Goal: Task Accomplishment & Management: Manage account settings

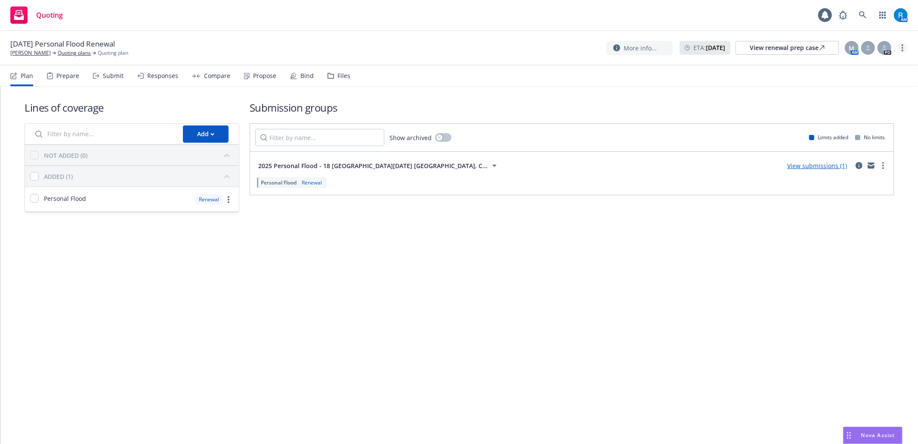
click at [905, 50] on link "more" at bounding box center [903, 48] width 10 height 10
click at [860, 114] on link "Archive quoting plan" at bounding box center [860, 117] width 96 height 17
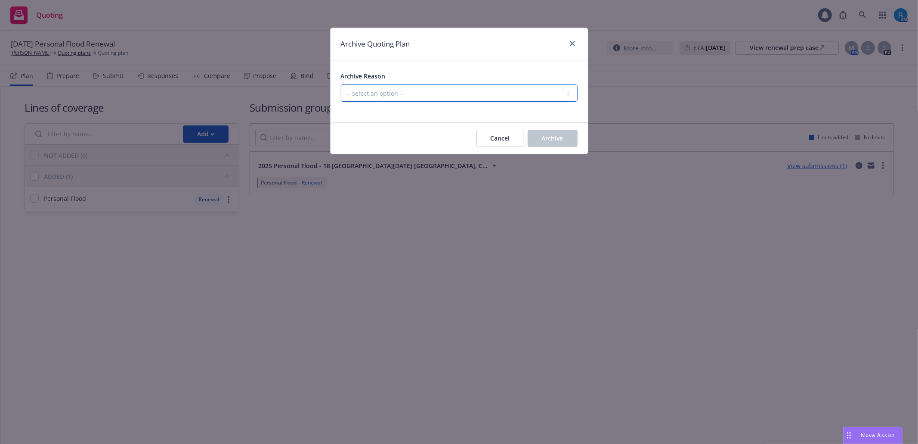
click at [488, 92] on select "-- select an option -- All policies in this renewal plan are auto-renewed Creat…" at bounding box center [459, 92] width 237 height 17
select select "ARCHIVED_RENEWAL_POLICY_AUTO_RENEWED"
click at [341, 85] on select "-- select an option -- All policies in this renewal plan are auto-renewed Creat…" at bounding box center [459, 92] width 237 height 17
click at [555, 140] on span "Archive" at bounding box center [553, 138] width 22 height 8
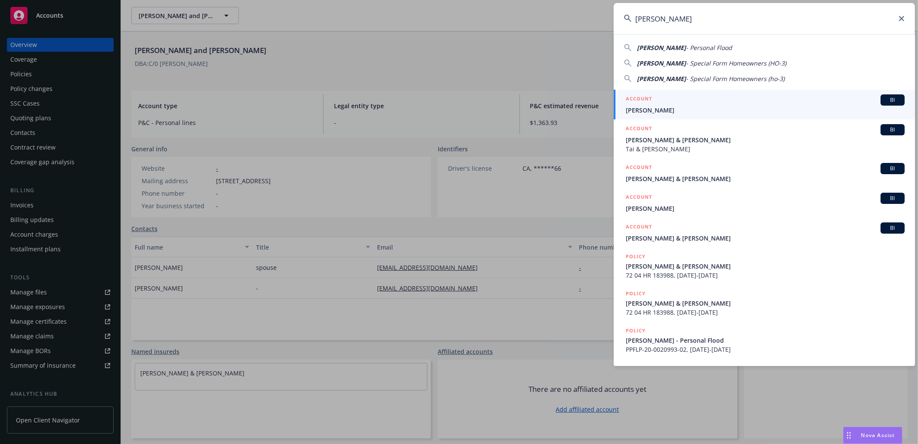
type input "[PERSON_NAME]"
click at [643, 104] on h5 "ACCOUNT" at bounding box center [639, 99] width 26 height 10
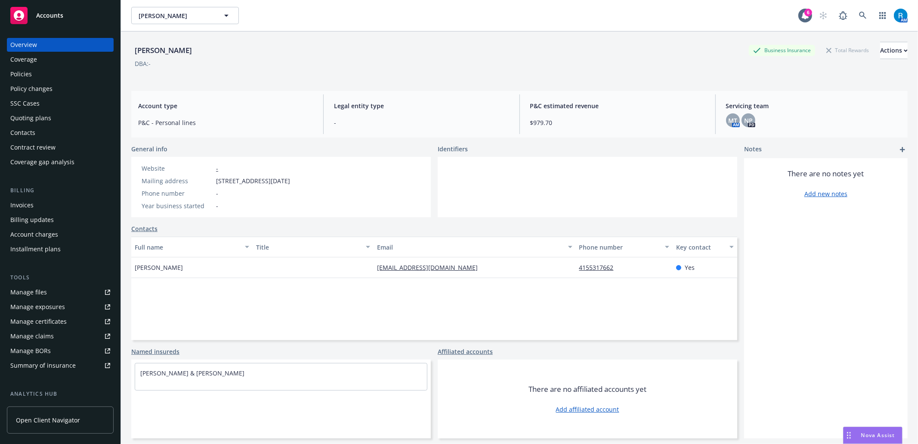
click at [54, 69] on div "Policies" at bounding box center [60, 74] width 100 height 14
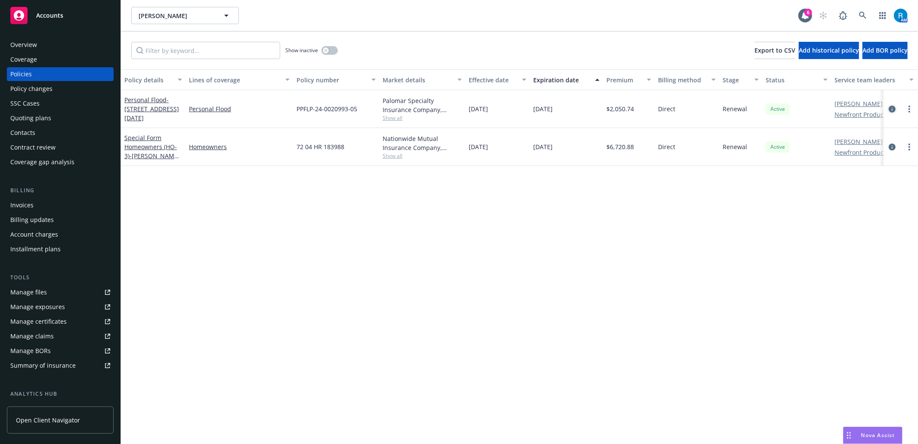
click at [889, 109] on icon "circleInformation" at bounding box center [892, 108] width 7 height 7
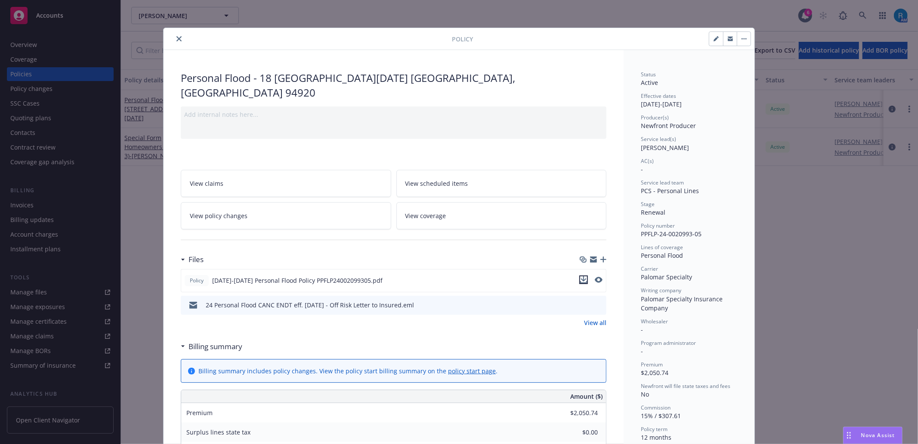
click at [581, 276] on icon "download file" at bounding box center [584, 278] width 6 height 5
click at [177, 40] on icon "close" at bounding box center [179, 38] width 5 height 5
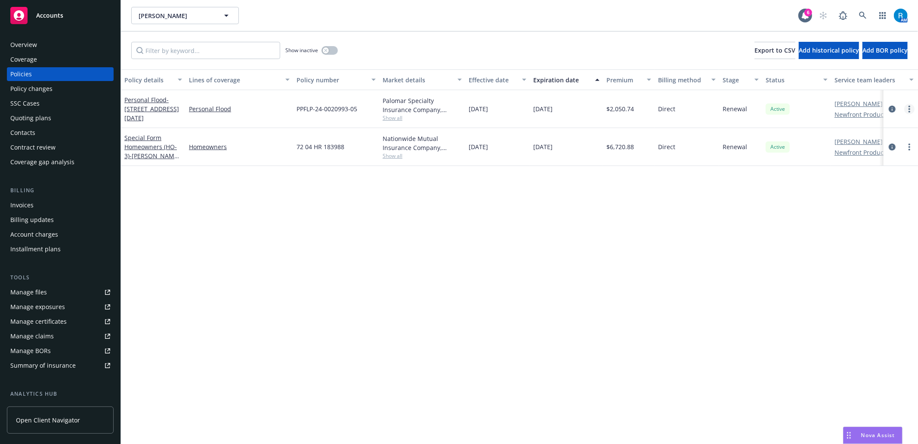
click at [913, 109] on link "more" at bounding box center [910, 109] width 10 height 10
click at [875, 138] on link "Renew with incumbent" at bounding box center [863, 143] width 101 height 17
select select "12"
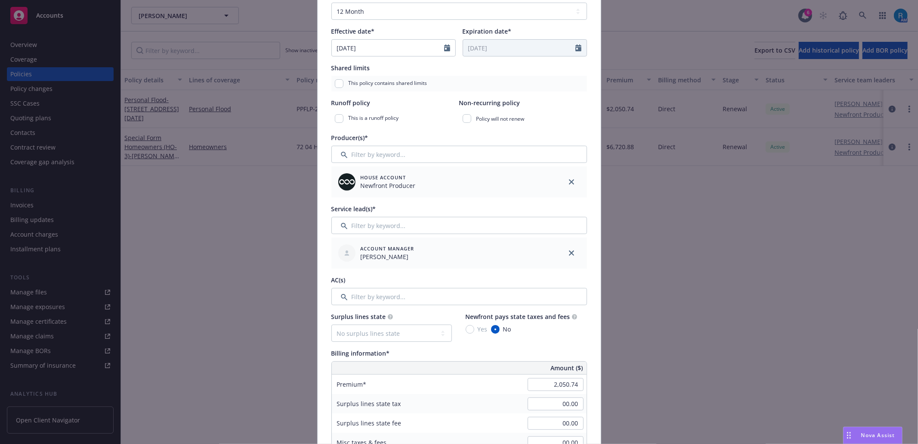
scroll to position [172, 0]
click at [569, 387] on input "2,050.74" at bounding box center [556, 381] width 56 height 13
type input "1"
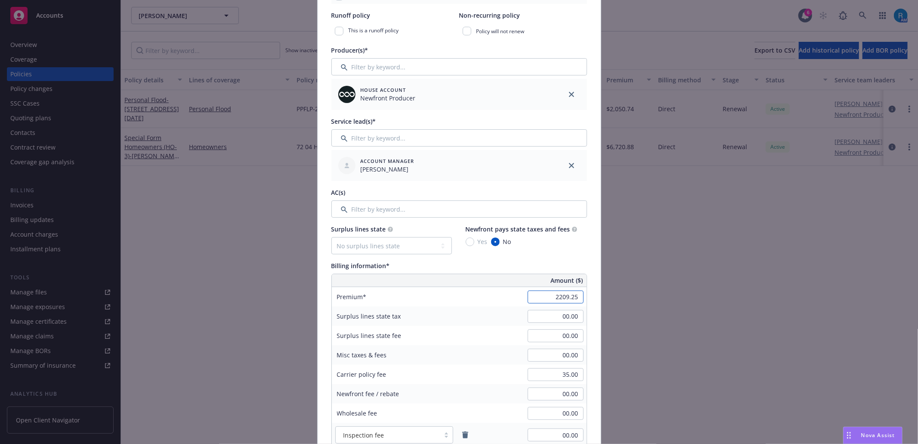
scroll to position [402, 0]
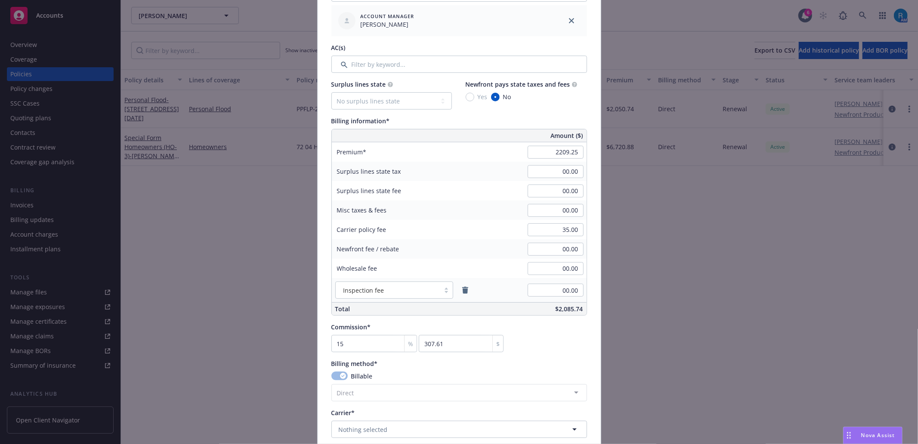
type input "2,209.25"
type input "331.39"
click at [481, 211] on div "Misc taxes & fees 00.00" at bounding box center [459, 209] width 255 height 19
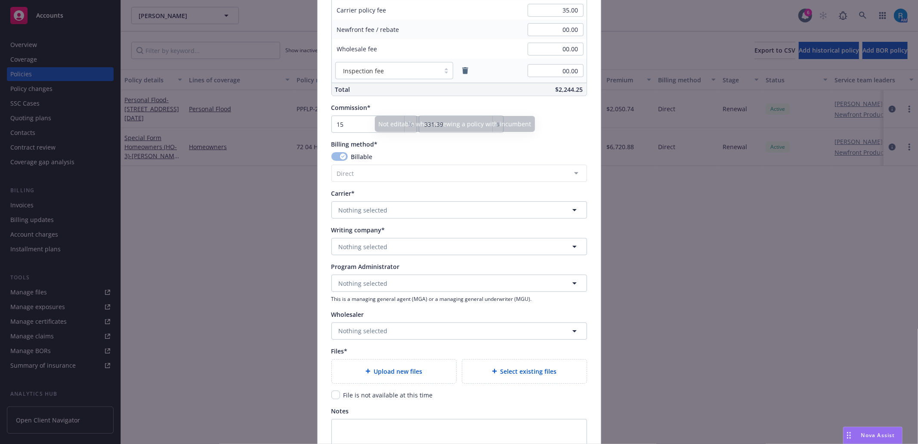
scroll to position [631, 0]
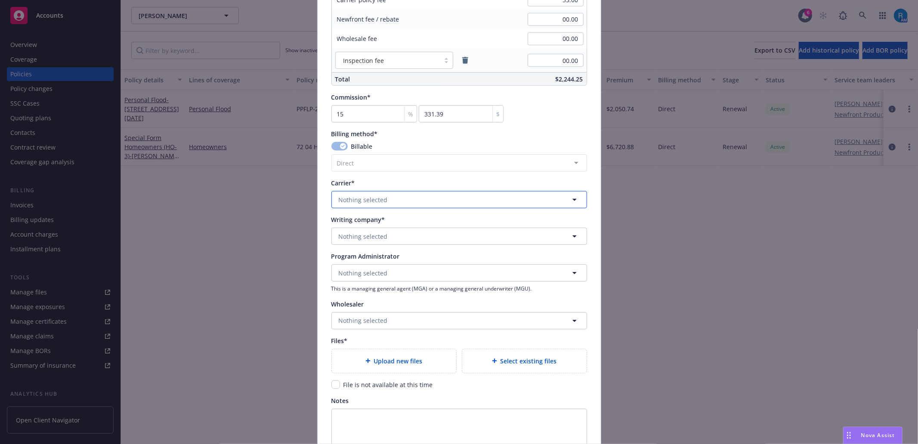
click at [360, 201] on span "Nothing selected" at bounding box center [363, 199] width 49 height 9
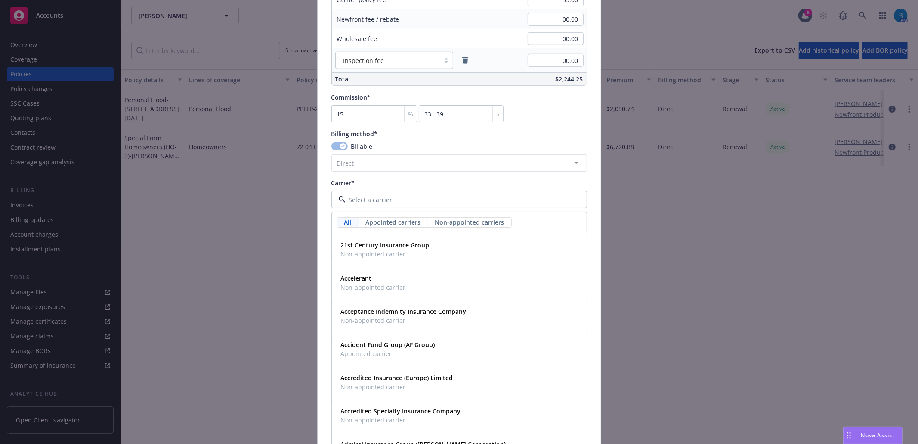
click at [655, 230] on div "Create renewal policy with incumbent Policy number* PPFLP-24-0020993-05 Policy …" at bounding box center [459, 222] width 918 height 444
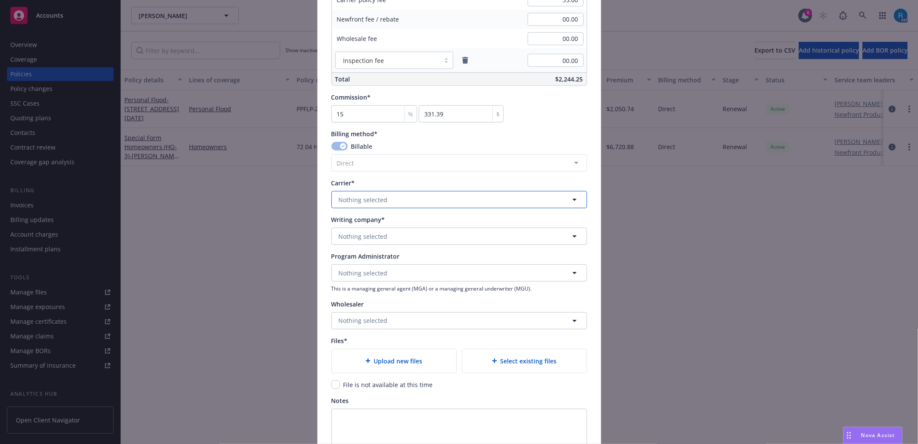
click at [370, 200] on span "Nothing selected" at bounding box center [363, 199] width 49 height 9
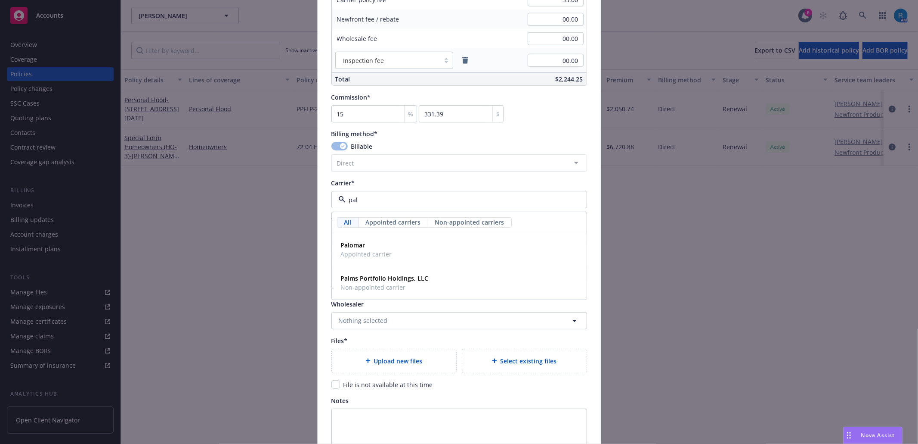
type input "palo"
click at [347, 258] on span "Appointed carrier" at bounding box center [366, 253] width 51 height 9
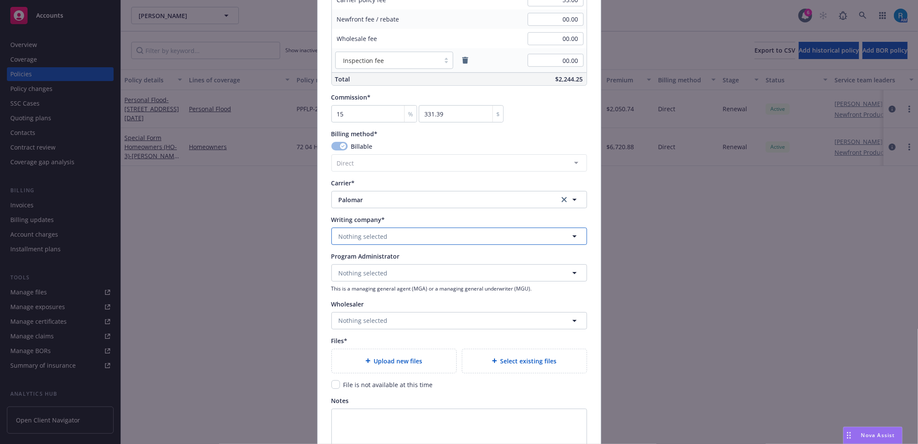
click at [377, 240] on span "Nothing selected" at bounding box center [363, 236] width 49 height 9
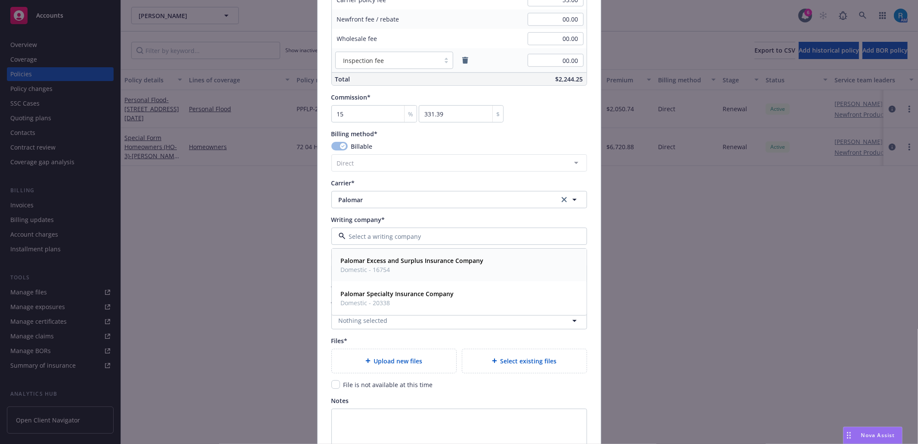
click at [381, 265] on span "Palomar Excess and Surplus Insurance Company" at bounding box center [412, 260] width 143 height 9
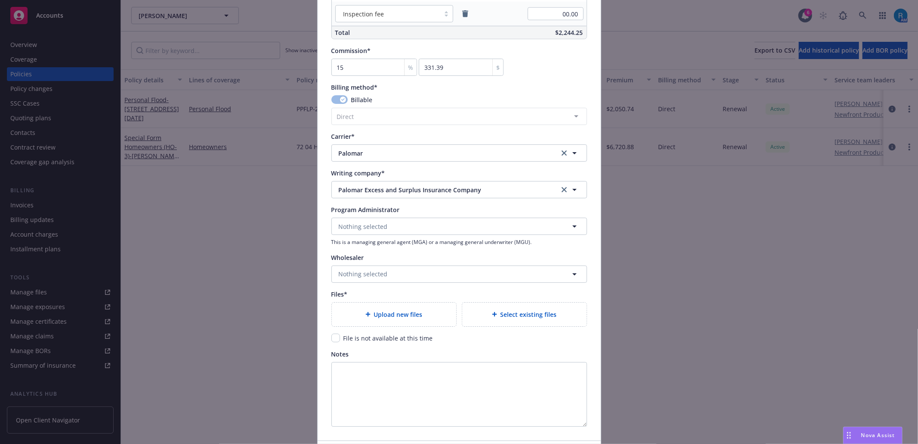
scroll to position [741, 0]
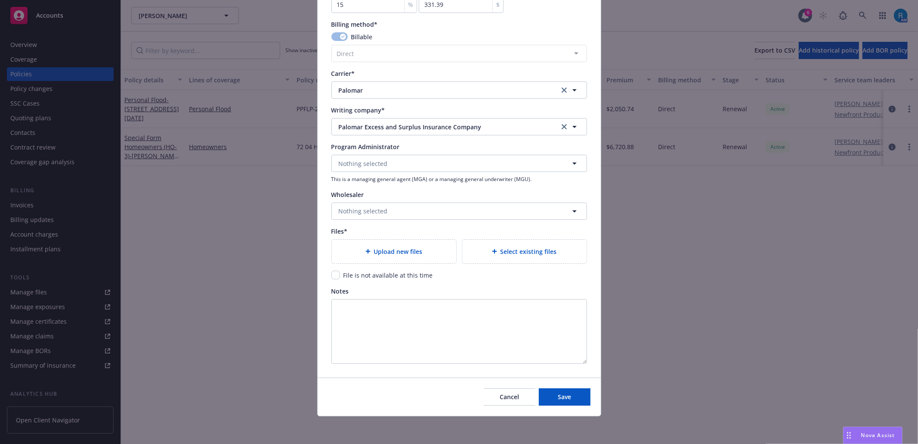
click at [398, 255] on div "Upload new files" at bounding box center [394, 251] width 111 height 10
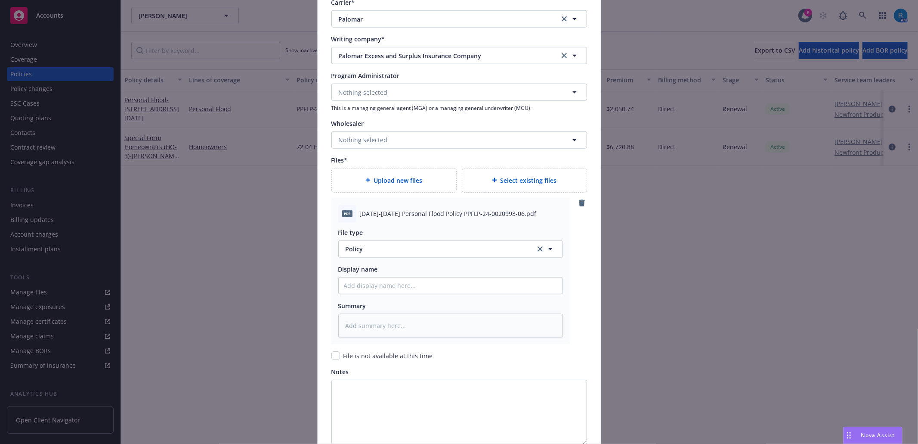
scroll to position [893, 0]
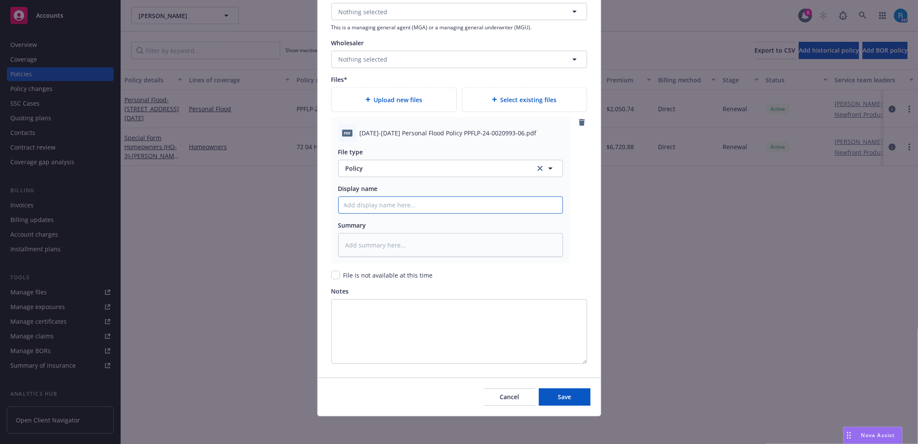
click at [395, 211] on input "Policy display name" at bounding box center [451, 205] width 224 height 16
paste input "[DATE]-[DATE] Personal Flood Policy PPFLP-24-0020993-06"
type textarea "x"
type input "[DATE]-[DATE] Personal Flood Policy PPFLP-24-0020993-06"
click at [573, 400] on button "Save" at bounding box center [565, 396] width 52 height 17
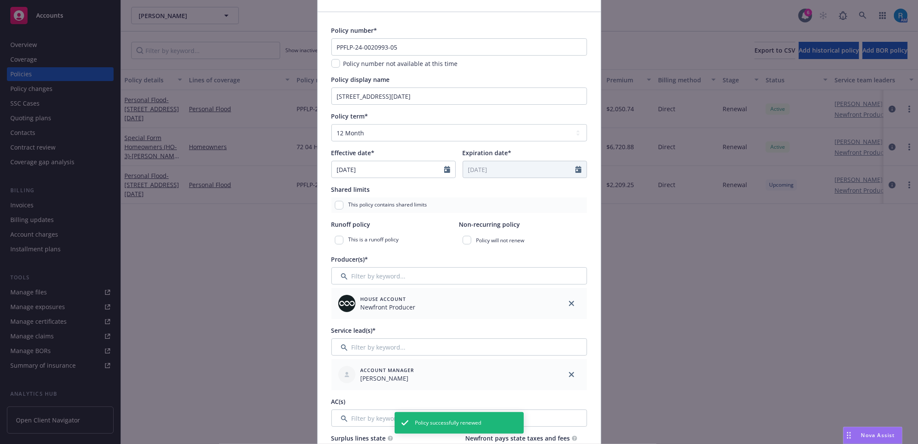
scroll to position [0, 0]
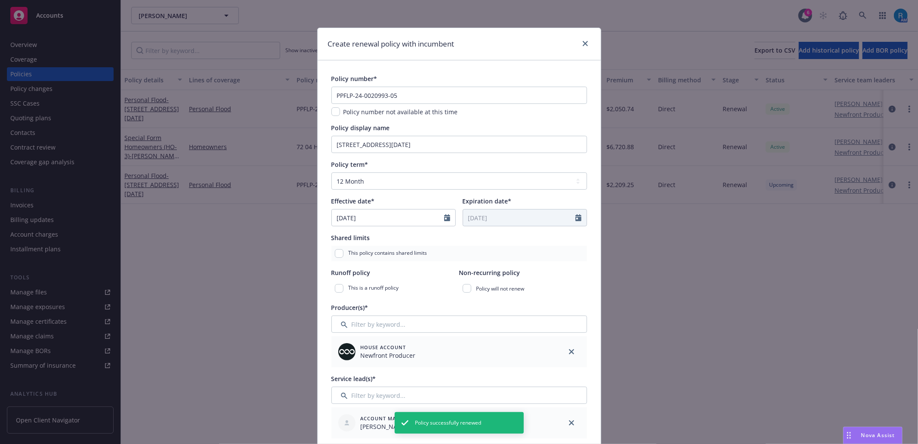
type textarea "x"
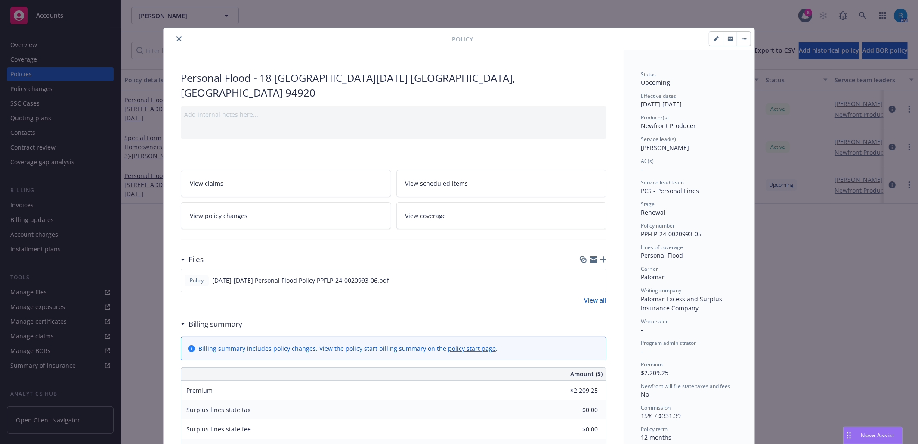
drag, startPoint x: 174, startPoint y: 36, endPoint x: 327, endPoint y: 11, distance: 155.3
click at [177, 36] on icon "close" at bounding box center [179, 38] width 5 height 5
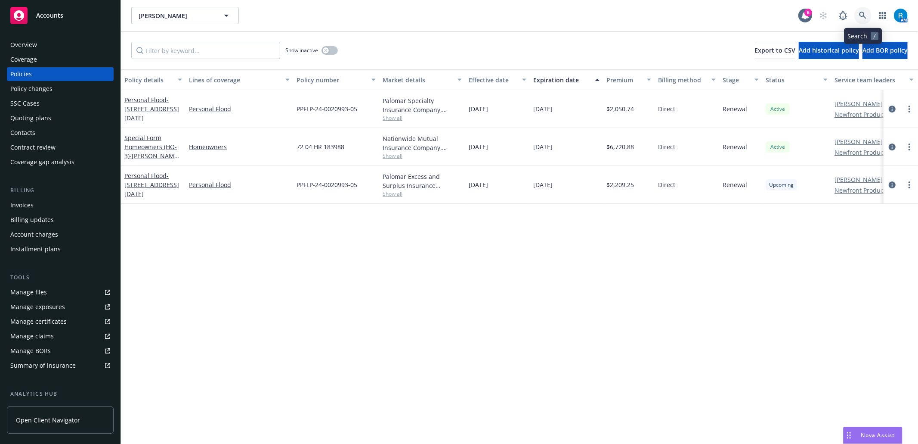
click at [857, 11] on link at bounding box center [863, 15] width 17 height 17
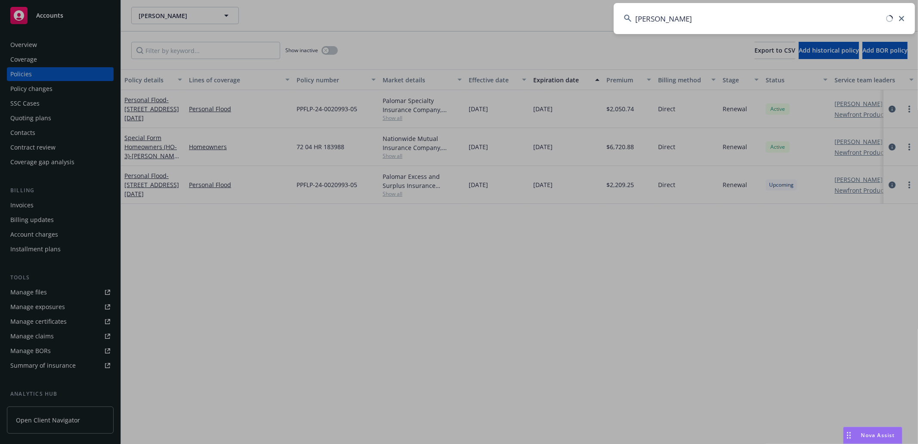
type input "[PERSON_NAME]"
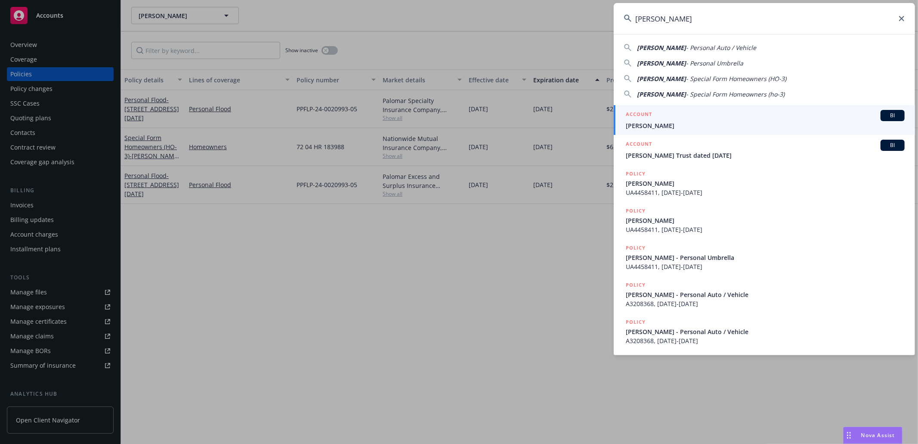
click at [682, 121] on div "ACCOUNT BI [PERSON_NAME]" at bounding box center [765, 120] width 279 height 20
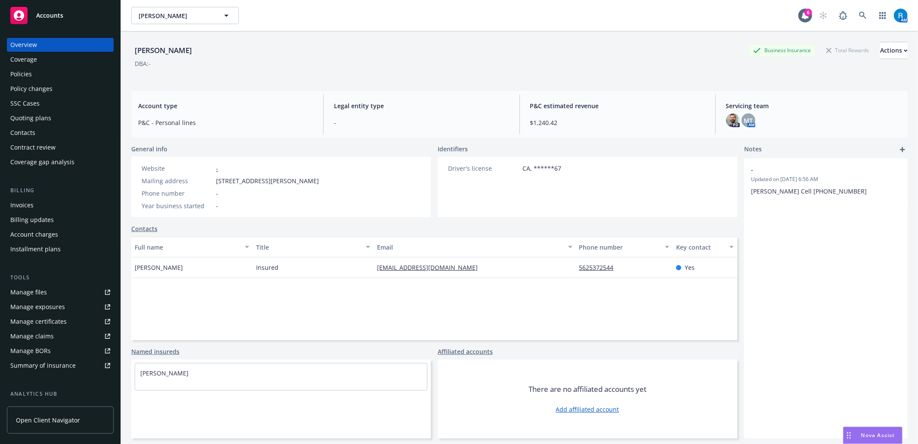
click at [32, 68] on div "Policies" at bounding box center [60, 74] width 100 height 14
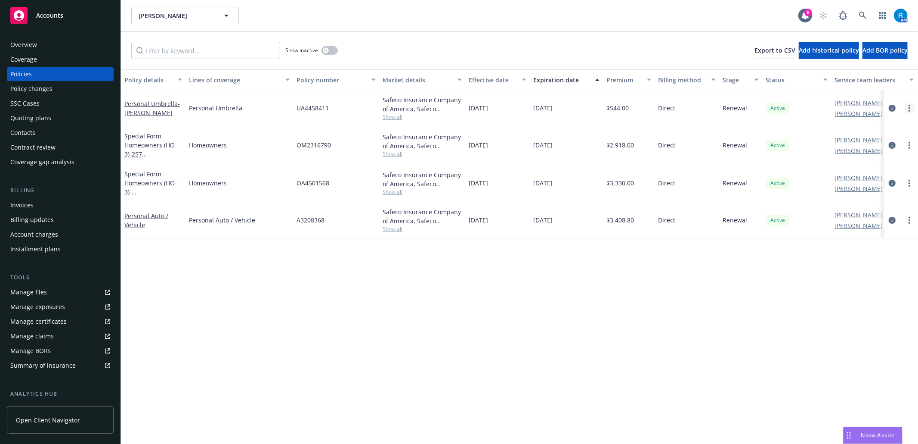
click at [907, 106] on link "more" at bounding box center [910, 108] width 10 height 10
click at [869, 144] on link "Renew with incumbent" at bounding box center [863, 142] width 101 height 17
select select "12"
select select "CA"
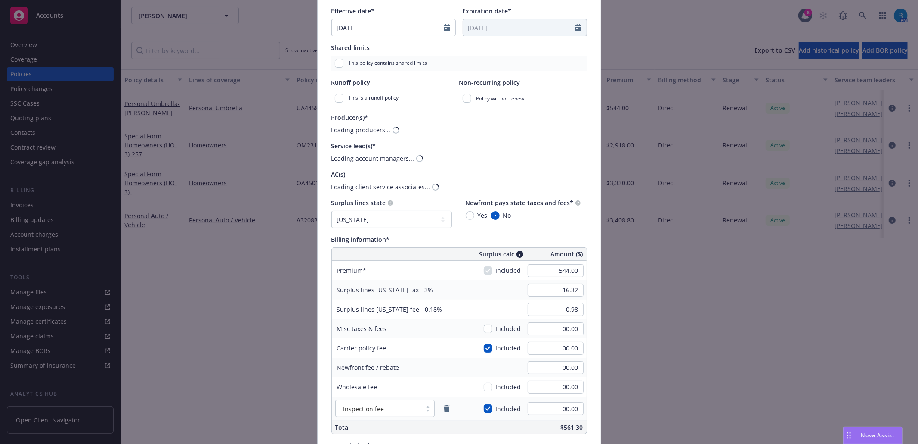
scroll to position [287, 0]
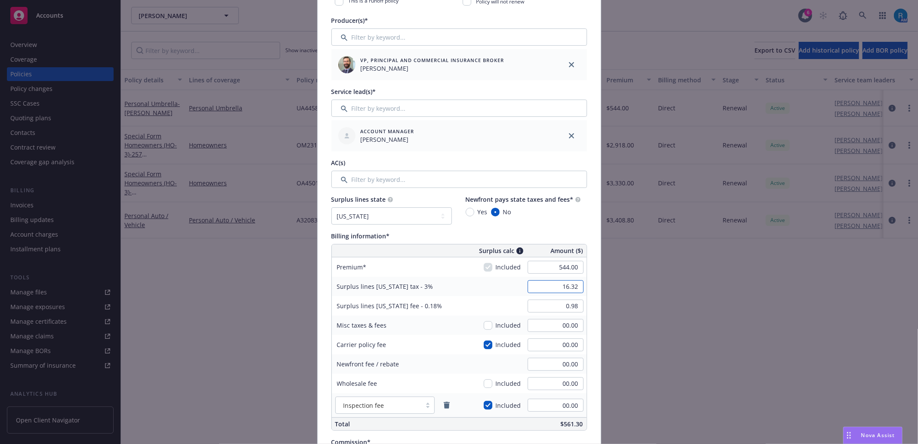
click at [561, 291] on input "16.32" at bounding box center [556, 286] width 56 height 13
type input "00.00"
click at [572, 307] on input "0.98" at bounding box center [556, 305] width 56 height 13
type input "00.00"
click at [450, 293] on div "Surplus lines [US_STATE] tax - 3%" at bounding box center [396, 285] width 129 height 19
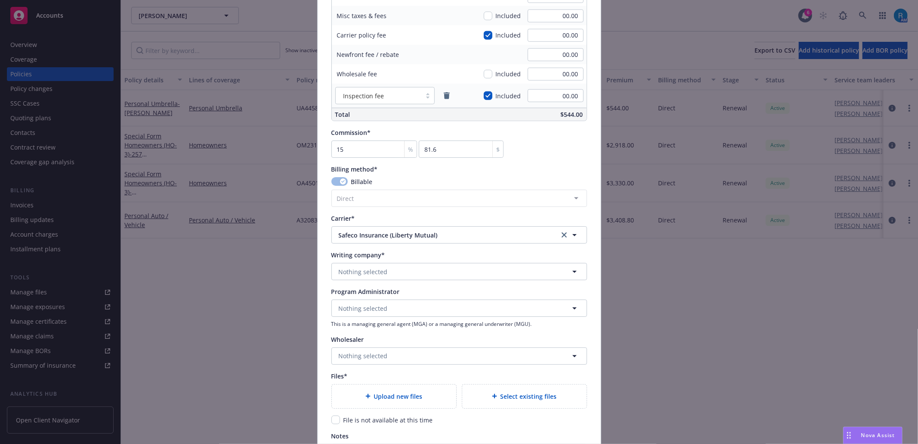
scroll to position [631, 0]
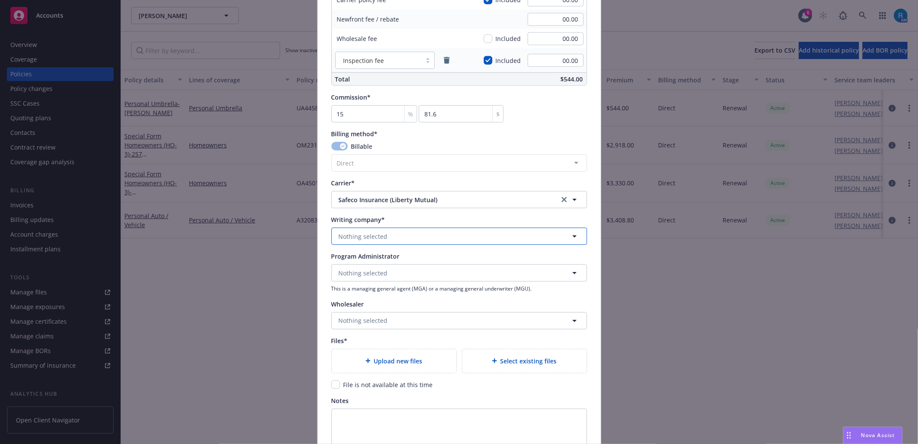
click at [367, 241] on span "Nothing selected" at bounding box center [363, 236] width 49 height 9
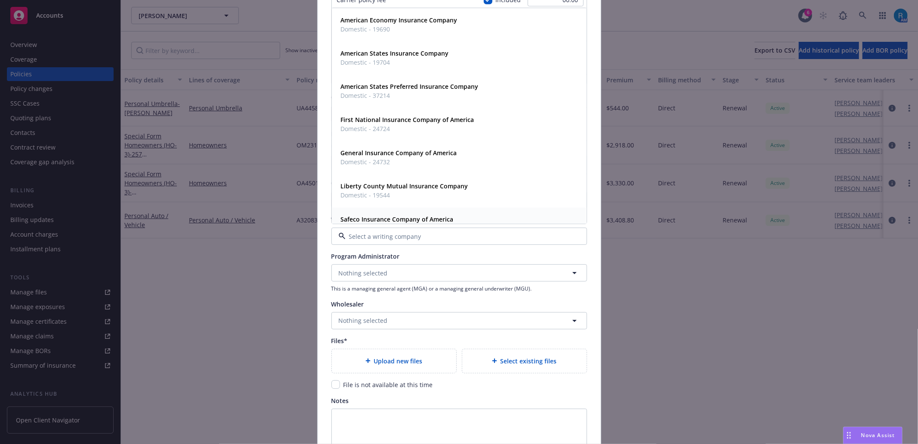
click at [425, 220] on strong "Safeco Insurance Company of America" at bounding box center [397, 219] width 113 height 8
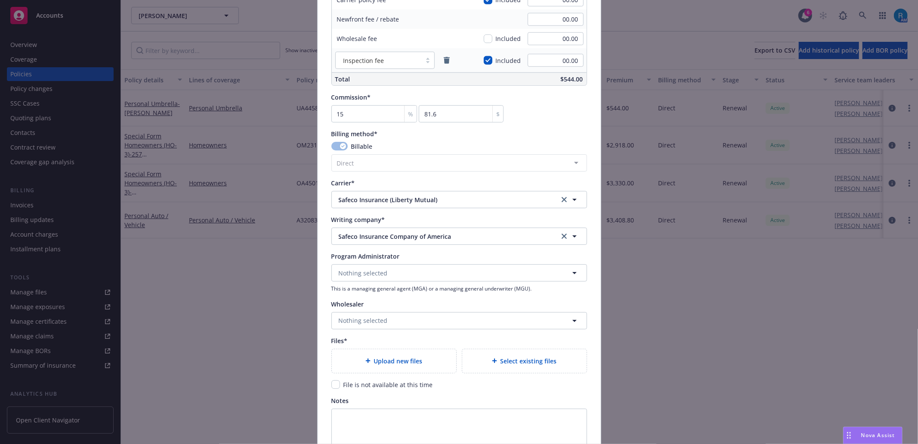
click at [374, 360] on span "Upload new files" at bounding box center [398, 360] width 49 height 9
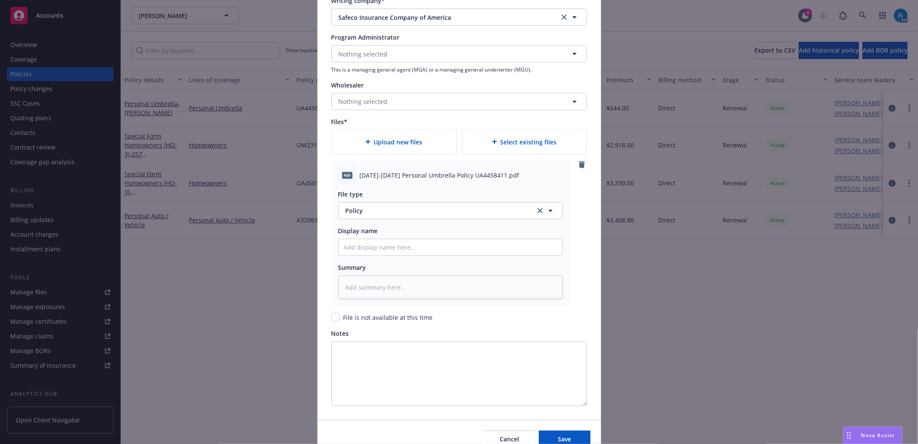
scroll to position [893, 0]
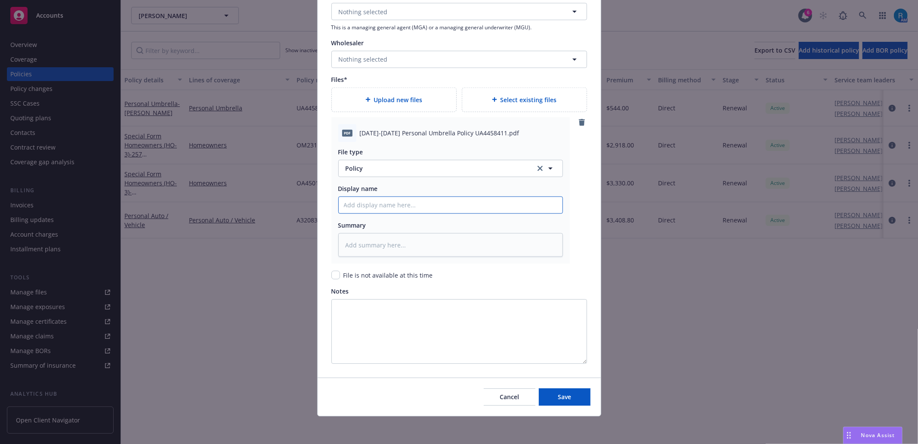
click at [371, 205] on input "Policy display name" at bounding box center [451, 205] width 224 height 16
paste input "[DATE]-[DATE] Personal Umbrella Policy UA4458411"
type textarea "x"
type input "[DATE]-[DATE] Personal Umbrella Policy UA4458411"
click at [564, 398] on span "Save" at bounding box center [564, 396] width 13 height 8
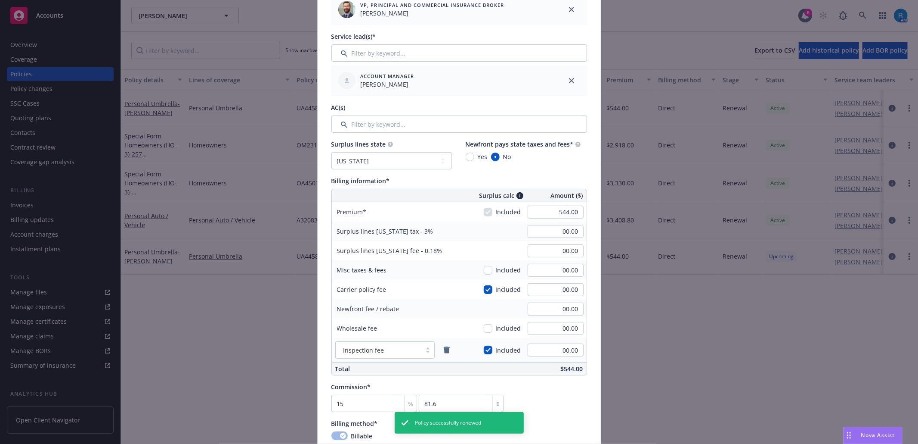
scroll to position [319, 0]
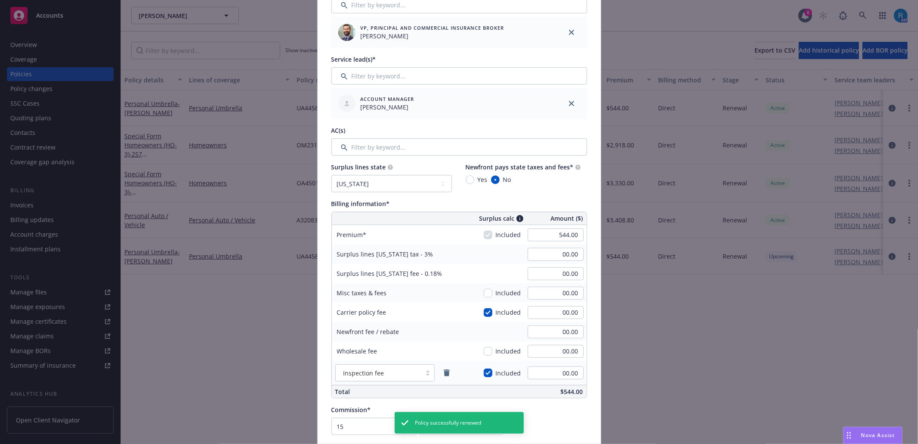
type textarea "x"
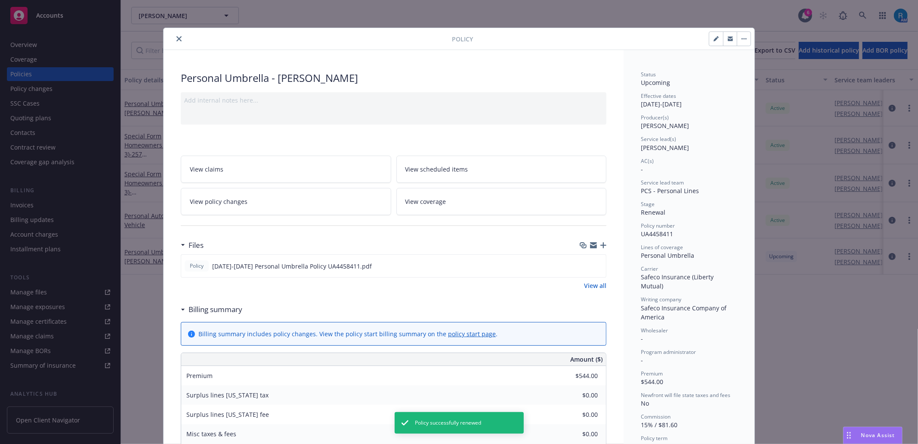
click at [179, 40] on button "close" at bounding box center [179, 39] width 10 height 10
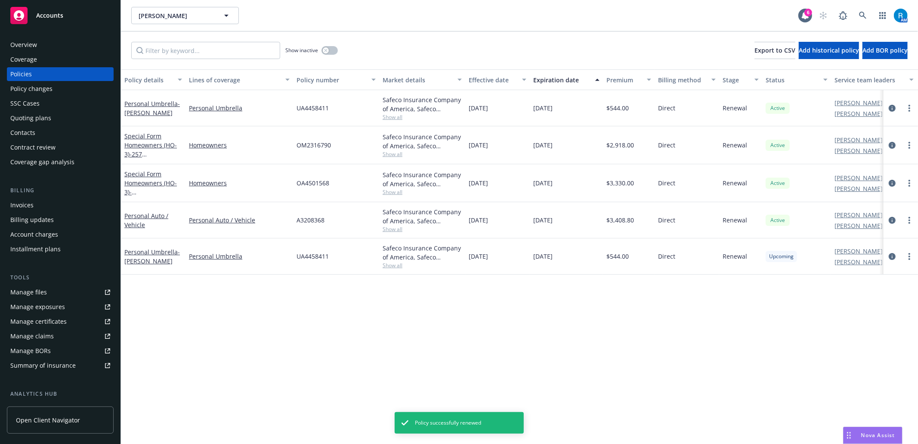
click at [47, 48] on div "Overview" at bounding box center [60, 45] width 100 height 14
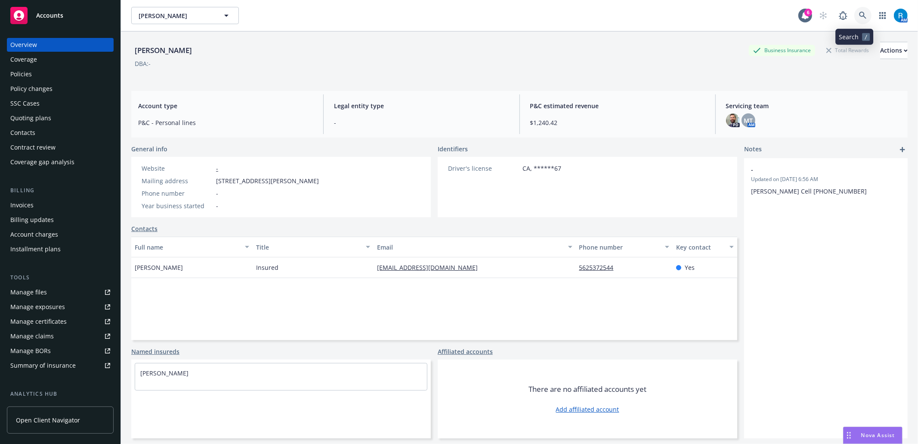
click at [859, 14] on icon at bounding box center [863, 16] width 8 height 8
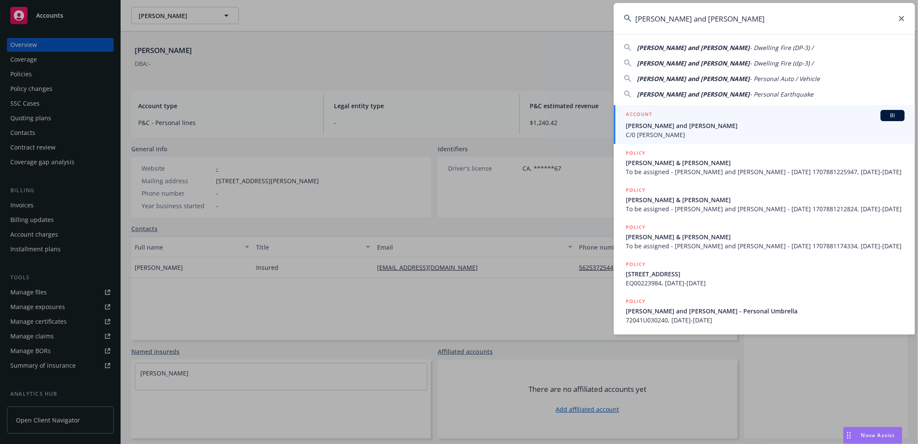
type input "[PERSON_NAME] and [PERSON_NAME]"
click at [676, 127] on span "[PERSON_NAME] and [PERSON_NAME]" at bounding box center [765, 125] width 279 height 9
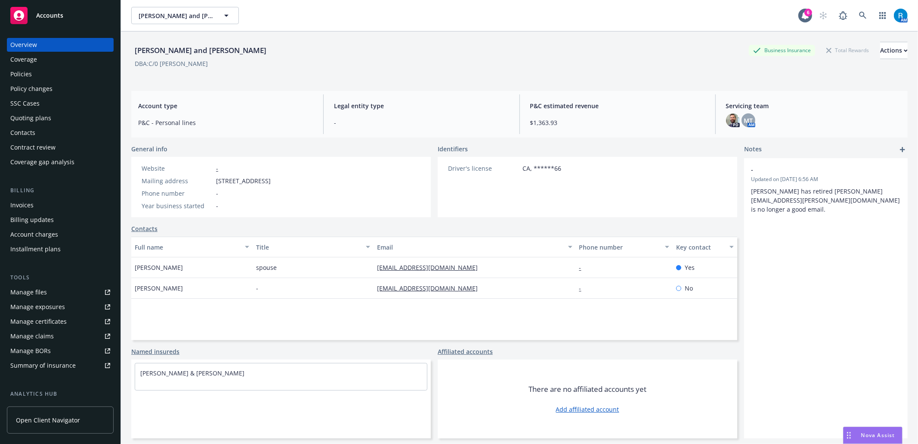
click at [30, 71] on div "Policies" at bounding box center [21, 74] width 22 height 14
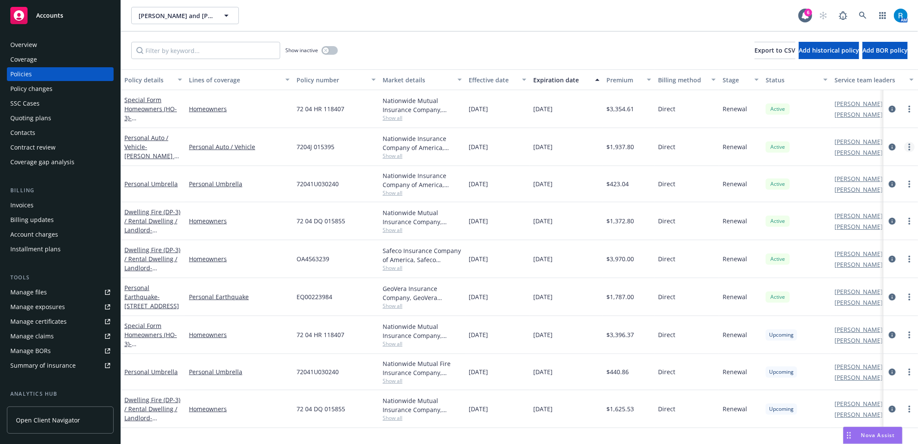
click at [912, 146] on link "more" at bounding box center [910, 147] width 10 height 10
click at [882, 178] on link "Renew with incumbent" at bounding box center [863, 181] width 101 height 17
select select "6"
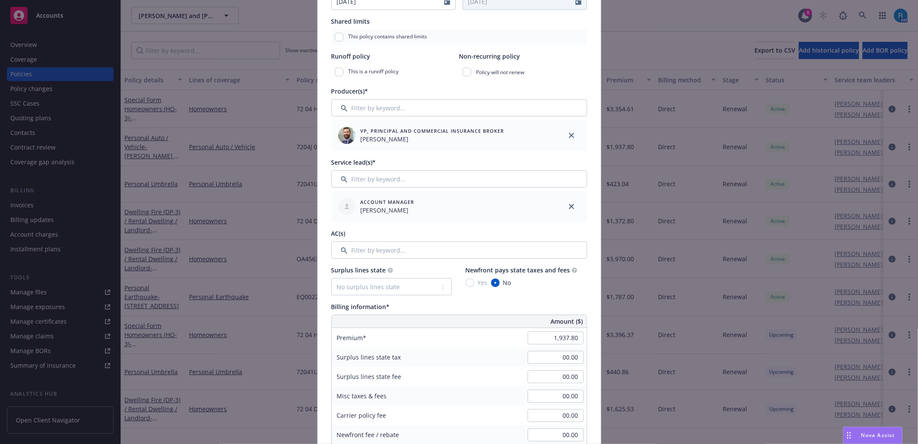
scroll to position [287, 0]
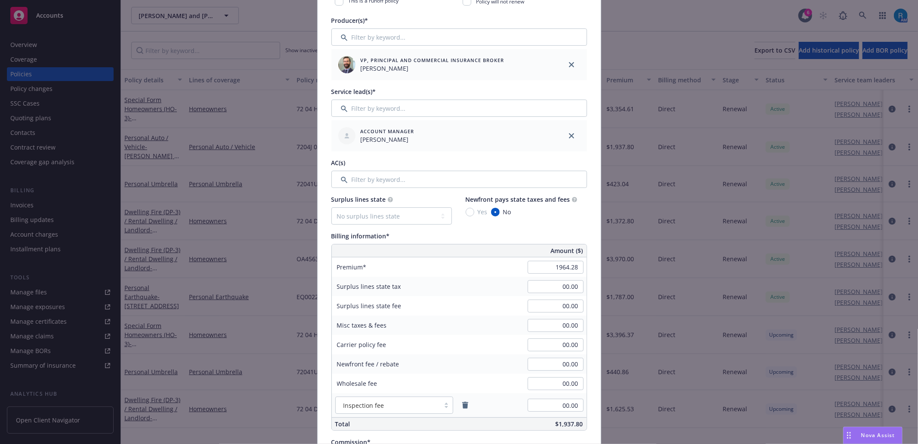
type input "1,964.28"
type input "196.43"
click at [495, 298] on div "Surplus lines state fee 00.00" at bounding box center [459, 305] width 255 height 19
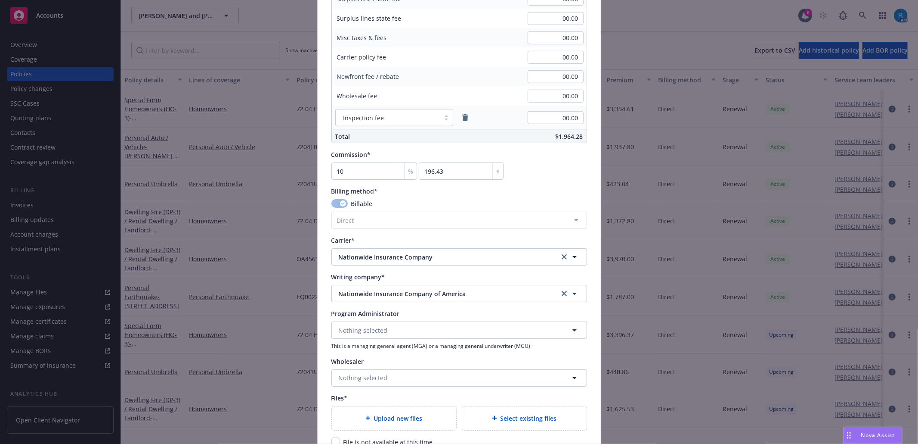
scroll to position [741, 0]
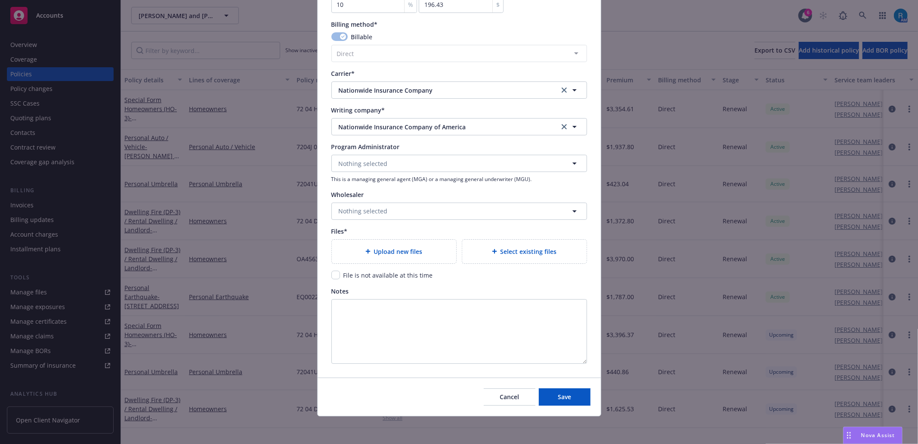
click at [376, 247] on span "Upload new files" at bounding box center [398, 251] width 49 height 9
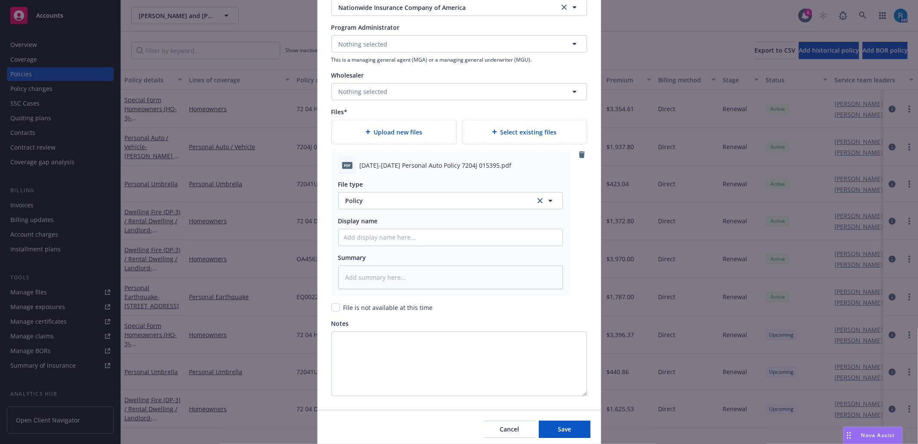
scroll to position [893, 0]
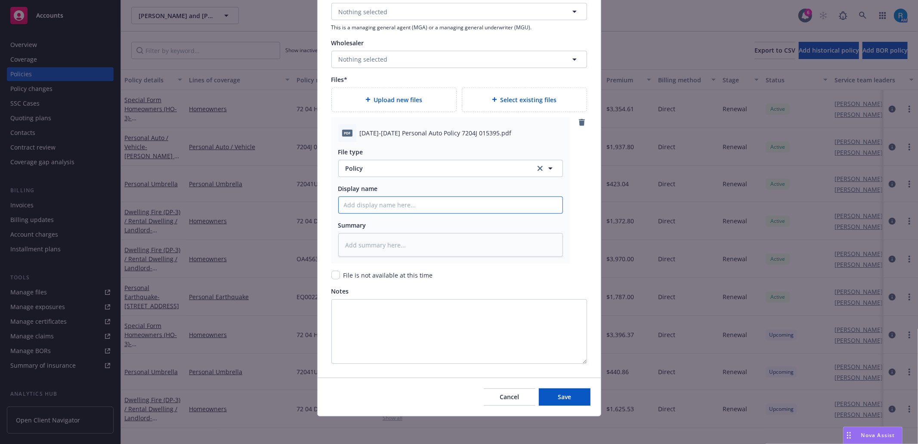
click at [378, 203] on input "Policy display name" at bounding box center [451, 205] width 224 height 16
paste input "[DATE]-[DATE] Personal Auto Policy 7204J 015395"
type textarea "x"
type input "[DATE]-[DATE] Personal Auto Policy 7204J 015395"
click at [569, 399] on button "Save" at bounding box center [565, 396] width 52 height 17
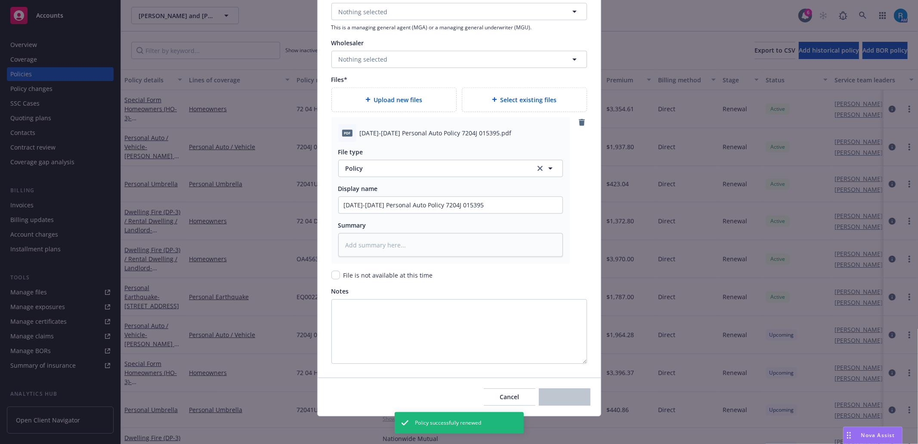
type textarea "x"
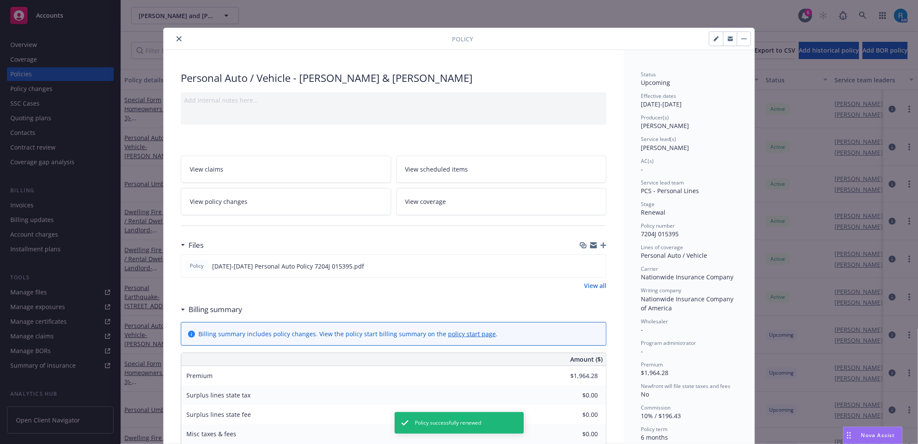
click at [181, 39] on div at bounding box center [309, 39] width 285 height 10
click at [177, 38] on icon "close" at bounding box center [179, 38] width 5 height 5
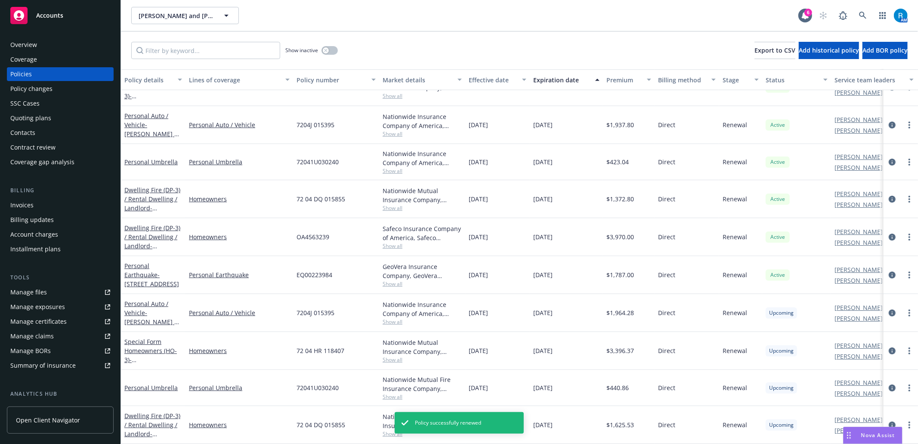
scroll to position [32, 0]
drag, startPoint x: 342, startPoint y: 302, endPoint x: 298, endPoint y: 302, distance: 43.5
click at [298, 302] on div "7204J 015395" at bounding box center [336, 313] width 86 height 38
copy span "7204J 015395"
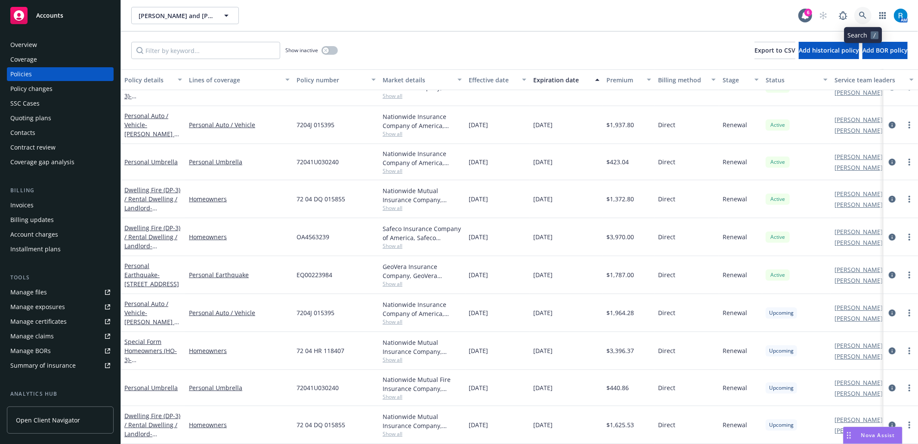
click at [865, 19] on icon at bounding box center [863, 16] width 8 height 8
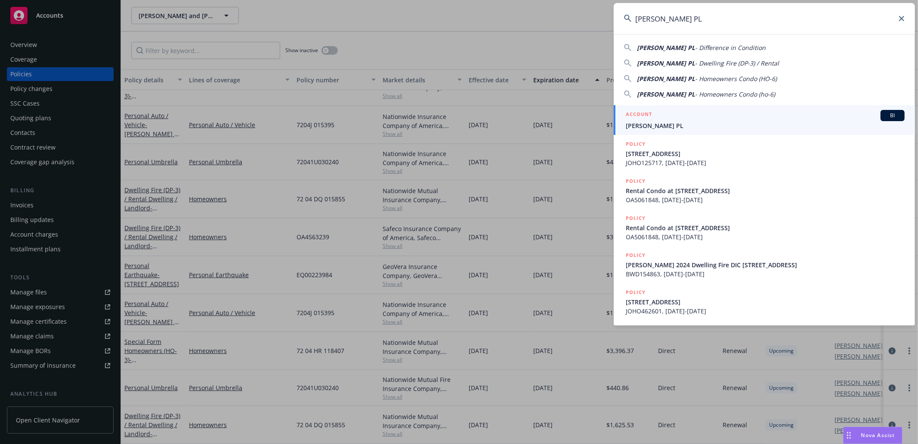
type input "[PERSON_NAME] PL"
click at [696, 128] on span "[PERSON_NAME] PL" at bounding box center [765, 125] width 279 height 9
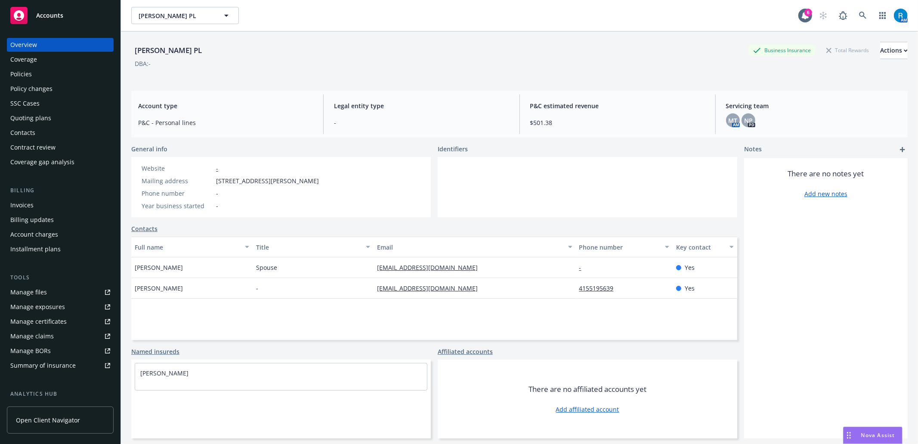
click at [28, 76] on div "Policies" at bounding box center [21, 74] width 22 height 14
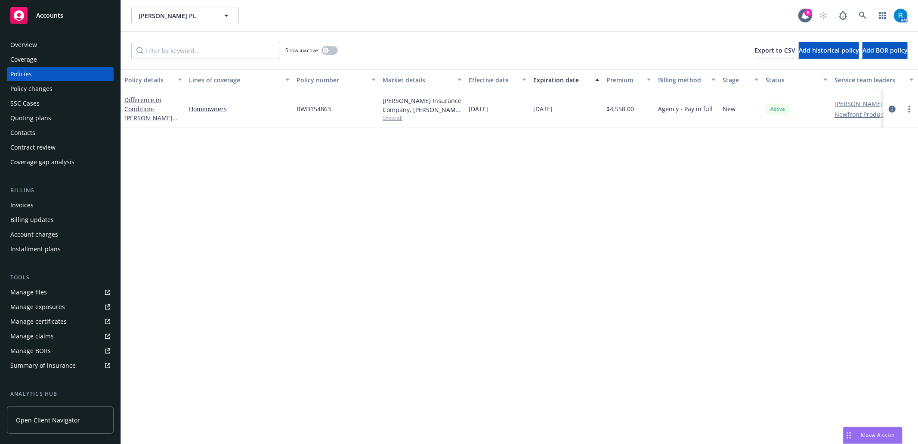
click at [63, 107] on div "SSC Cases" at bounding box center [60, 103] width 100 height 14
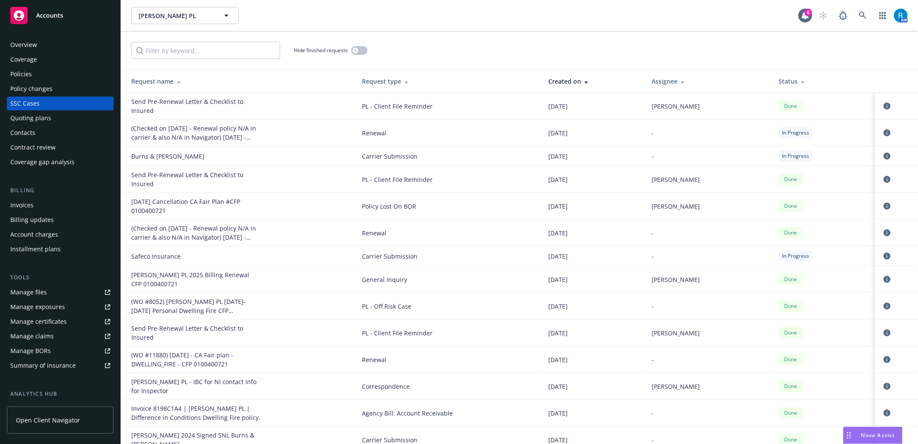
click at [67, 79] on div "Policies" at bounding box center [60, 74] width 100 height 14
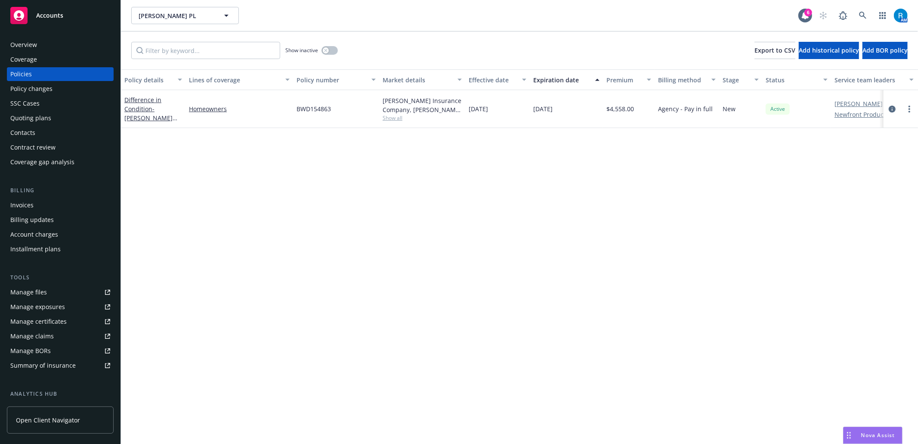
click at [16, 106] on div "SSC Cases" at bounding box center [24, 103] width 29 height 14
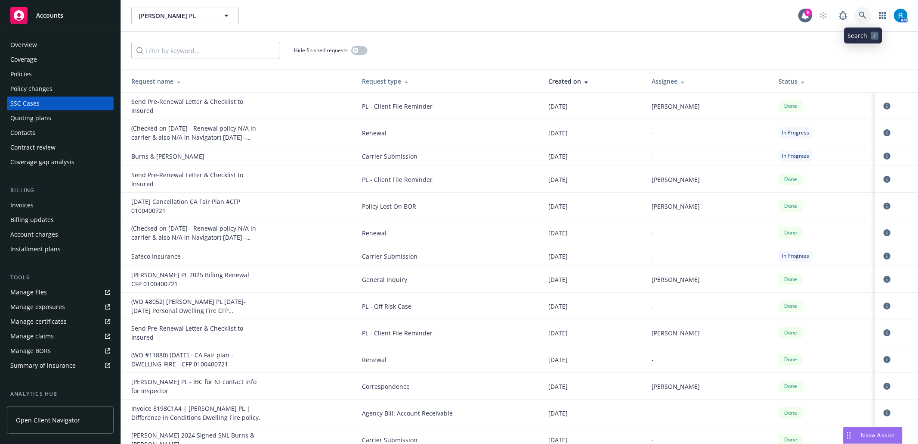
click at [859, 12] on icon at bounding box center [863, 16] width 8 height 8
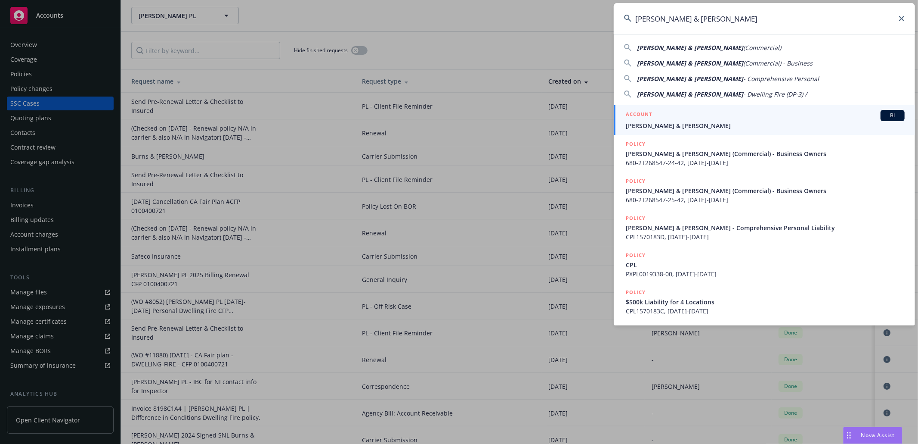
type input "[PERSON_NAME] & [PERSON_NAME]"
click at [670, 116] on div "ACCOUNT BI" at bounding box center [765, 115] width 279 height 11
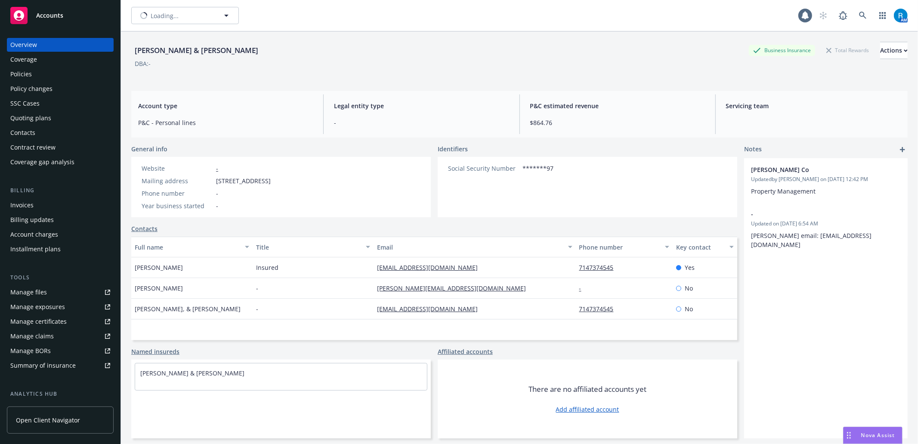
click at [31, 78] on div "Policies" at bounding box center [21, 74] width 22 height 14
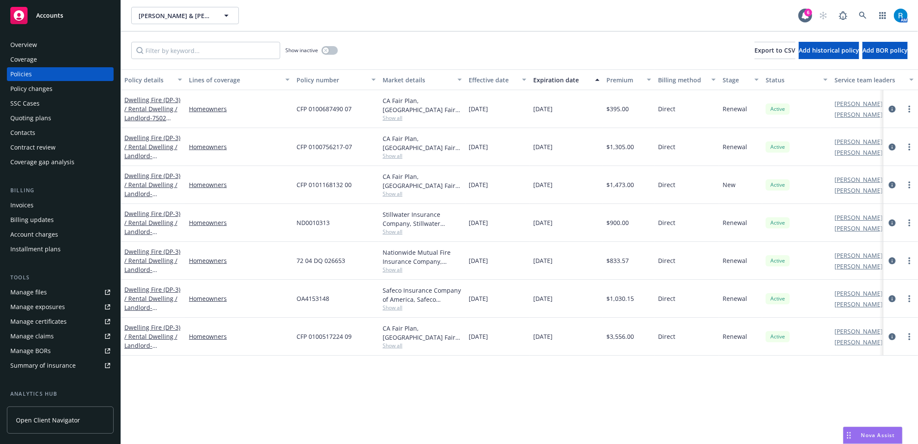
click at [28, 105] on div "SSC Cases" at bounding box center [24, 103] width 29 height 14
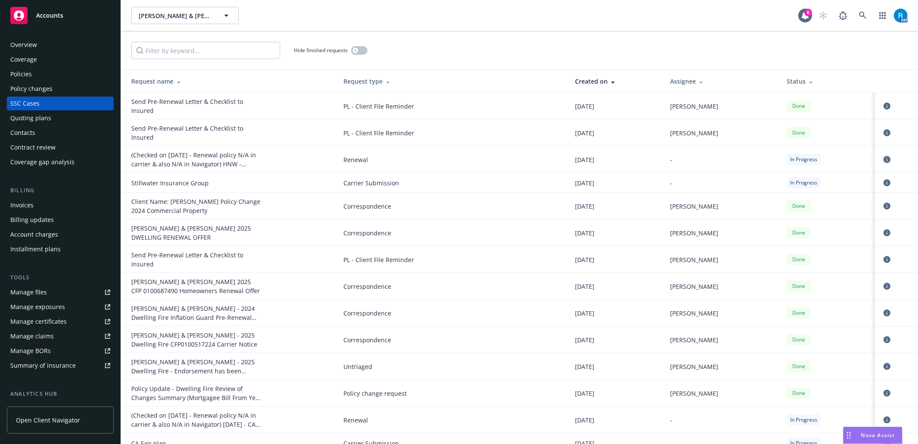
click at [884, 159] on icon "circleInformation" at bounding box center [887, 159] width 7 height 7
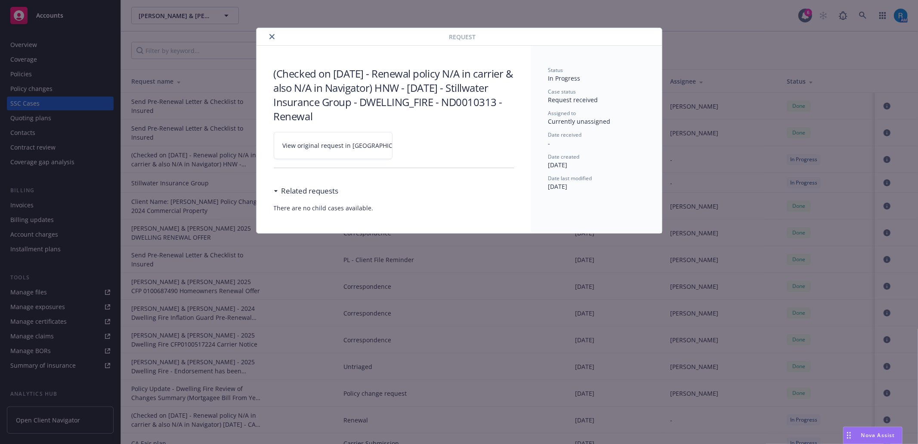
click at [417, 143] on icon at bounding box center [419, 145] width 5 height 5
click at [276, 37] on button "close" at bounding box center [272, 36] width 10 height 10
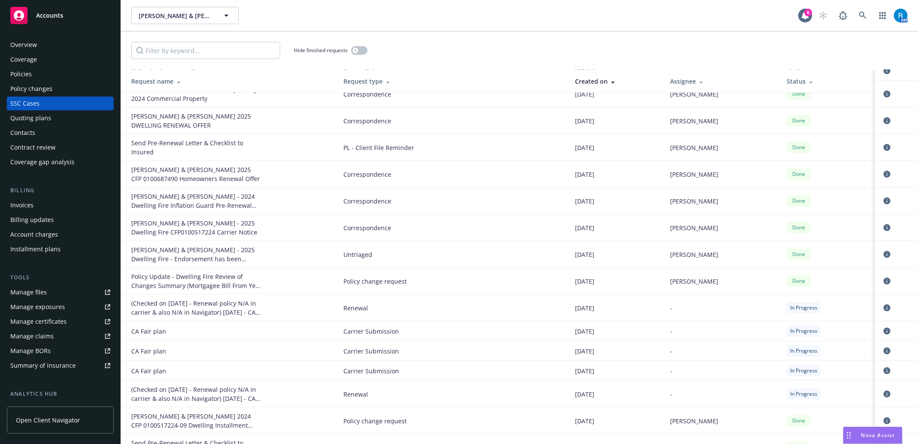
scroll to position [115, 0]
click at [884, 304] on icon "circleInformation" at bounding box center [887, 304] width 7 height 7
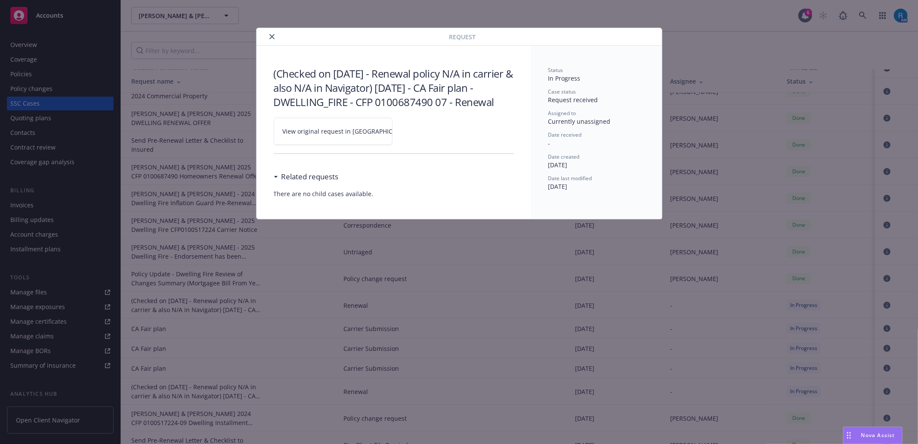
click at [417, 134] on icon at bounding box center [419, 131] width 5 height 5
click at [274, 35] on icon "close" at bounding box center [272, 36] width 5 height 5
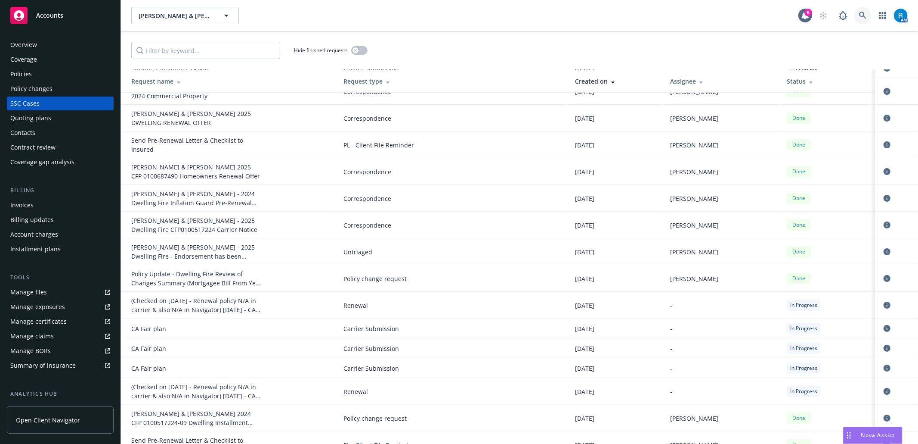
click at [859, 13] on icon at bounding box center [863, 16] width 8 height 8
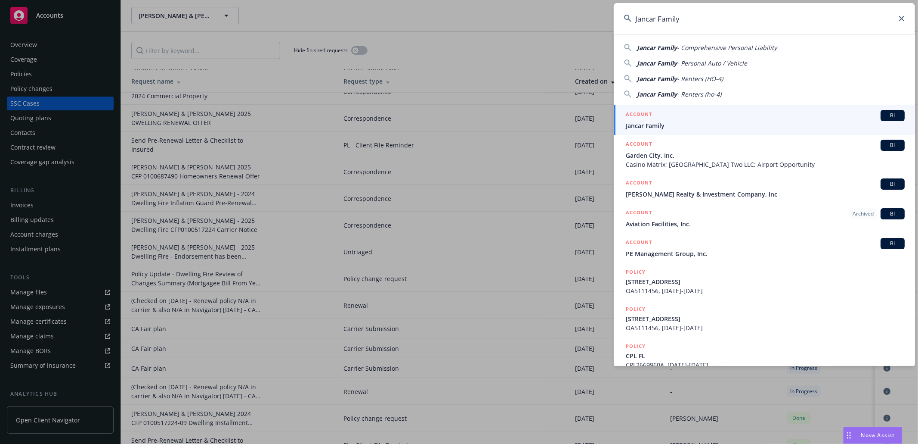
type input "Jancar Family"
click at [654, 122] on span "Jancar Family" at bounding box center [765, 125] width 279 height 9
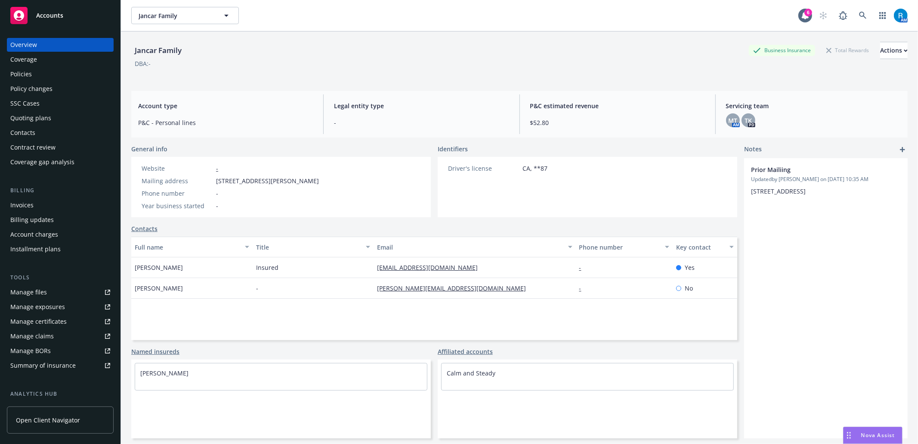
click at [44, 72] on div "Policies" at bounding box center [60, 74] width 100 height 14
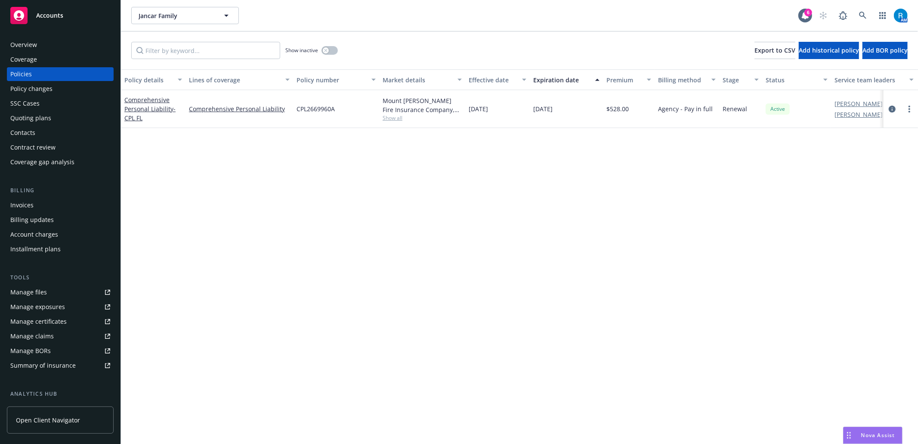
click at [40, 102] on div "SSC Cases" at bounding box center [60, 103] width 100 height 14
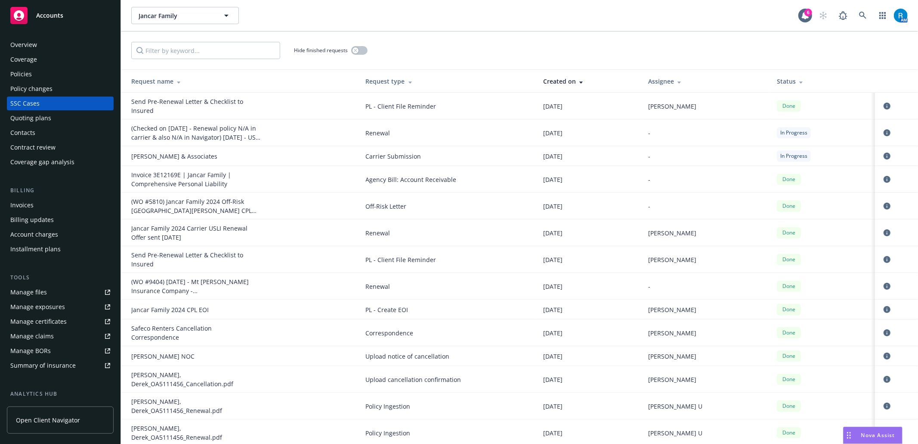
click at [42, 40] on div "Overview" at bounding box center [60, 45] width 100 height 14
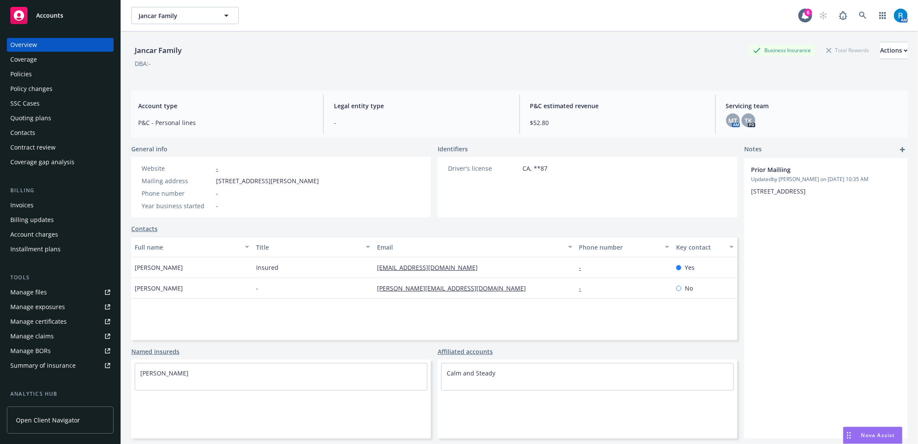
click at [845, 14] on div "AM" at bounding box center [861, 15] width 93 height 17
click at [855, 14] on link at bounding box center [863, 15] width 17 height 17
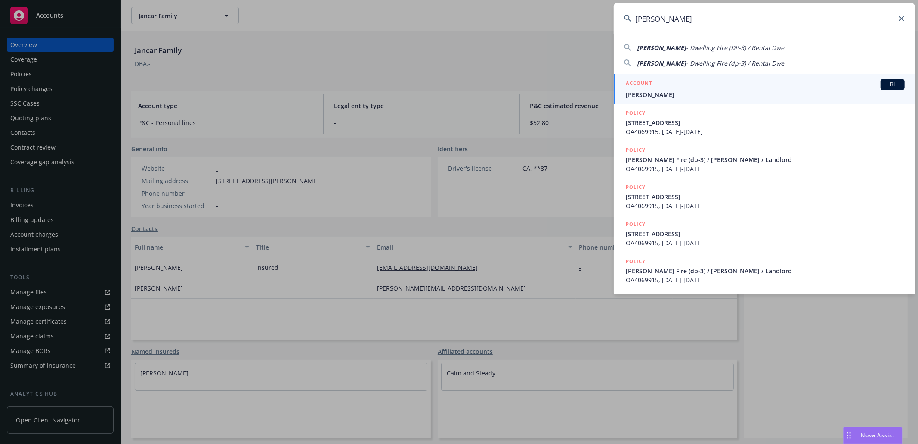
type input "[PERSON_NAME]"
click at [650, 93] on span "[PERSON_NAME]" at bounding box center [765, 94] width 279 height 9
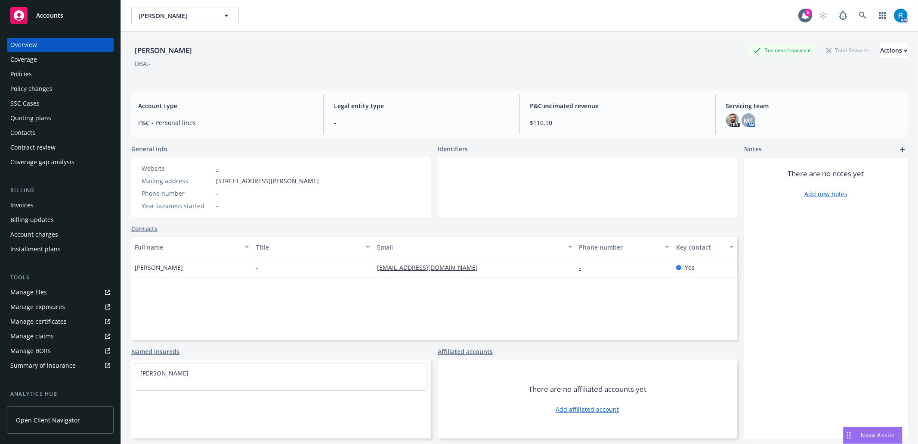
click at [47, 76] on div "Policies" at bounding box center [60, 74] width 100 height 14
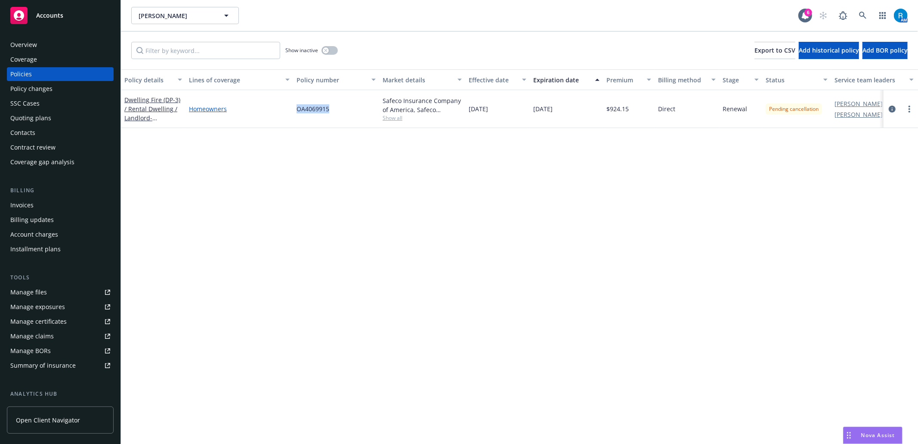
drag, startPoint x: 338, startPoint y: 107, endPoint x: 282, endPoint y: 112, distance: 56.2
click at [282, 112] on div "Dwelling Fire (DP-3) / Rental Dwelling / Landlord - [STREET_ADDRESS] Homeowners…" at bounding box center [536, 109] width 831 height 38
copy div "OA4069915"
click at [62, 100] on div "SSC Cases" at bounding box center [60, 103] width 100 height 14
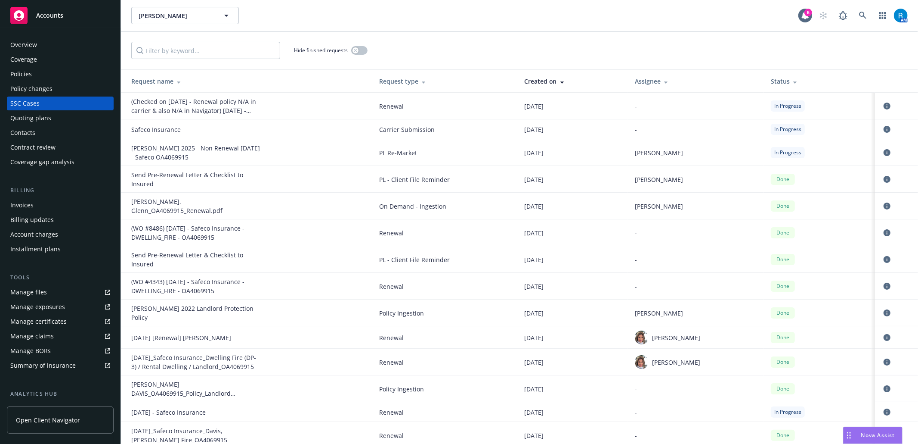
click at [47, 40] on div "Overview" at bounding box center [60, 45] width 100 height 14
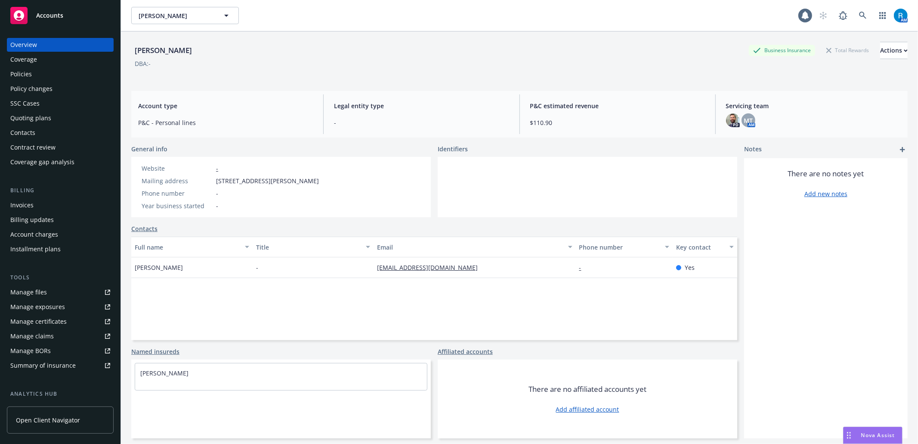
drag, startPoint x: 230, startPoint y: 52, endPoint x: 178, endPoint y: 49, distance: 51.8
click at [125, 49] on div "[PERSON_NAME] Business Insurance Total Rewards Actions DBA: - Account type P&C …" at bounding box center [519, 253] width 797 height 444
copy div "[PERSON_NAME]"
click at [859, 15] on icon at bounding box center [863, 16] width 8 height 8
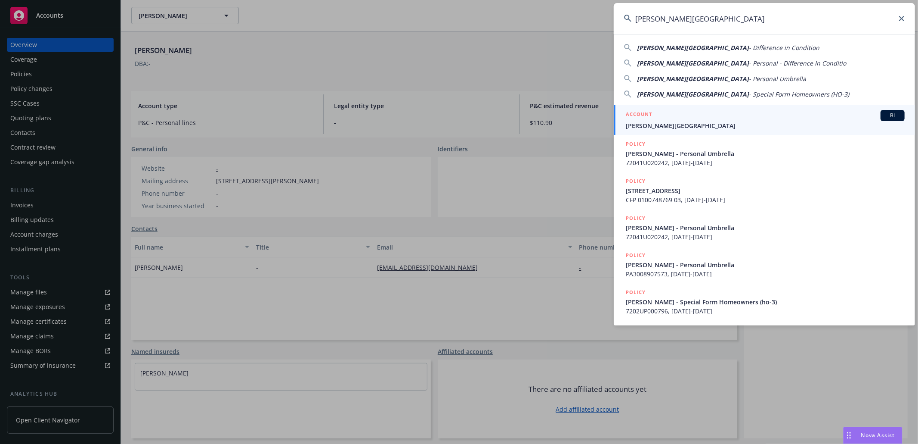
type input "[PERSON_NAME][GEOGRAPHIC_DATA]"
click at [715, 119] on div "ACCOUNT BI" at bounding box center [765, 115] width 279 height 11
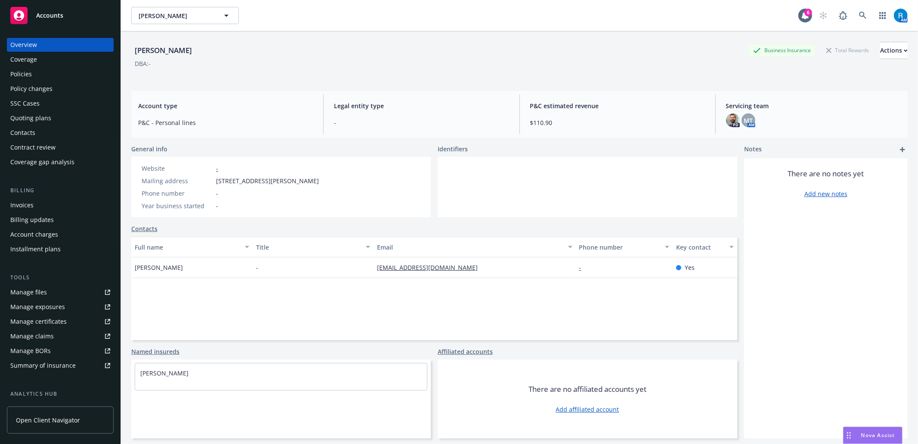
click at [28, 72] on div "Policies" at bounding box center [21, 74] width 22 height 14
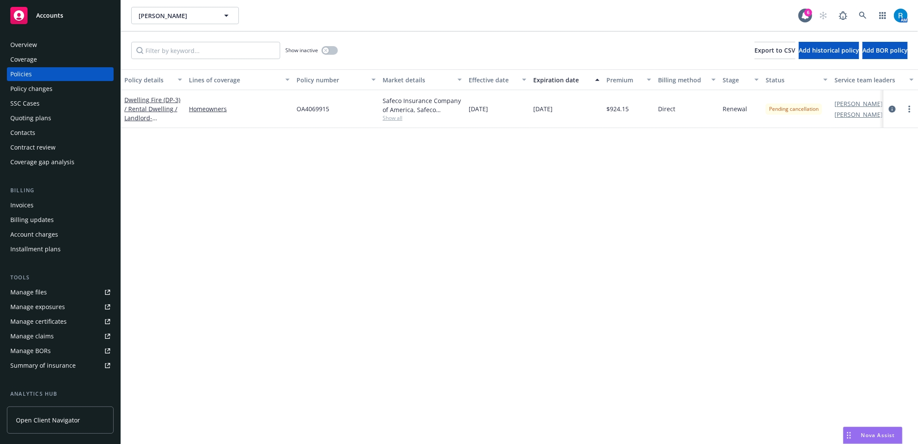
click at [28, 80] on div "Policies" at bounding box center [21, 74] width 22 height 14
click at [27, 79] on div "Policies" at bounding box center [21, 74] width 22 height 14
click at [860, 16] on icon at bounding box center [863, 16] width 8 height 8
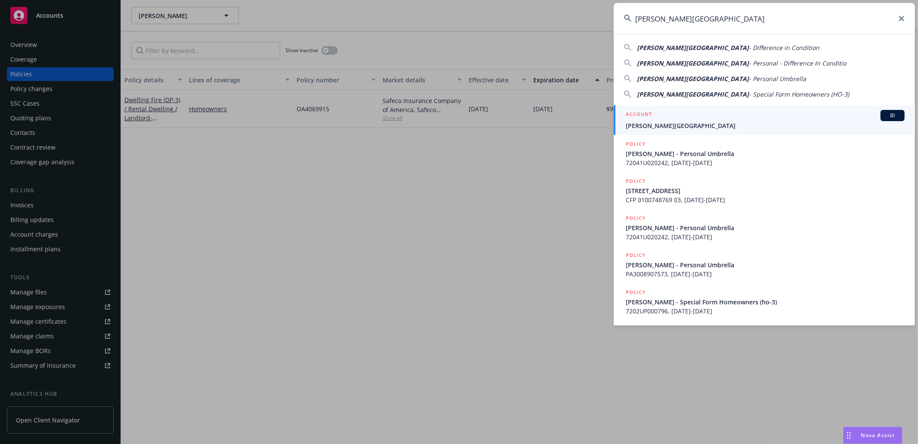
type input "[PERSON_NAME][GEOGRAPHIC_DATA]"
click at [688, 126] on span "[PERSON_NAME][GEOGRAPHIC_DATA]" at bounding box center [765, 125] width 279 height 9
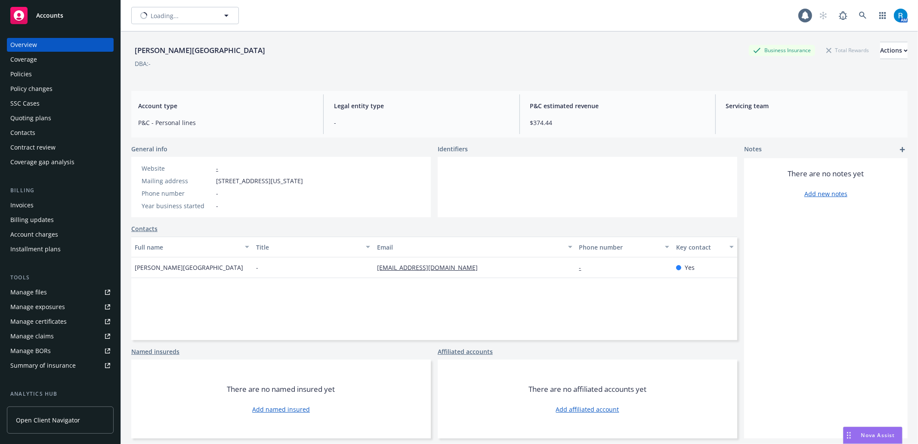
click at [49, 71] on div "Policies" at bounding box center [60, 74] width 100 height 14
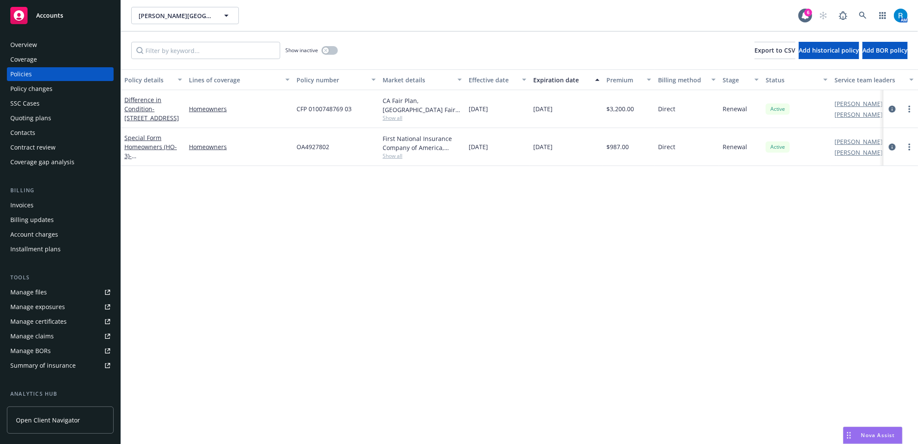
click at [44, 104] on div "SSC Cases" at bounding box center [60, 103] width 100 height 14
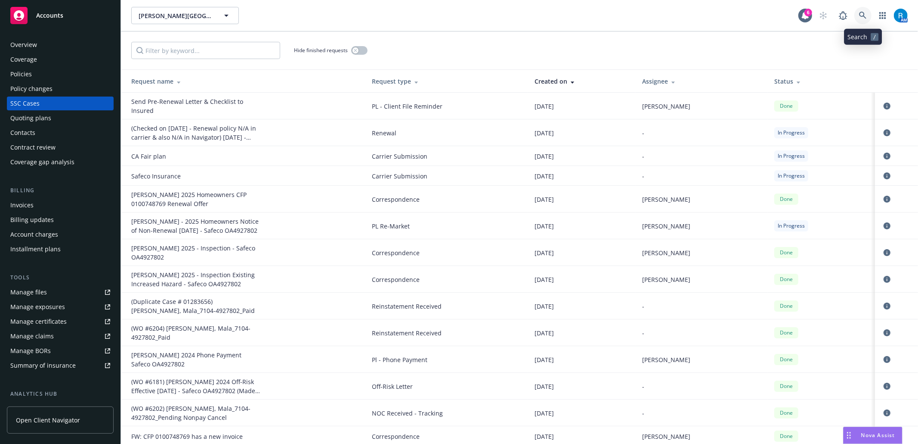
click at [867, 18] on link at bounding box center [863, 15] width 17 height 17
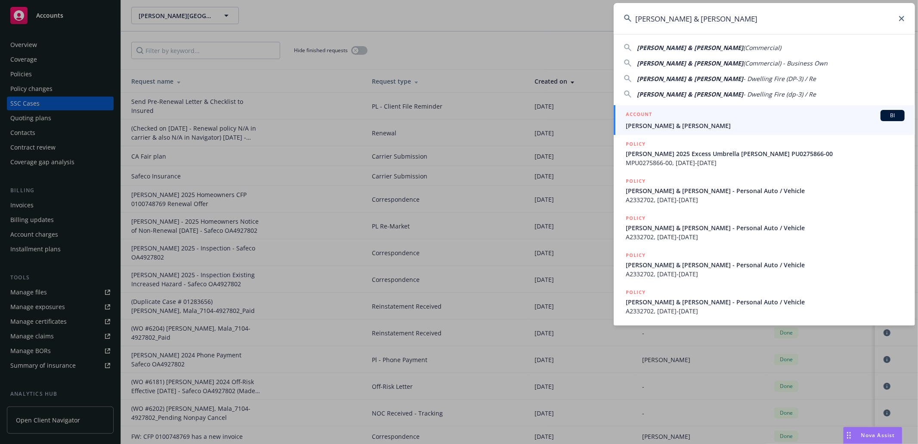
type input "[PERSON_NAME] & [PERSON_NAME]"
click at [658, 112] on div "ACCOUNT BI" at bounding box center [765, 115] width 279 height 11
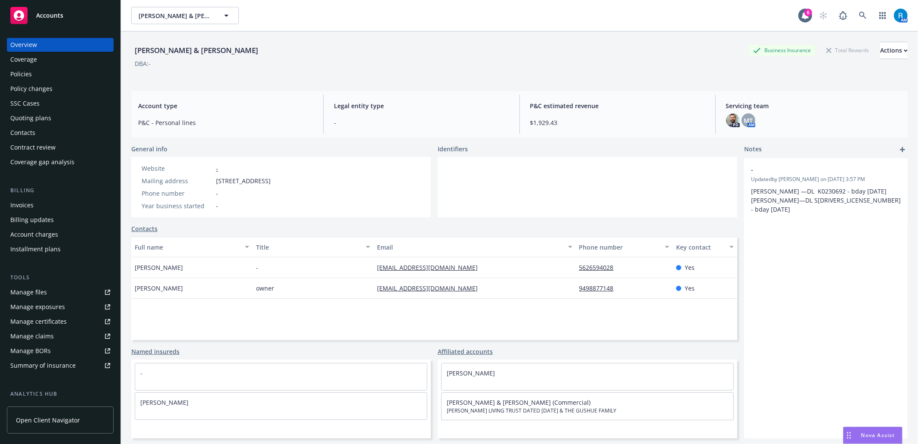
click at [52, 74] on div "Policies" at bounding box center [60, 74] width 100 height 14
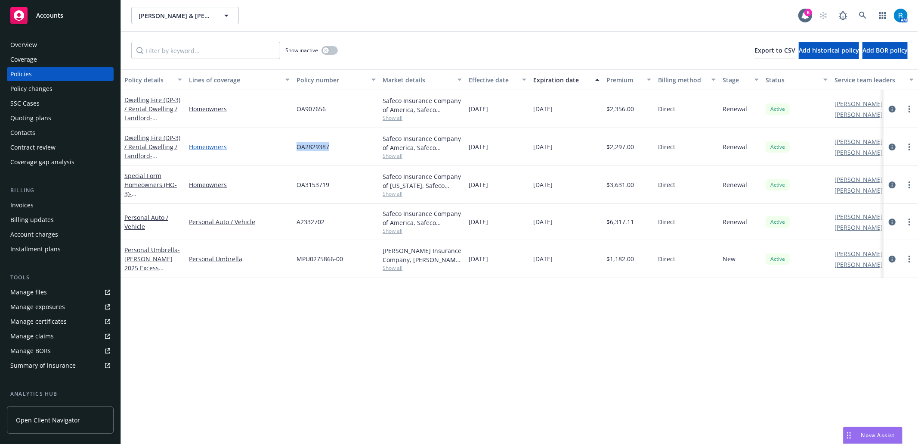
click at [288, 145] on div "Dwelling Fire (DP-3) / Rental Dwelling / Landlord - [STREET_ADDRESS] Homeowners…" at bounding box center [536, 147] width 831 height 38
copy div "OA2829387"
drag, startPoint x: 307, startPoint y: 107, endPoint x: 276, endPoint y: 107, distance: 30.6
click at [276, 107] on div "Dwelling Fire (DP-3) / Rental Dwelling / Landlord - [STREET_ADDRESS] Homeowners…" at bounding box center [536, 109] width 831 height 38
copy div "OA907656"
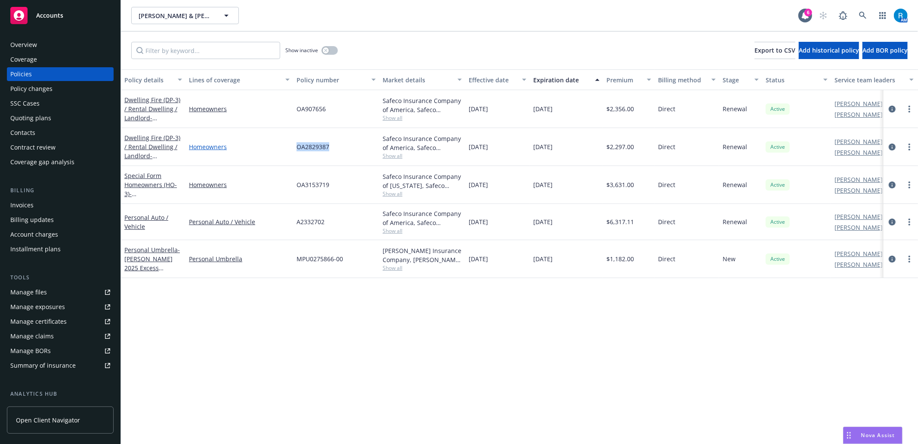
drag, startPoint x: 348, startPoint y: 152, endPoint x: 286, endPoint y: 149, distance: 62.1
click at [284, 149] on div "Dwelling Fire (DP-3) / Rental Dwelling / Landlord - [STREET_ADDRESS] Homeowners…" at bounding box center [536, 147] width 831 height 38
copy div "OA2829387"
click at [863, 10] on link at bounding box center [863, 15] width 17 height 17
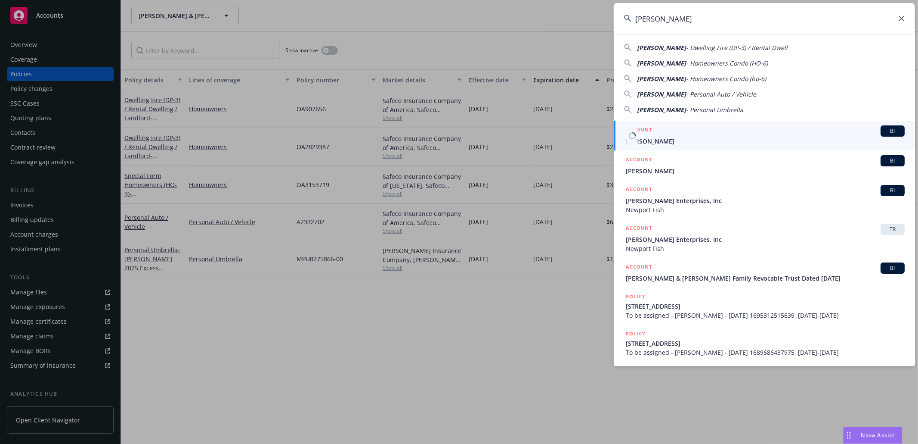
type input "[PERSON_NAME]"
click at [679, 146] on link "ACCOUNT BI [PERSON_NAME]" at bounding box center [764, 136] width 301 height 30
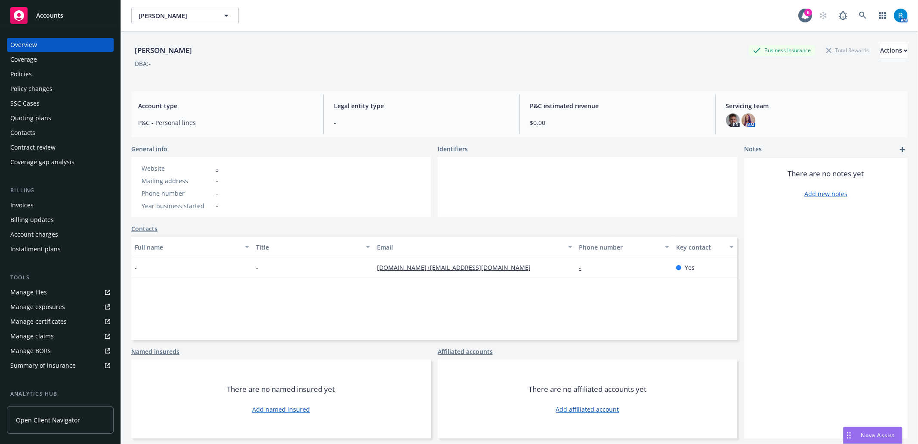
click at [25, 73] on div "Policies" at bounding box center [21, 74] width 22 height 14
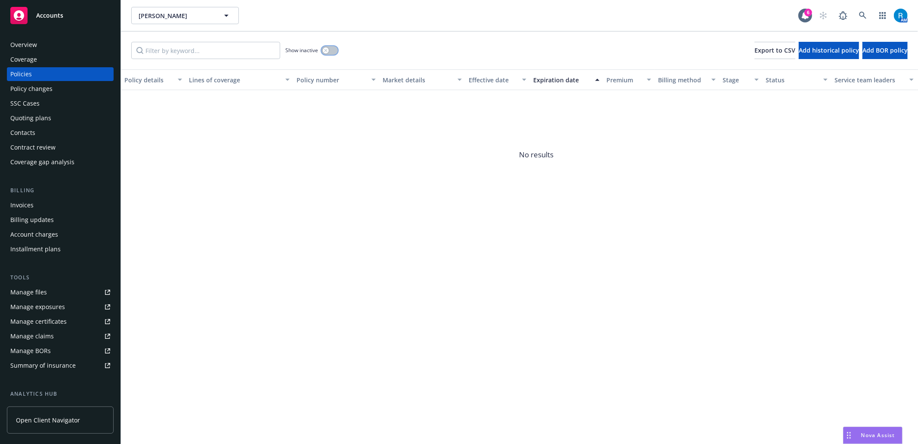
click at [328, 50] on div "button" at bounding box center [326, 50] width 6 height 6
click at [327, 51] on button "button" at bounding box center [330, 50] width 16 height 9
click at [327, 51] on icon "button" at bounding box center [325, 50] width 3 height 3
click at [44, 52] on div "Overview Coverage Policies Policy changes SSC Cases Quoting plans Contacts Cont…" at bounding box center [60, 103] width 107 height 131
click at [44, 49] on div "Overview" at bounding box center [60, 45] width 100 height 14
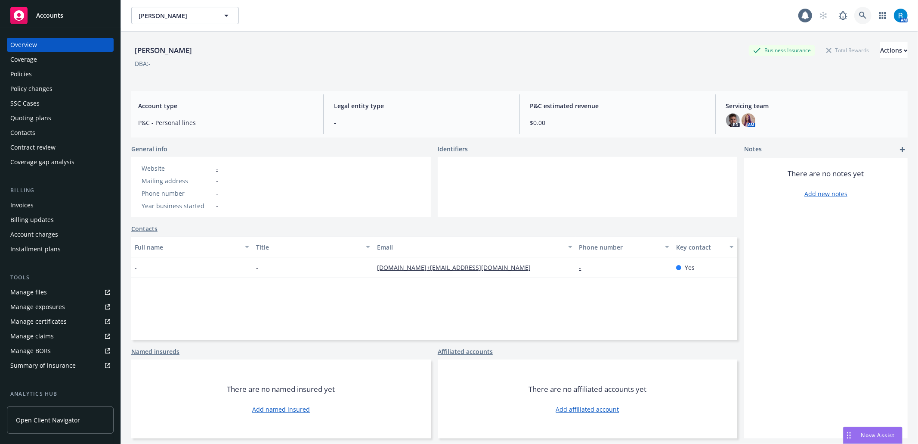
click at [855, 14] on link at bounding box center [863, 15] width 17 height 17
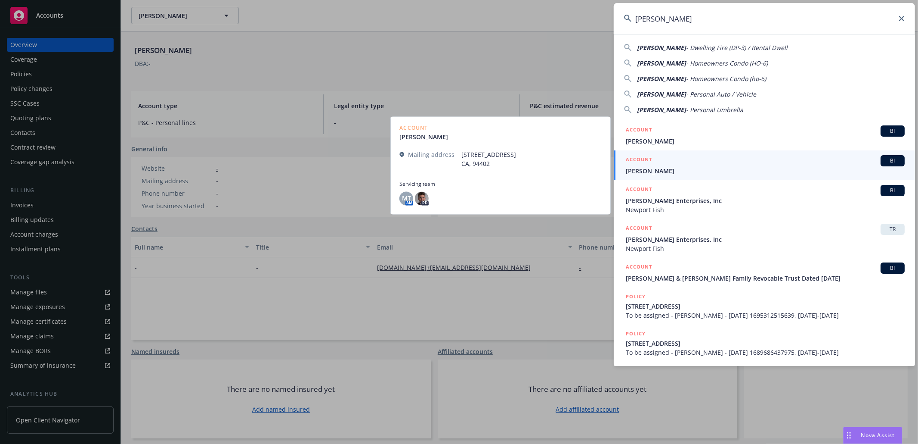
type input "[PERSON_NAME]"
click at [667, 166] on span "[PERSON_NAME]" at bounding box center [765, 170] width 279 height 9
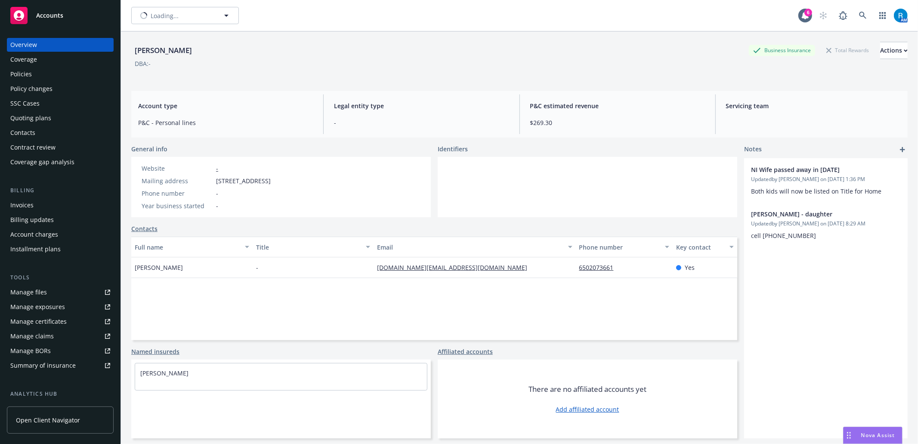
click at [11, 72] on div "Policies" at bounding box center [21, 74] width 22 height 14
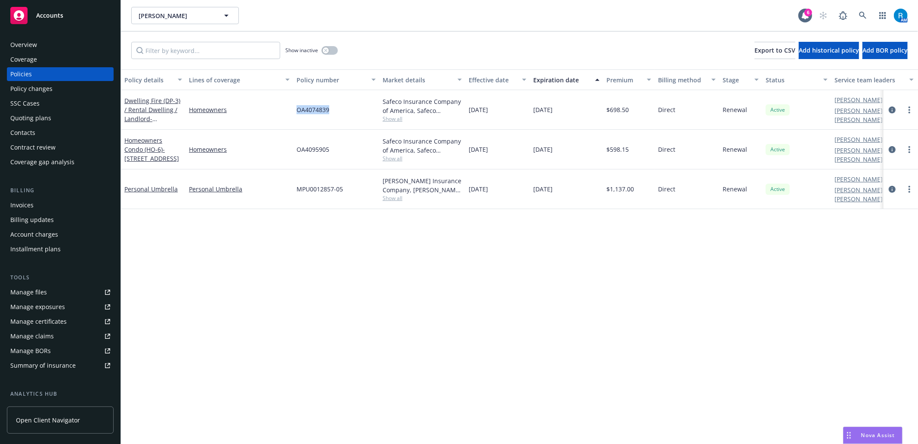
drag, startPoint x: 339, startPoint y: 110, endPoint x: 295, endPoint y: 109, distance: 44.8
click at [295, 109] on div "OA4074839" at bounding box center [336, 110] width 86 height 40
copy span "OA4074839"
click at [857, 13] on link at bounding box center [863, 15] width 17 height 17
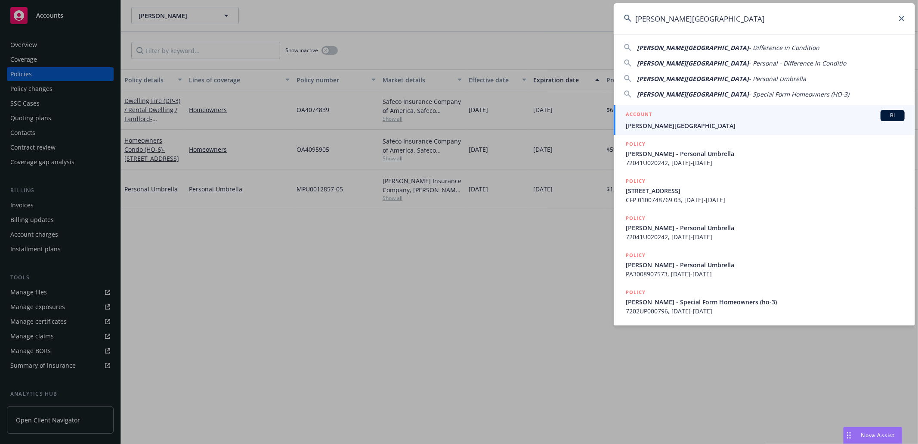
type input "[PERSON_NAME][GEOGRAPHIC_DATA]"
click at [664, 125] on span "[PERSON_NAME][GEOGRAPHIC_DATA]" at bounding box center [765, 125] width 279 height 9
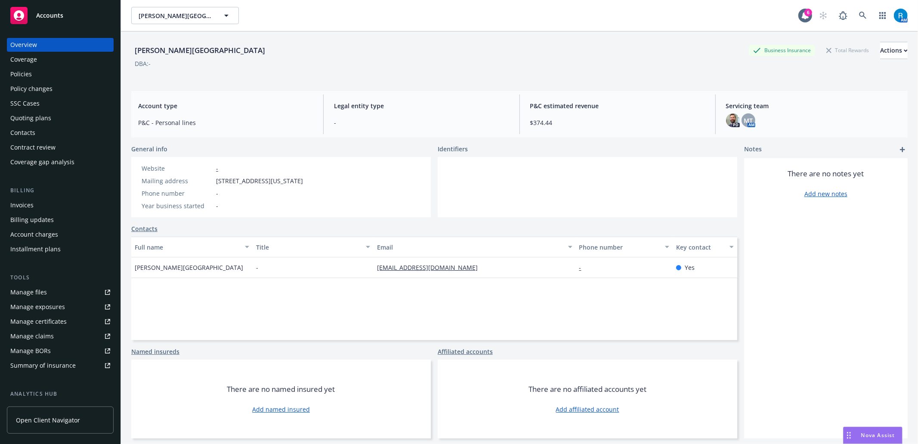
click at [35, 75] on div "Policies" at bounding box center [60, 74] width 100 height 14
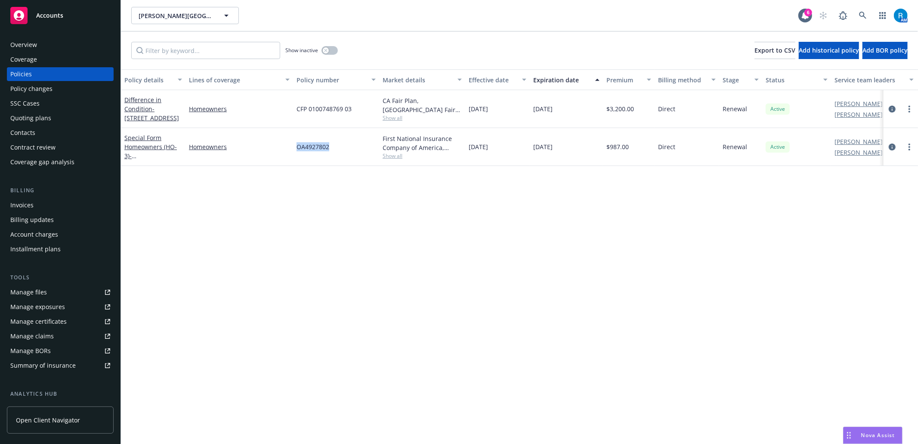
drag, startPoint x: 334, startPoint y: 149, endPoint x: 293, endPoint y: 149, distance: 40.9
click at [293, 149] on div "OA4927802" at bounding box center [336, 147] width 86 height 38
copy span "OA4927802"
click at [858, 13] on link at bounding box center [863, 15] width 17 height 17
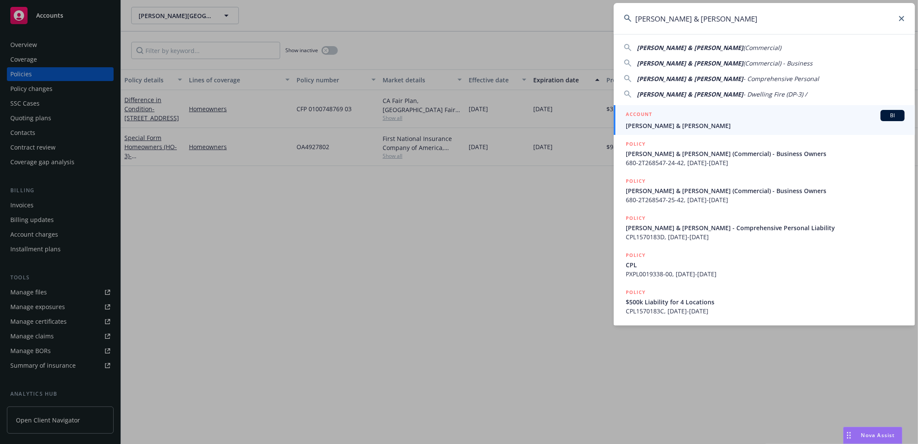
type input "[PERSON_NAME] & [PERSON_NAME]"
click at [673, 123] on span "[PERSON_NAME] & [PERSON_NAME]" at bounding box center [765, 125] width 279 height 9
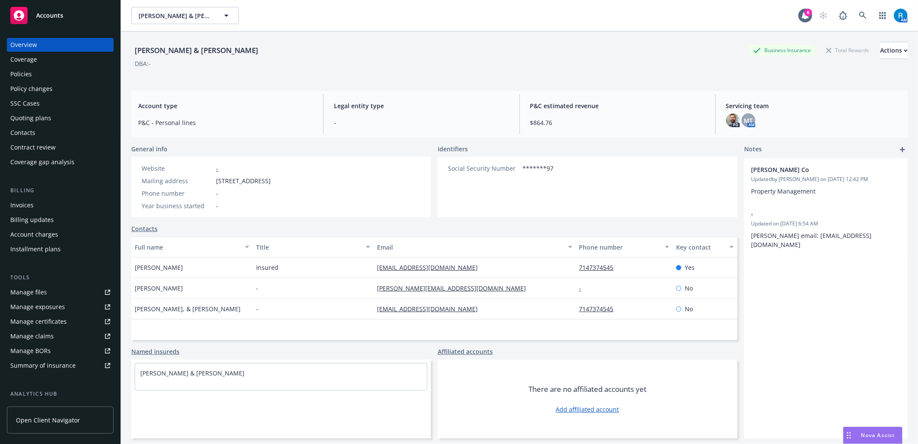
click at [28, 73] on div "Policies" at bounding box center [21, 74] width 22 height 14
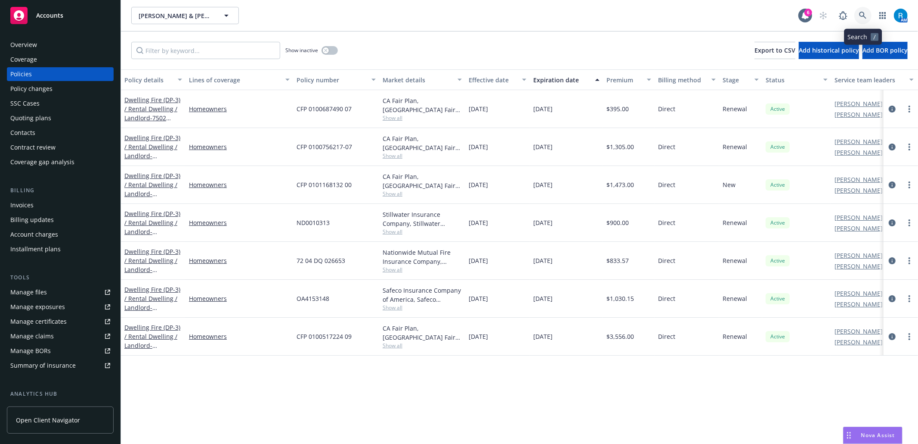
click at [868, 17] on link at bounding box center [863, 15] width 17 height 17
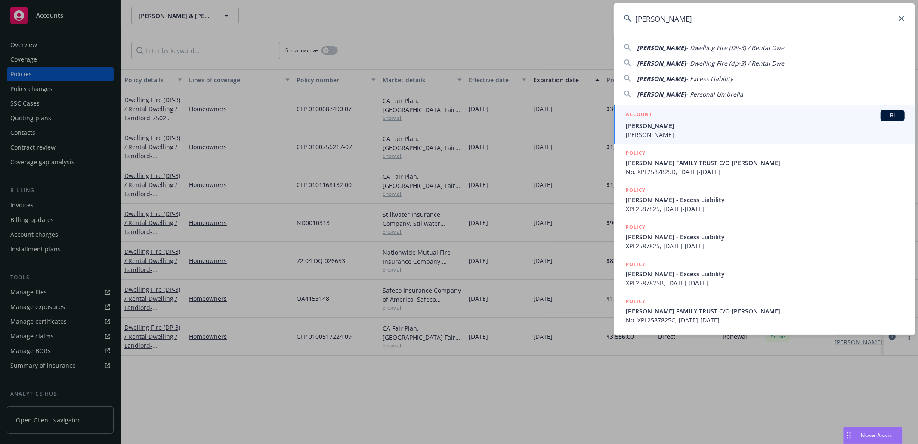
type input "[PERSON_NAME]"
click at [654, 127] on span "[PERSON_NAME]" at bounding box center [765, 125] width 279 height 9
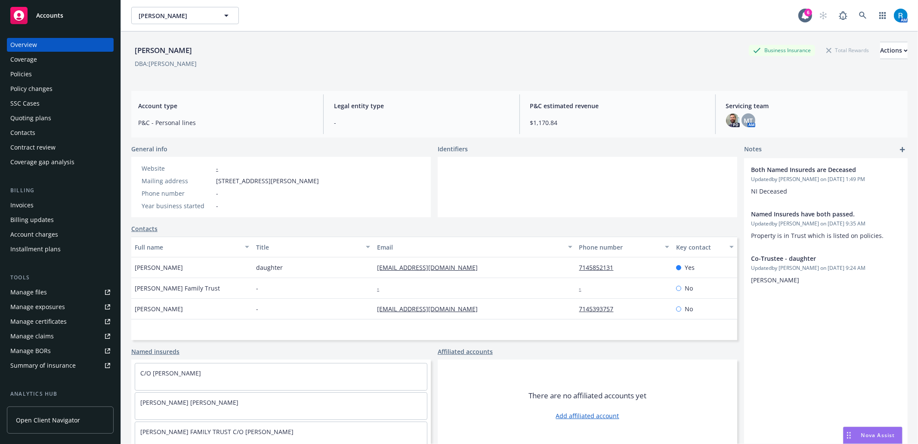
click at [30, 74] on div "Policies" at bounding box center [21, 74] width 22 height 14
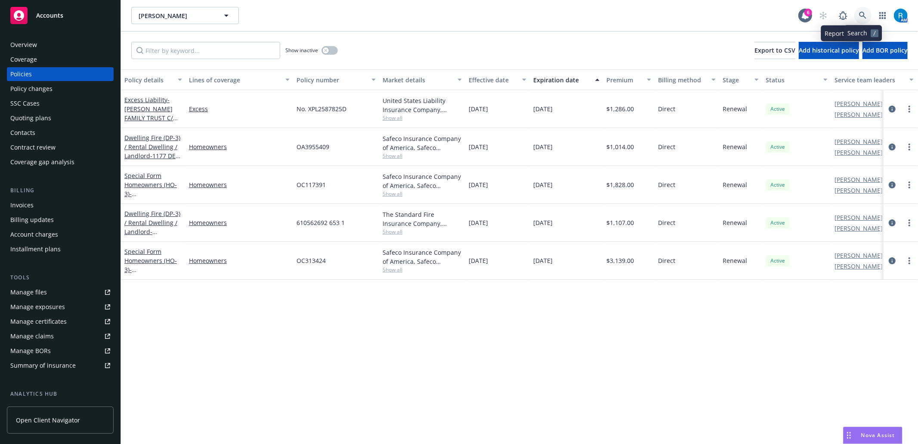
click at [861, 10] on link at bounding box center [863, 15] width 17 height 17
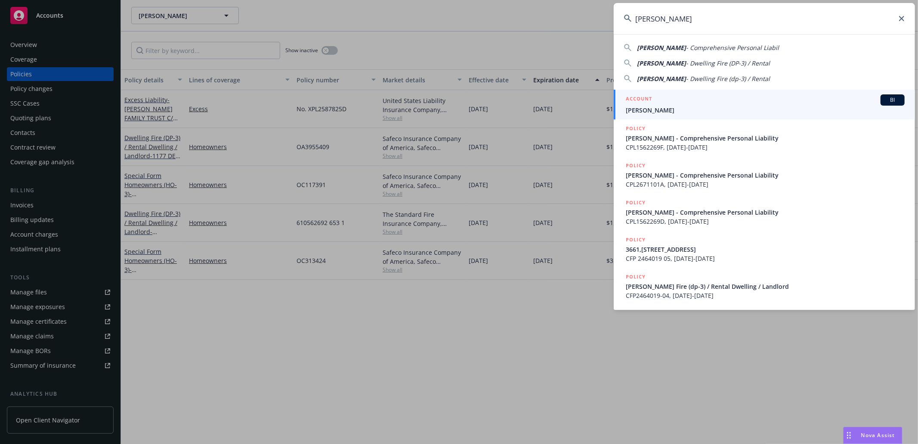
type input "[PERSON_NAME]"
click at [662, 112] on span "[PERSON_NAME]" at bounding box center [765, 109] width 279 height 9
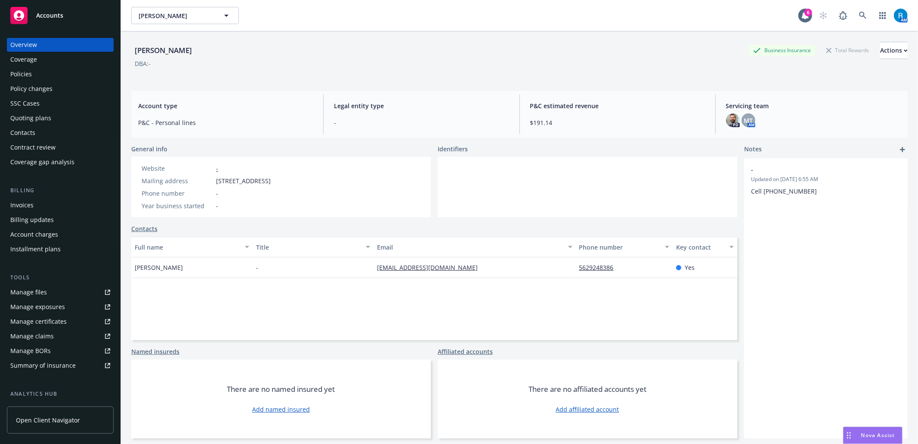
click at [22, 74] on div "Policies" at bounding box center [21, 74] width 22 height 14
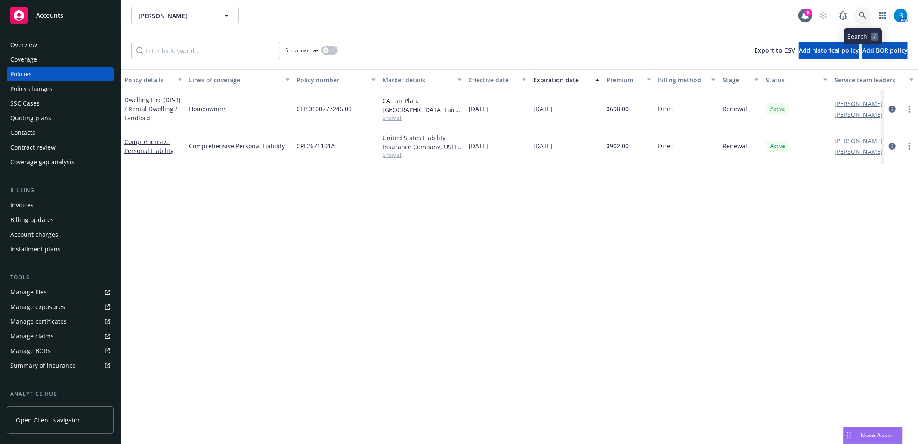
click at [860, 16] on icon at bounding box center [863, 16] width 8 height 8
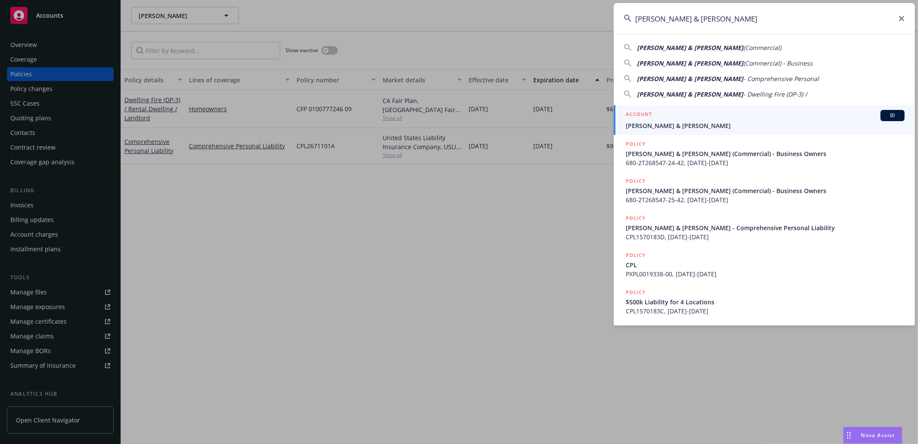
type input "[PERSON_NAME] & [PERSON_NAME]"
click at [692, 124] on span "[PERSON_NAME] & [PERSON_NAME]" at bounding box center [765, 125] width 279 height 9
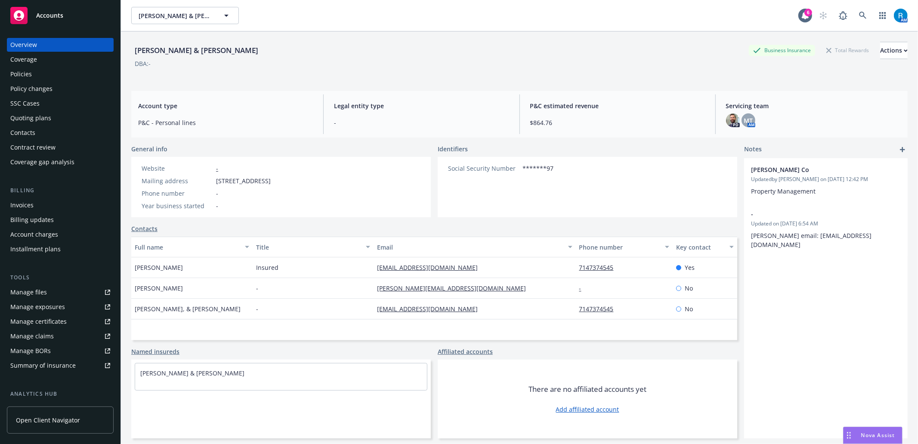
click at [46, 111] on div "Quoting plans" at bounding box center [30, 118] width 41 height 14
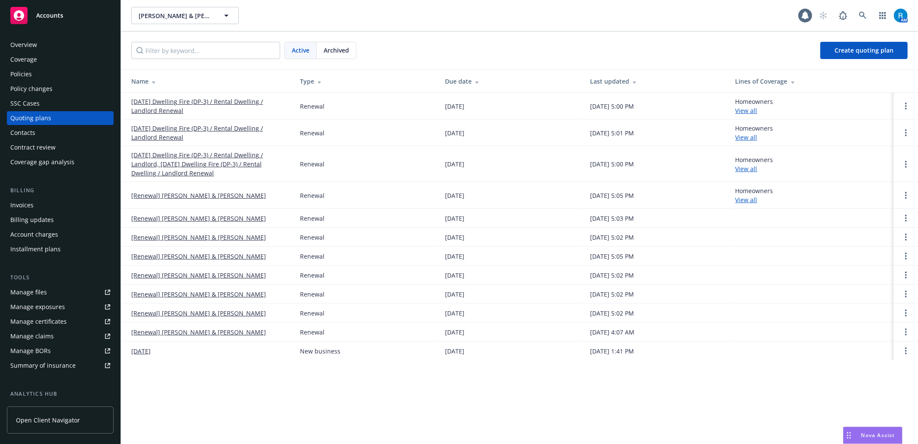
click at [50, 107] on div "SSC Cases" at bounding box center [60, 103] width 100 height 14
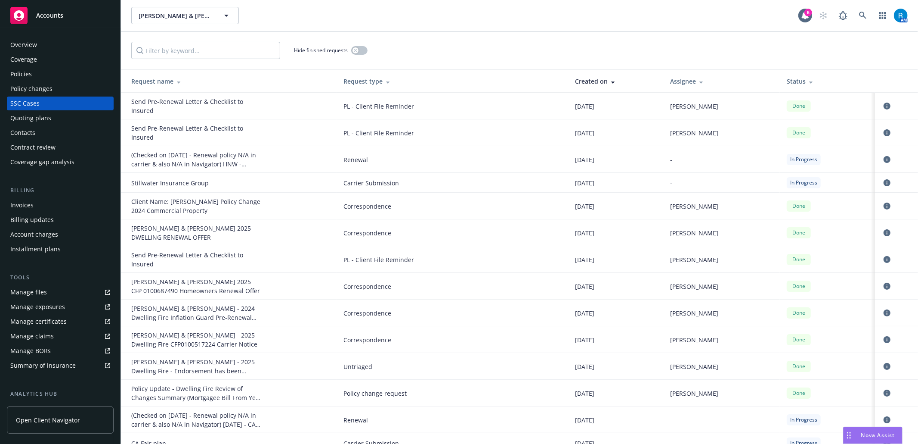
click at [46, 72] on div "Policies" at bounding box center [60, 74] width 100 height 14
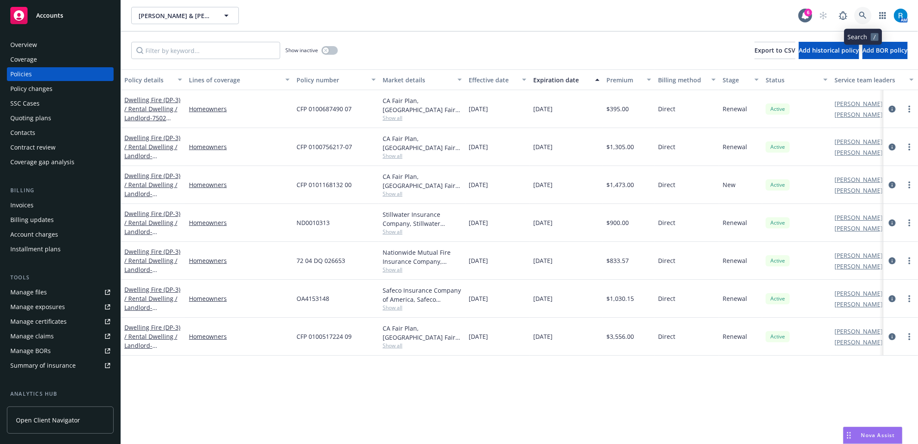
click at [865, 16] on icon at bounding box center [863, 16] width 8 height 8
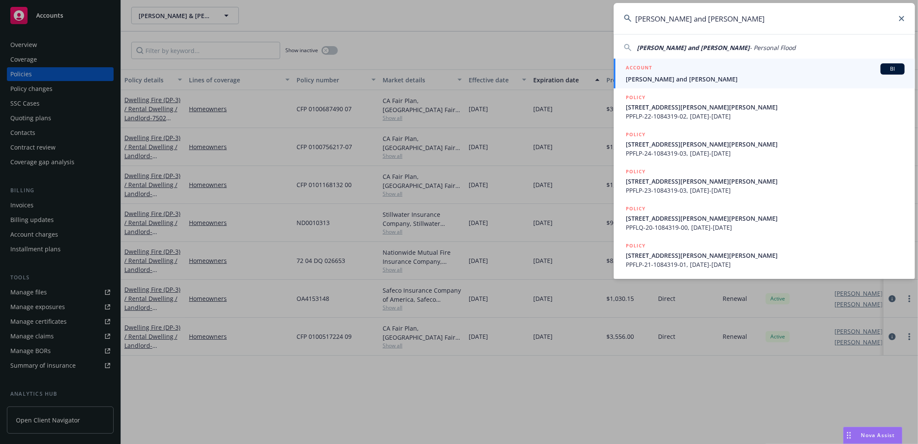
type input "[PERSON_NAME] and [PERSON_NAME]"
click at [668, 75] on span "[PERSON_NAME] and [PERSON_NAME]" at bounding box center [765, 78] width 279 height 9
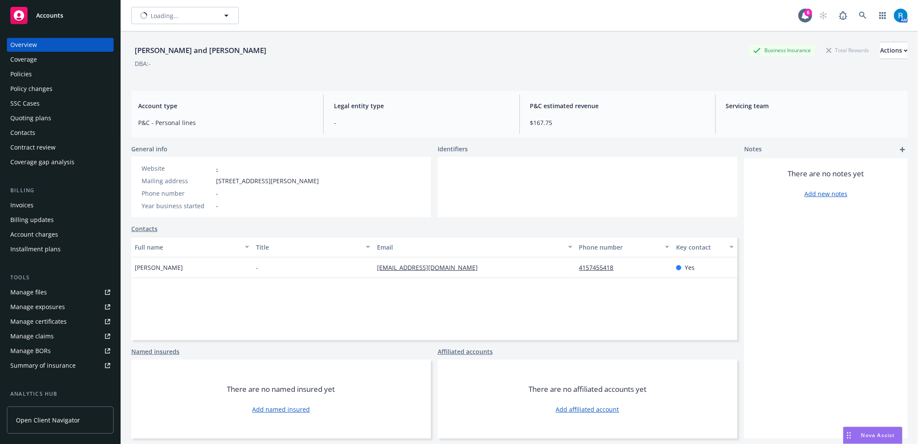
click at [40, 73] on div "Policies" at bounding box center [60, 74] width 100 height 14
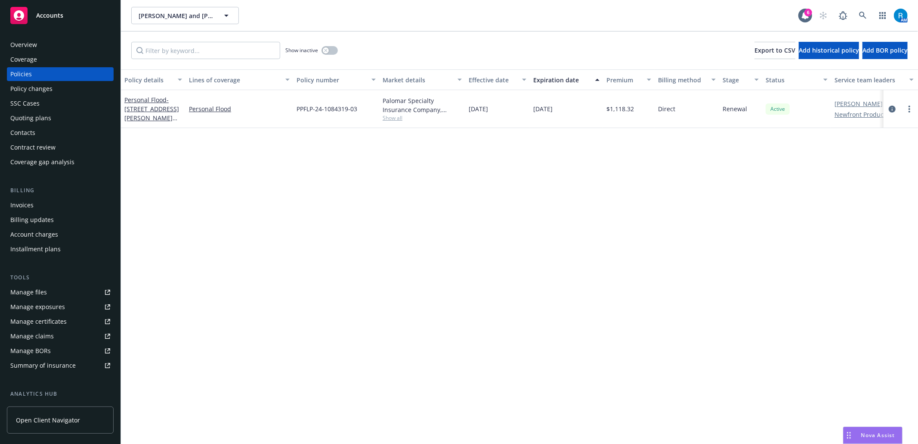
click at [40, 106] on div "SSC Cases" at bounding box center [60, 103] width 100 height 14
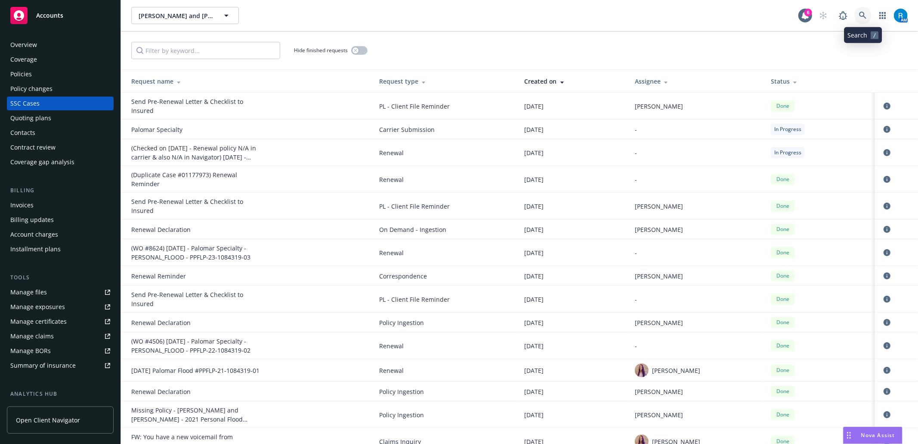
click at [859, 16] on icon at bounding box center [863, 16] width 8 height 8
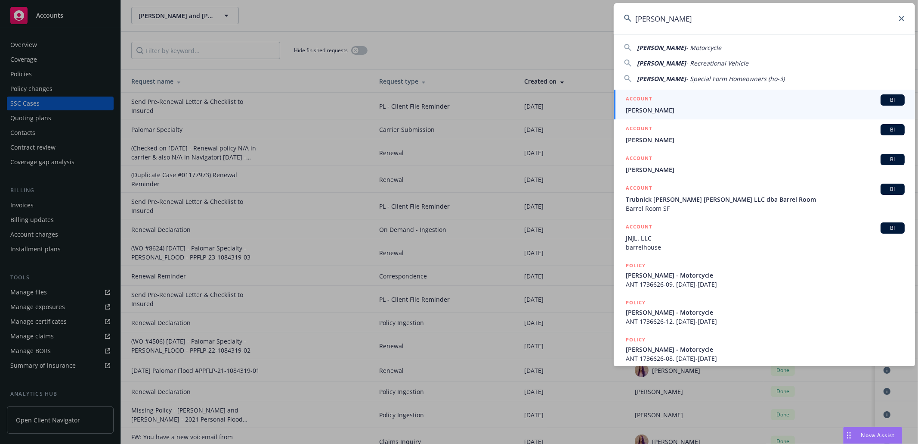
type input "[PERSON_NAME]"
click at [657, 109] on span "[PERSON_NAME]" at bounding box center [765, 109] width 279 height 9
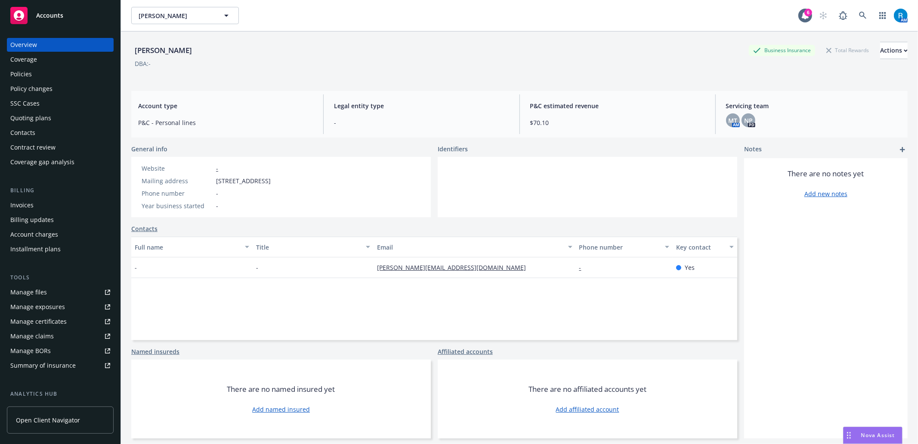
click at [59, 76] on div "Policies" at bounding box center [60, 74] width 100 height 14
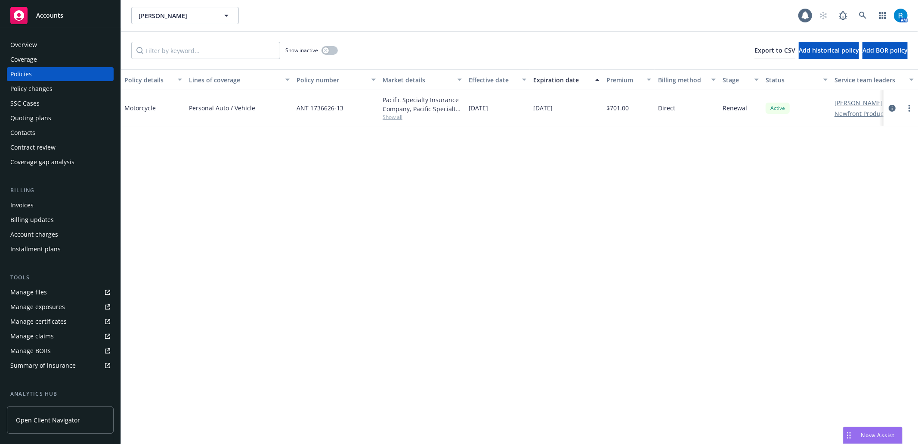
click at [45, 100] on div "SSC Cases" at bounding box center [60, 103] width 100 height 14
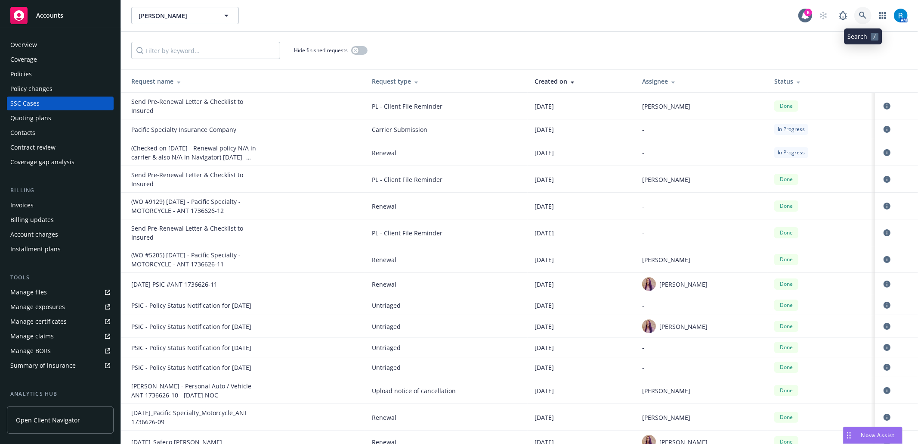
click at [860, 13] on icon at bounding box center [862, 15] width 7 height 7
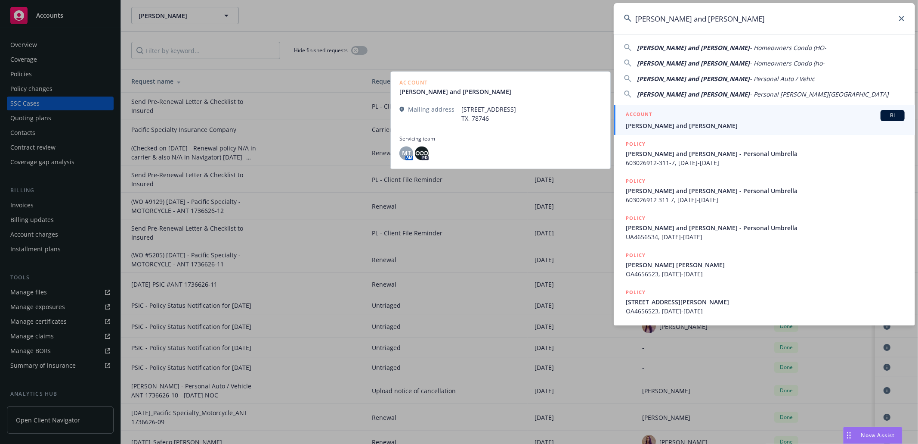
type input "[PERSON_NAME] and [PERSON_NAME]"
click at [658, 121] on span "[PERSON_NAME] and [PERSON_NAME]" at bounding box center [765, 125] width 279 height 9
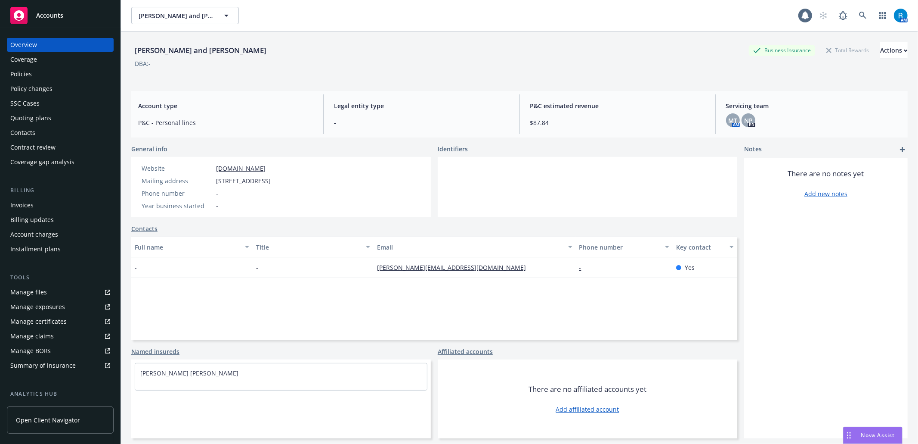
click at [52, 77] on div "Policies" at bounding box center [60, 74] width 100 height 14
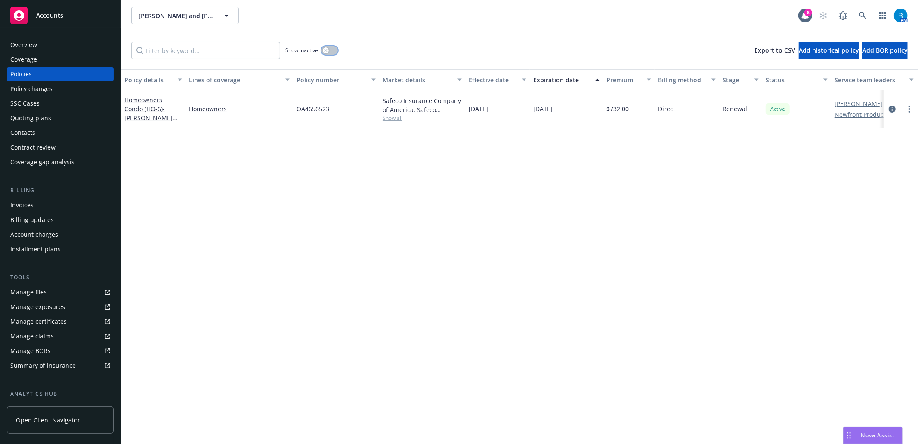
click at [333, 47] on button "button" at bounding box center [330, 50] width 16 height 9
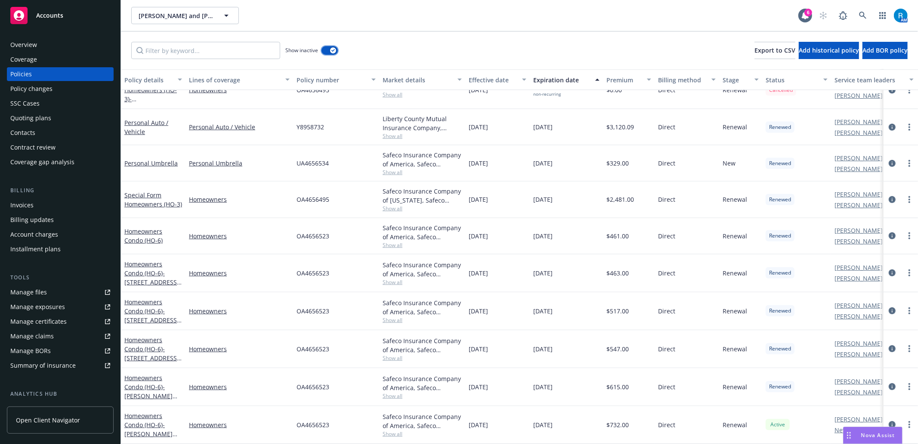
scroll to position [327, 0]
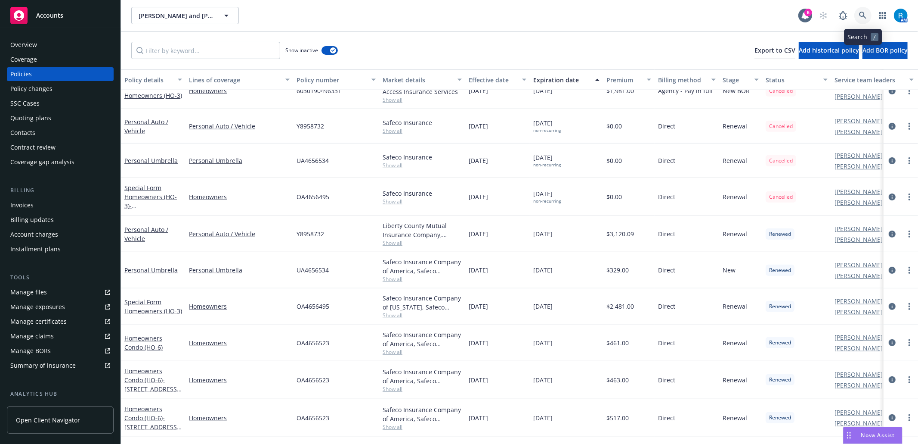
click at [859, 16] on icon at bounding box center [863, 16] width 8 height 8
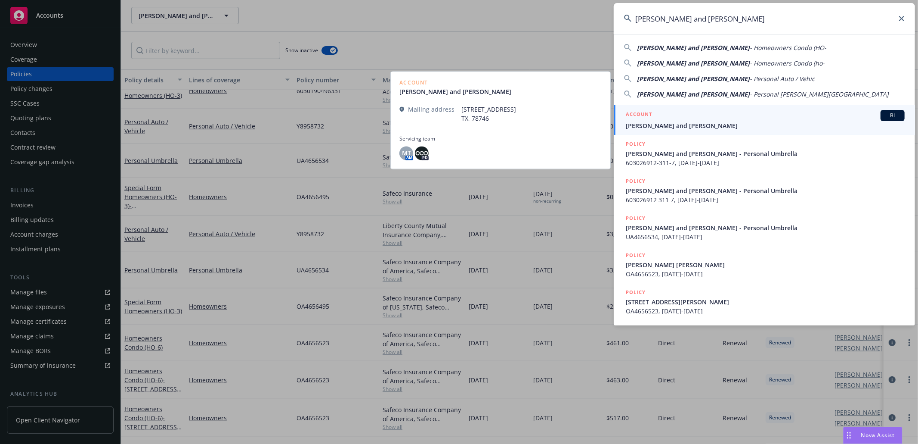
type input "[PERSON_NAME] and [PERSON_NAME]"
click at [707, 121] on span "[PERSON_NAME] and [PERSON_NAME]" at bounding box center [765, 125] width 279 height 9
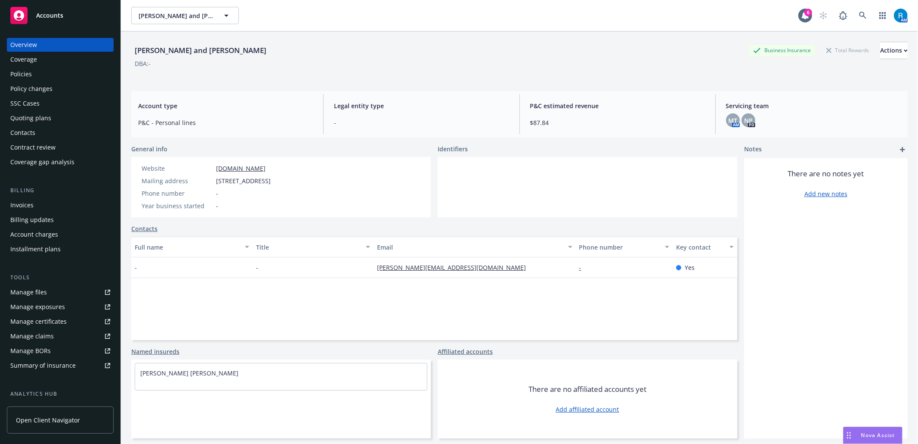
click at [26, 80] on div "Policies" at bounding box center [21, 74] width 22 height 14
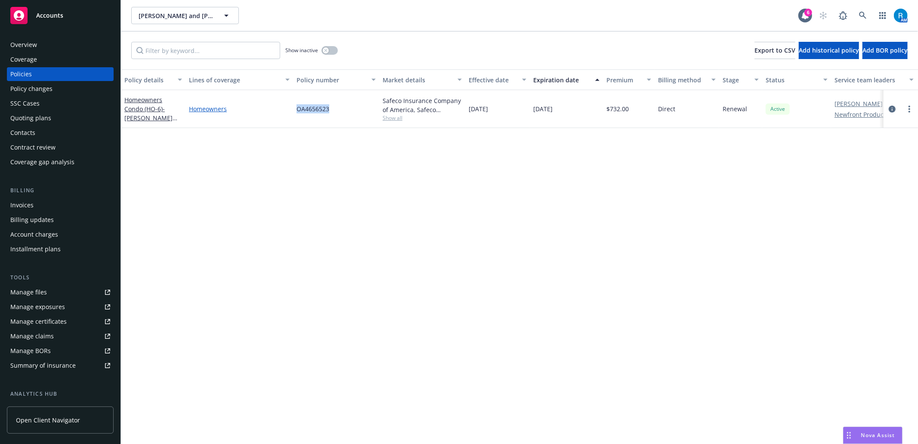
drag, startPoint x: 338, startPoint y: 107, endPoint x: 288, endPoint y: 109, distance: 50.4
click at [288, 109] on div "Homeowners Condo (HO-6) - [PERSON_NAME] [PERSON_NAME] Homeowners OA4656523 Safe…" at bounding box center [536, 109] width 831 height 38
copy div "OA4656523"
click at [862, 13] on icon at bounding box center [863, 16] width 8 height 8
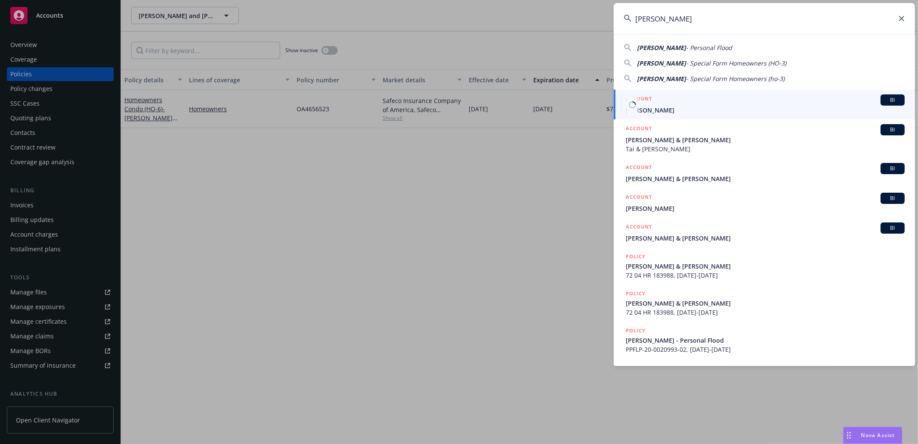
type input "[PERSON_NAME]"
click at [655, 111] on span "[PERSON_NAME]" at bounding box center [765, 109] width 279 height 9
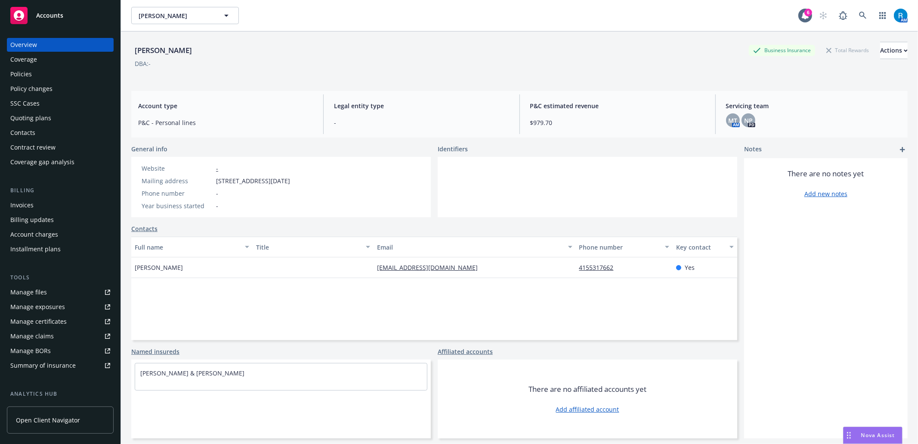
click at [49, 73] on div "Policies" at bounding box center [60, 74] width 100 height 14
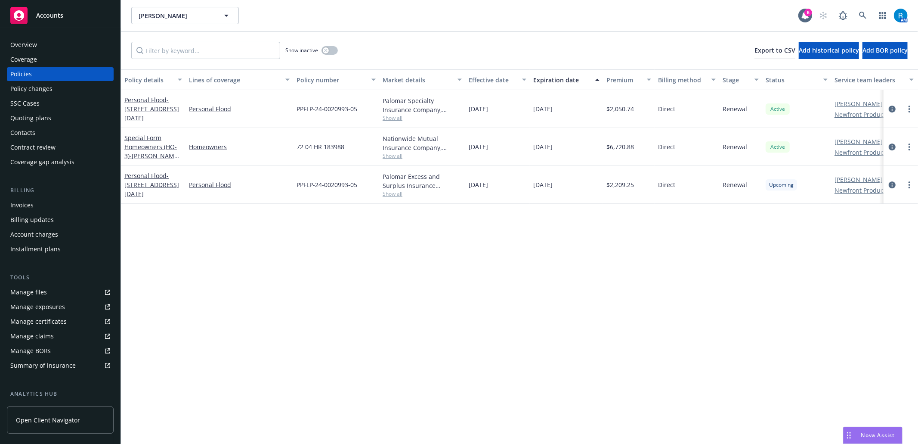
click at [37, 47] on div "Overview" at bounding box center [60, 45] width 100 height 14
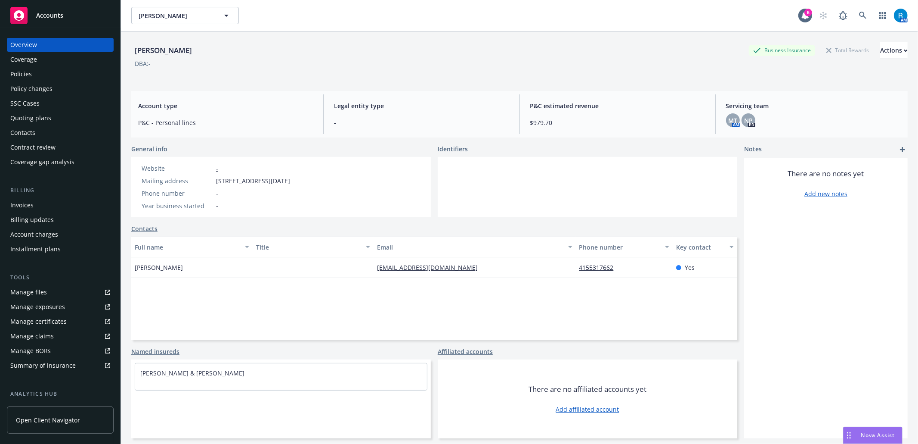
click at [42, 74] on div "Policies" at bounding box center [60, 74] width 100 height 14
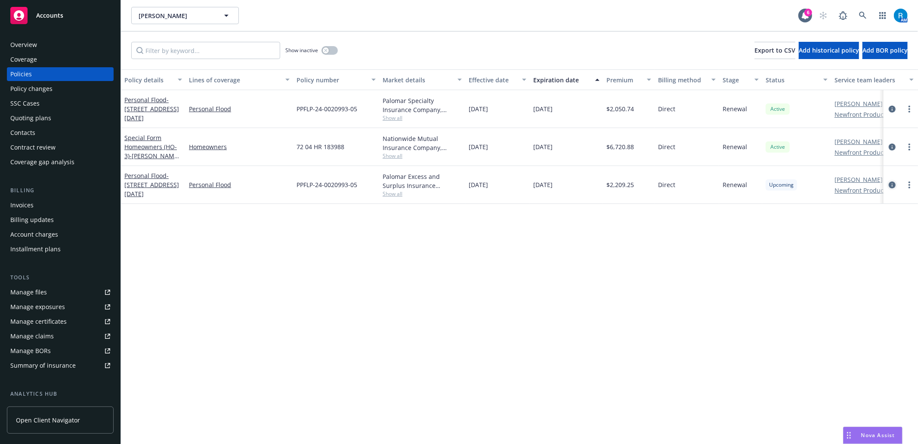
click at [893, 183] on icon "circleInformation" at bounding box center [892, 184] width 7 height 7
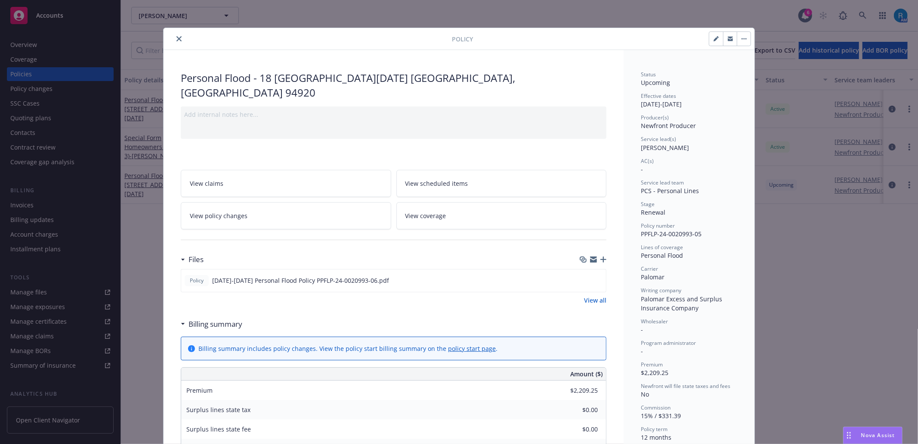
click at [484, 202] on link "View coverage" at bounding box center [502, 215] width 211 height 27
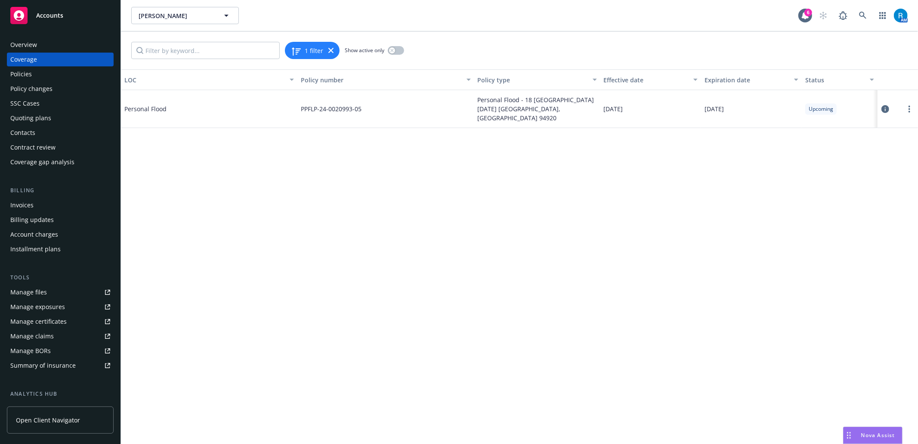
click at [890, 102] on button at bounding box center [885, 108] width 9 height 17
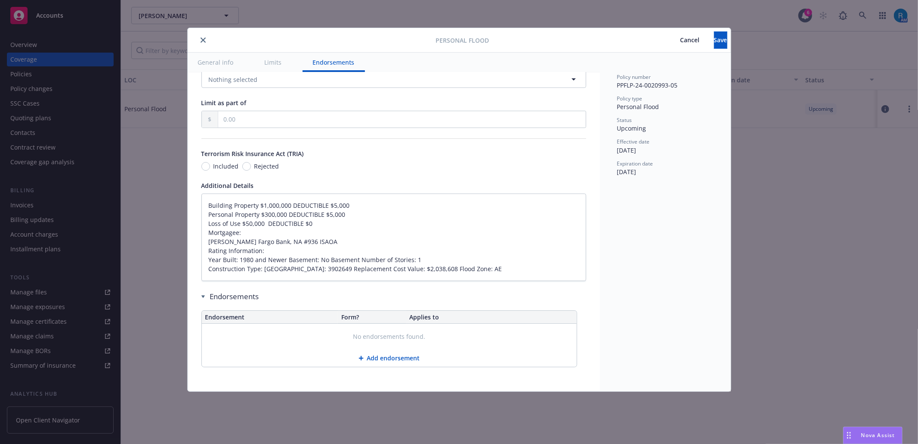
scroll to position [483, 0]
click at [208, 205] on textarea "Building Property $1,000,000 DEDUCTIBLE $5,000 Personal Property $300,000 DEDUC…" at bounding box center [394, 236] width 385 height 87
type textarea "x"
type textarea "Building Property $1,000,000 DEDUCTIBLE $5,000 Personal Property $300,000 DEDUC…"
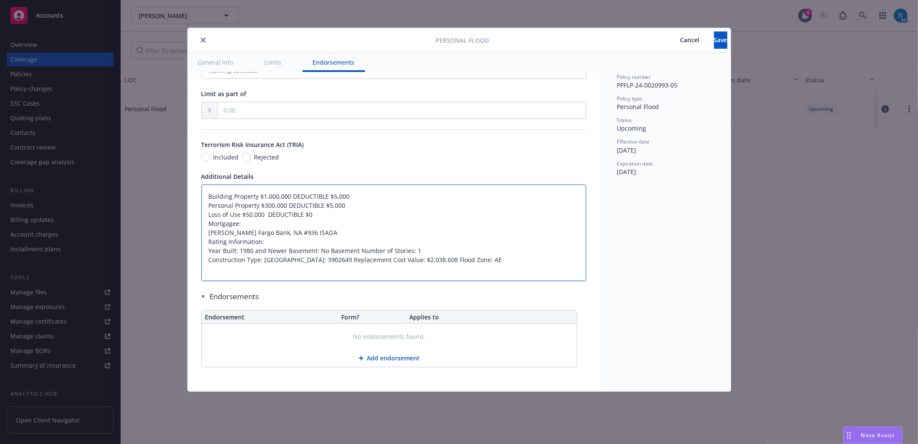
paste textarea "Replacement Cost Value: $2,242,469"
type textarea "x"
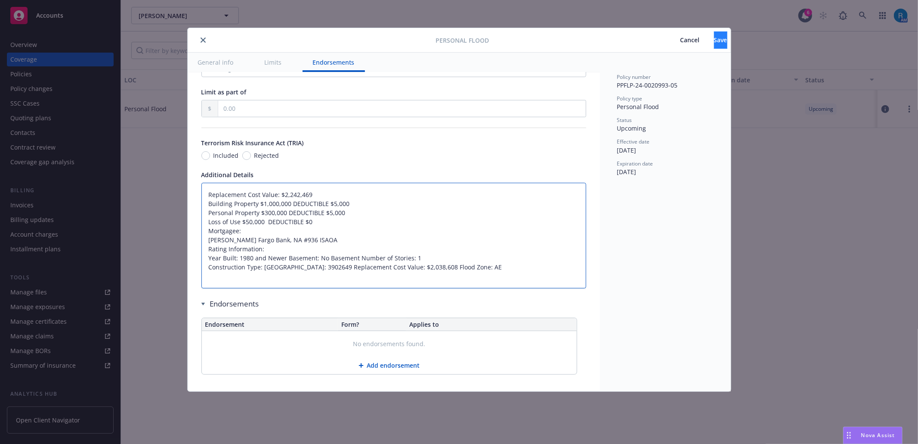
type textarea "Replacement Cost Value: $2,242,469 Building Property $1,000,000 DEDUCTIBLE $5,0…"
click at [714, 41] on button "Save" at bounding box center [720, 39] width 13 height 17
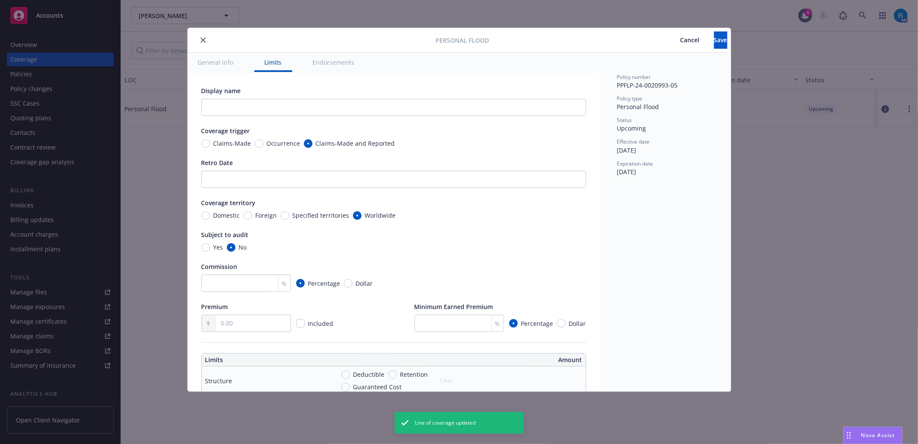
type textarea "x"
type textarea "Replacement Cost Value: $2,242,469 Building Property $1,000,000 DEDUCTIBLE $5,0…"
click at [206, 40] on button "close" at bounding box center [203, 40] width 10 height 10
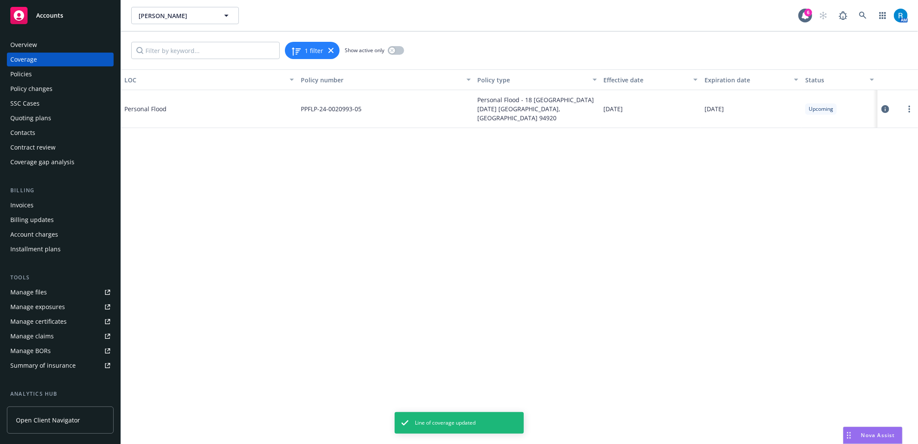
click at [30, 75] on div "Policies" at bounding box center [21, 74] width 22 height 14
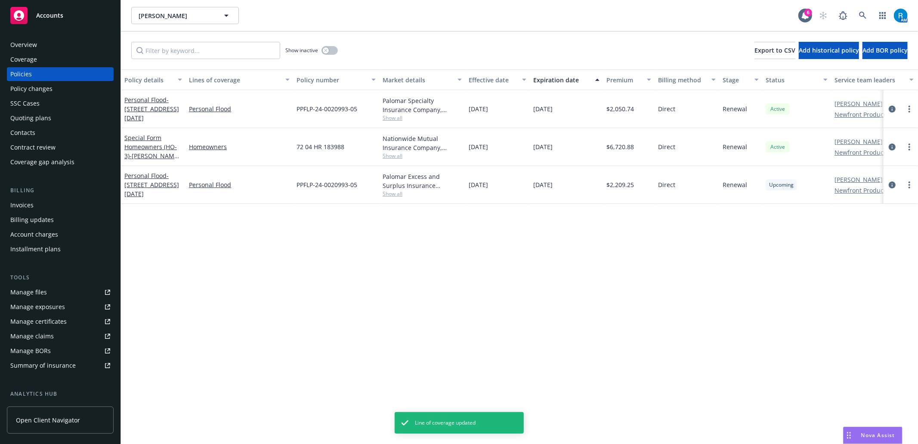
click at [893, 182] on icon "circleInformation" at bounding box center [892, 184] width 7 height 7
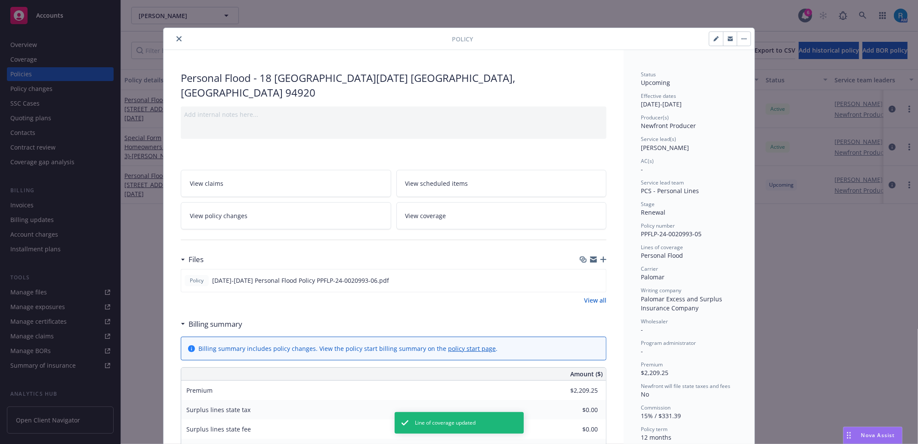
click at [714, 37] on icon "button" at bounding box center [716, 38] width 5 height 5
select select "RENEWAL"
select select "12"
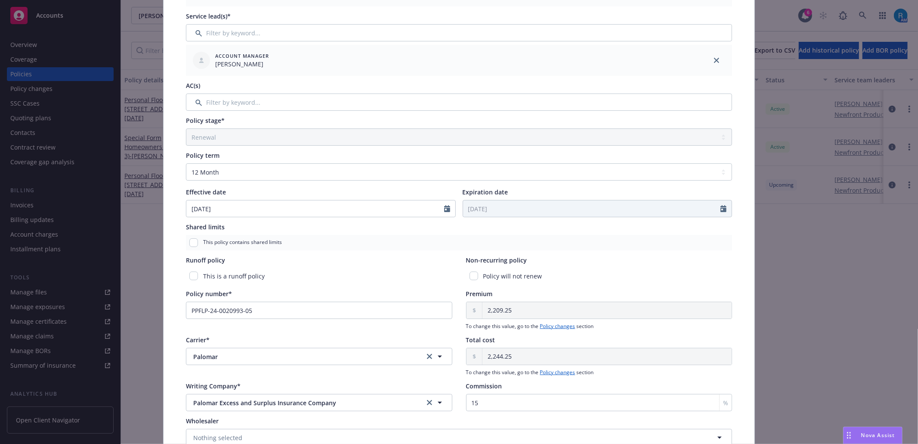
scroll to position [172, 0]
click at [262, 313] on input "PPFLP-24-0020993-05" at bounding box center [319, 308] width 267 height 17
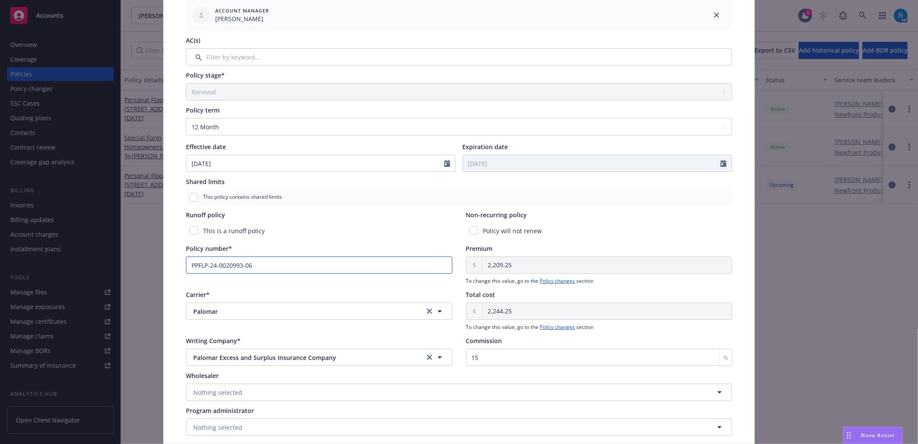
scroll to position [262, 0]
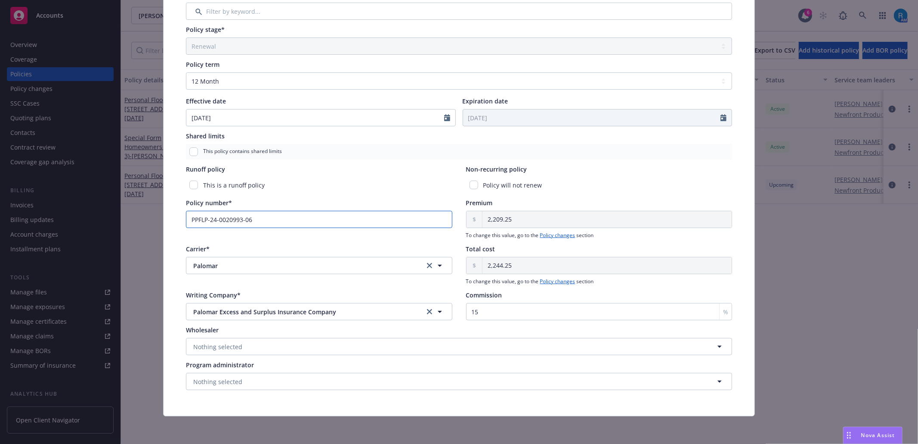
type input "PPFLP-24-0020993-06"
click at [276, 309] on span "Palomar Excess and Surplus Insurance Company" at bounding box center [301, 311] width 217 height 9
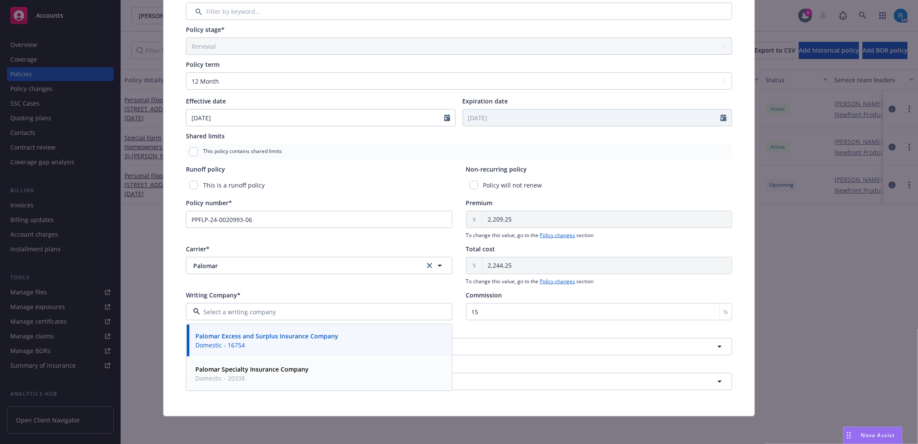
click at [269, 369] on strong "Palomar Specialty Insurance Company" at bounding box center [251, 369] width 113 height 8
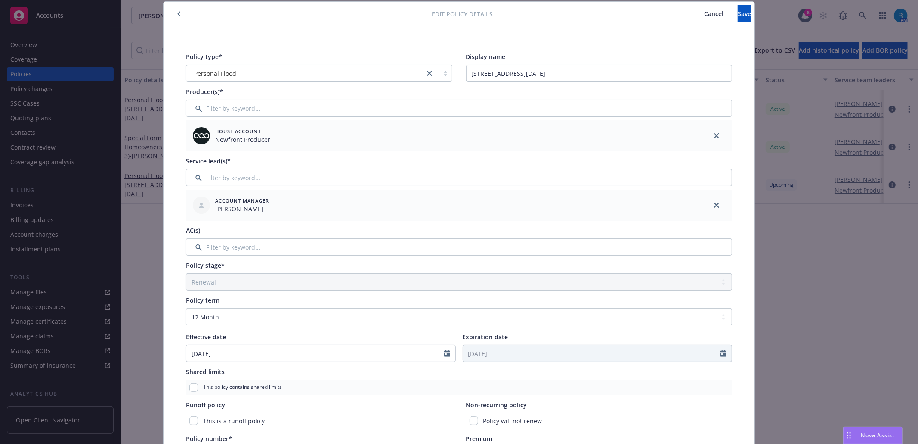
scroll to position [0, 0]
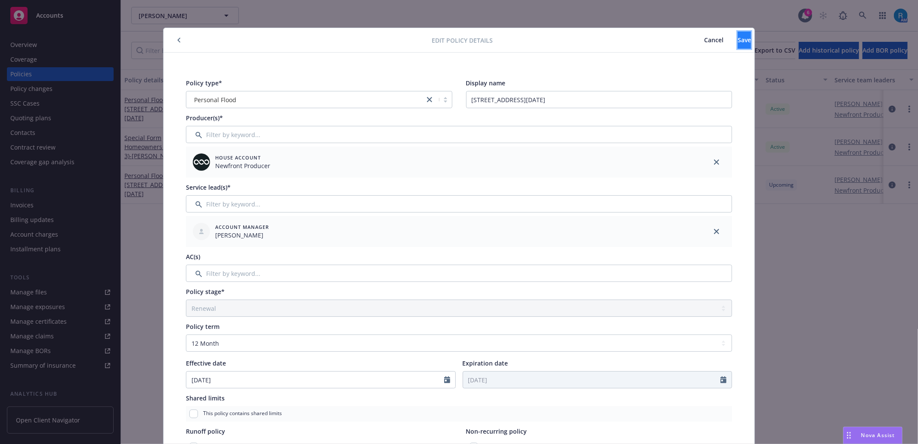
click at [738, 43] on button "Save" at bounding box center [744, 39] width 13 height 17
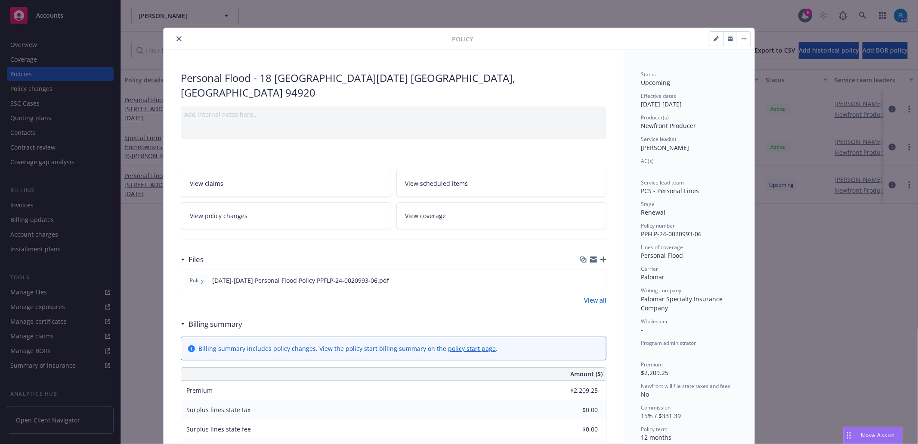
drag, startPoint x: 178, startPoint y: 38, endPoint x: 173, endPoint y: 40, distance: 5.0
click at [178, 38] on button "close" at bounding box center [179, 39] width 10 height 10
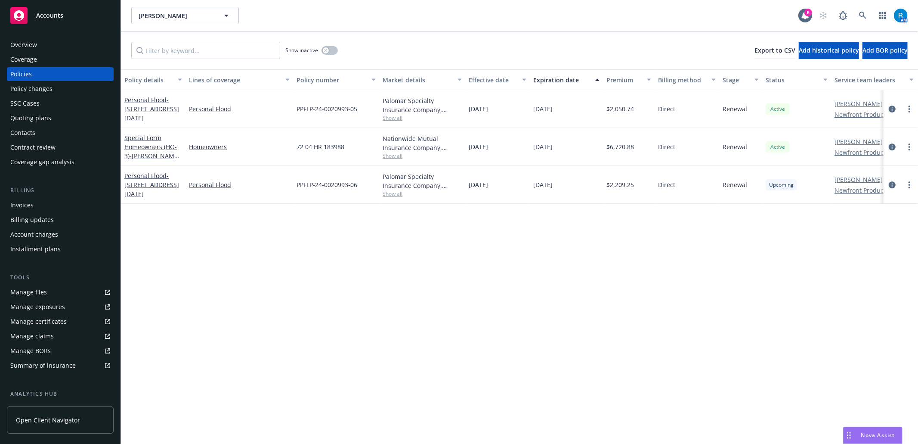
click at [53, 109] on div "SSC Cases" at bounding box center [60, 103] width 100 height 14
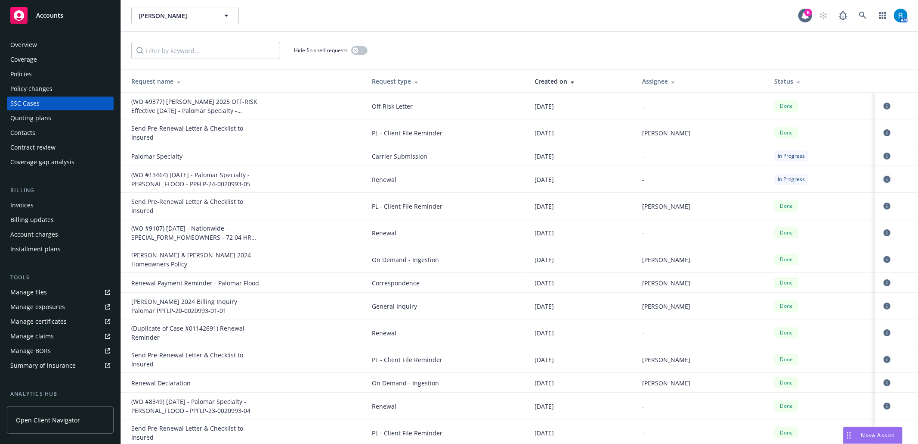
click at [884, 180] on icon "circleInformation" at bounding box center [887, 179] width 7 height 7
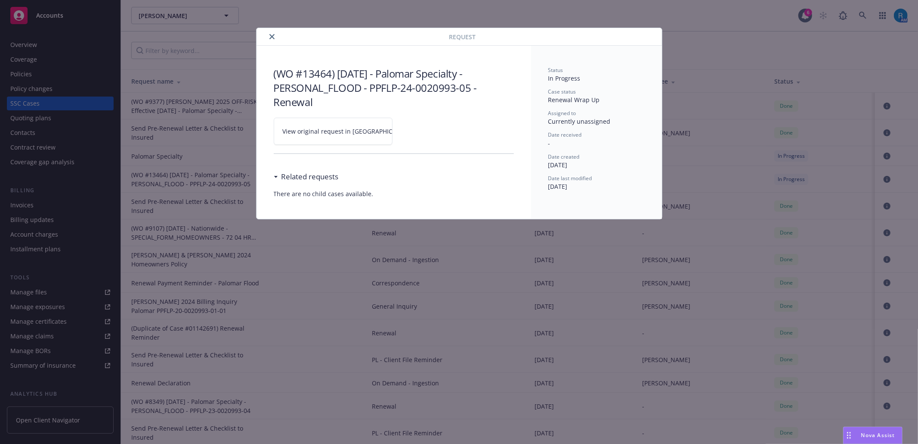
click at [383, 133] on link "View original request in [GEOGRAPHIC_DATA]" at bounding box center [333, 131] width 119 height 27
click at [270, 35] on icon "close" at bounding box center [272, 36] width 5 height 5
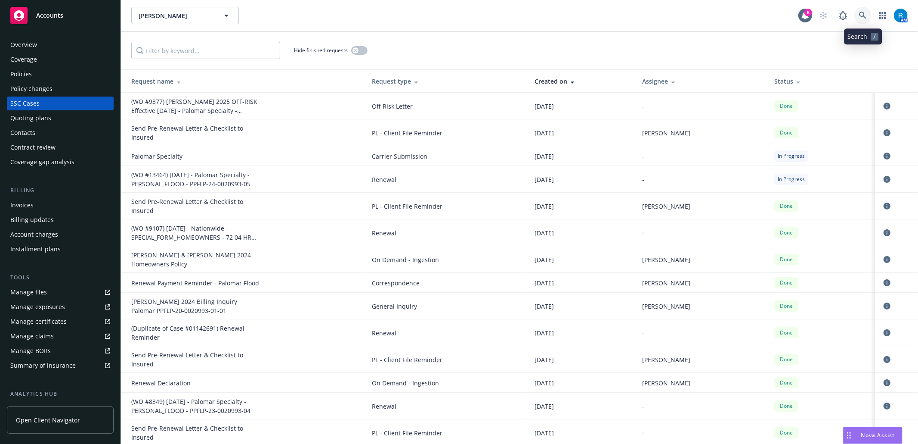
click at [863, 15] on icon at bounding box center [863, 16] width 8 height 8
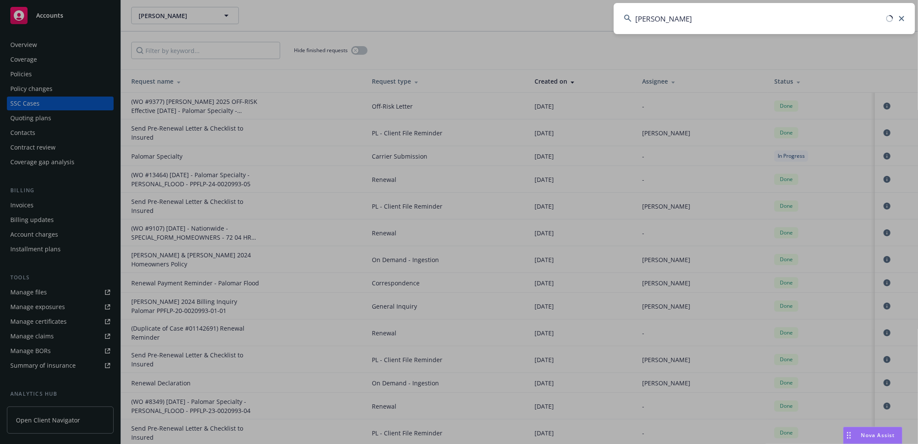
type input "[PERSON_NAME]"
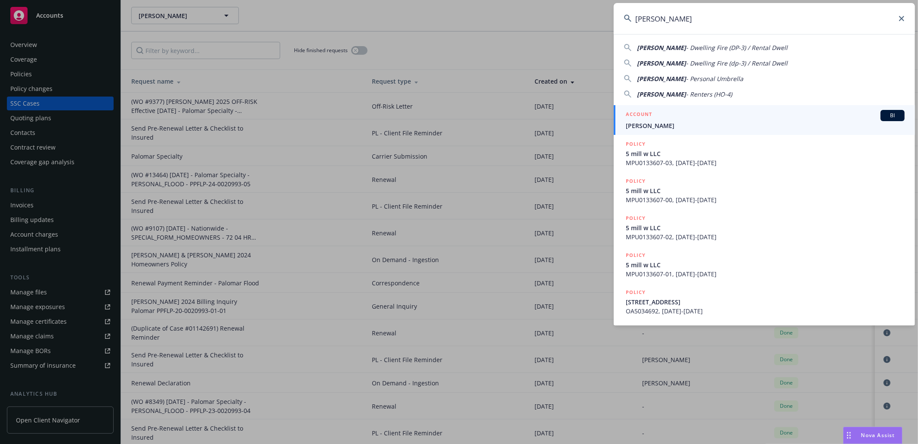
drag, startPoint x: 703, startPoint y: 124, endPoint x: 609, endPoint y: 126, distance: 94.3
click at [703, 124] on span "[PERSON_NAME]" at bounding box center [765, 125] width 279 height 9
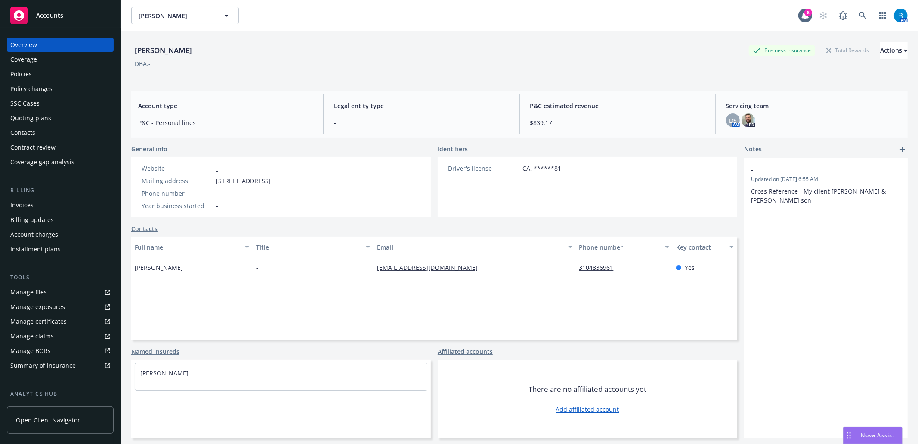
click at [47, 104] on div "SSC Cases" at bounding box center [60, 103] width 100 height 14
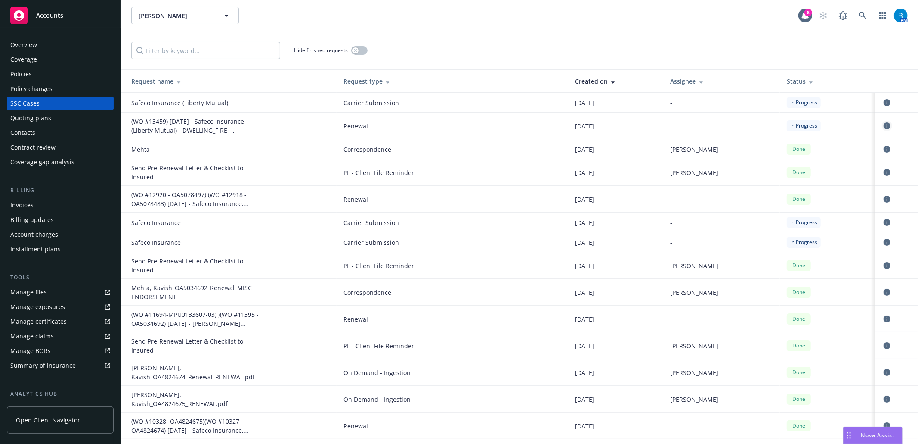
click at [884, 126] on icon "circleInformation" at bounding box center [887, 125] width 7 height 7
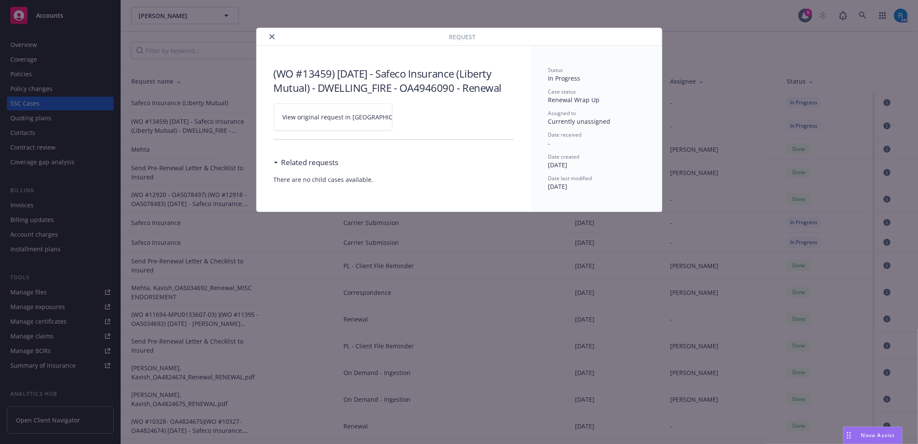
click at [417, 117] on icon at bounding box center [419, 117] width 5 height 5
click at [276, 36] on button "close" at bounding box center [272, 36] width 10 height 10
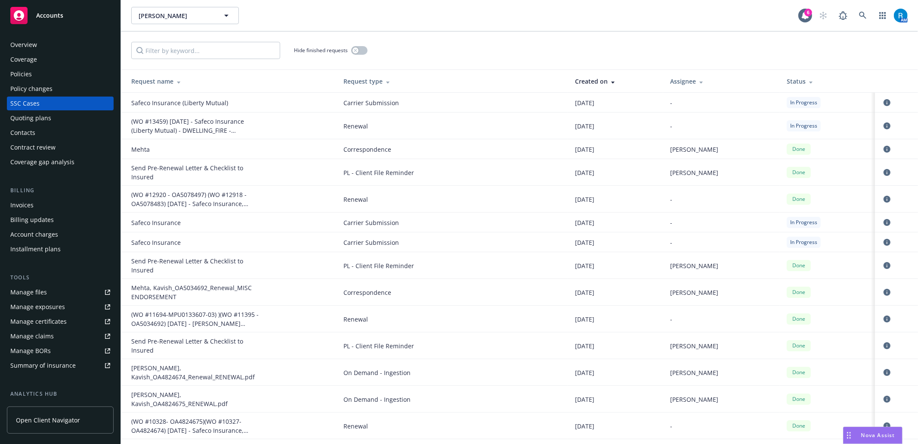
click at [41, 71] on div "Policies" at bounding box center [60, 74] width 100 height 14
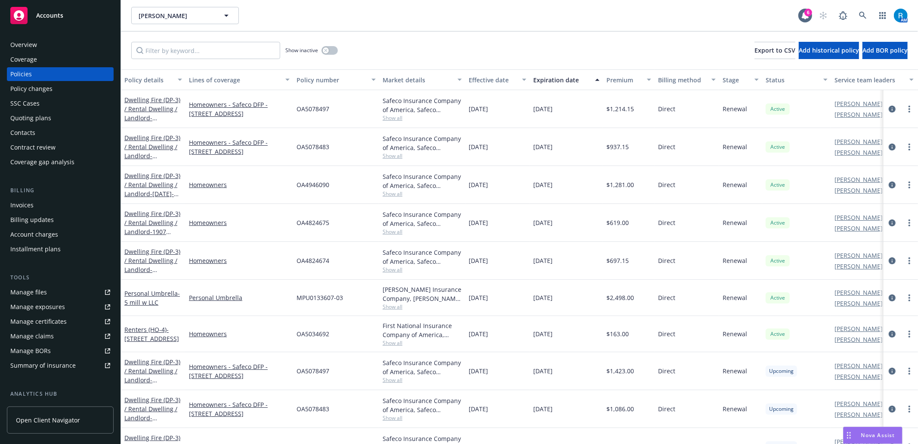
click at [46, 48] on div "Overview" at bounding box center [60, 45] width 100 height 14
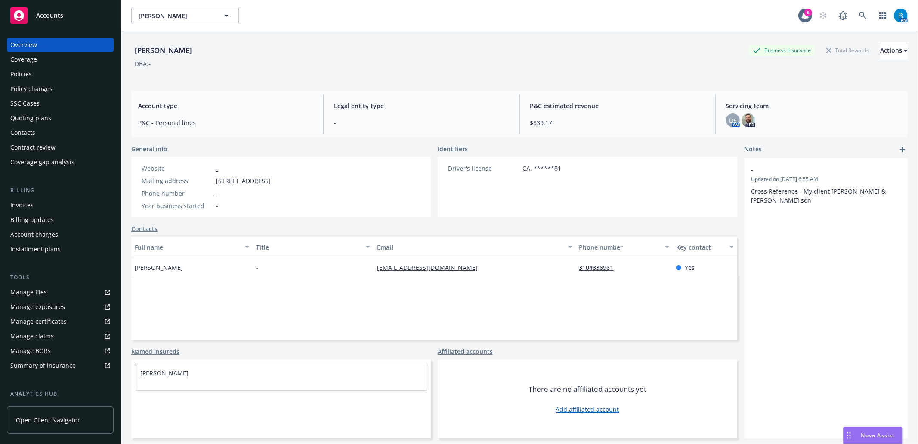
click at [39, 80] on div "Policies" at bounding box center [60, 74] width 100 height 14
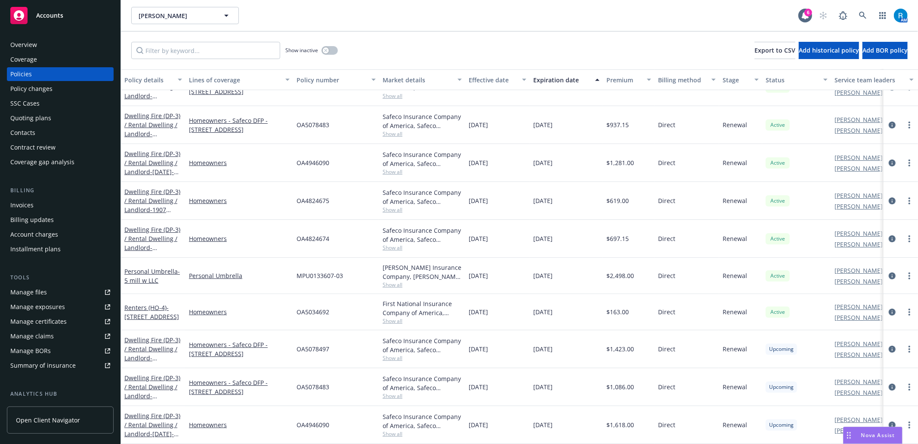
scroll to position [34, 0]
click at [889, 421] on icon "circleInformation" at bounding box center [892, 424] width 7 height 7
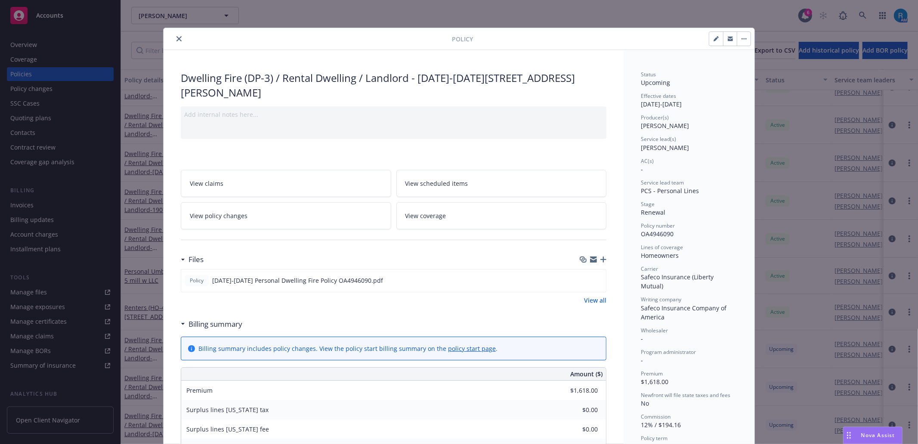
click at [468, 220] on link "View coverage" at bounding box center [502, 215] width 211 height 27
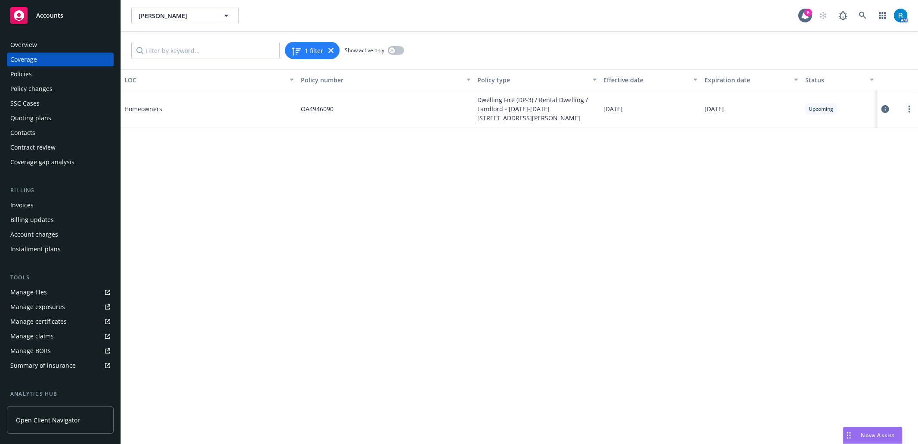
drag, startPoint x: 888, startPoint y: 109, endPoint x: 882, endPoint y: 111, distance: 6.0
click at [886, 110] on icon at bounding box center [886, 109] width 8 height 8
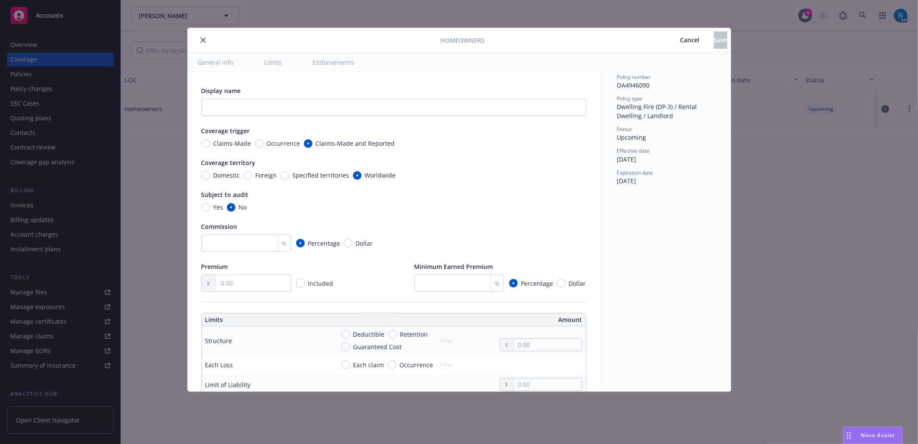
type textarea "x"
radio input "true"
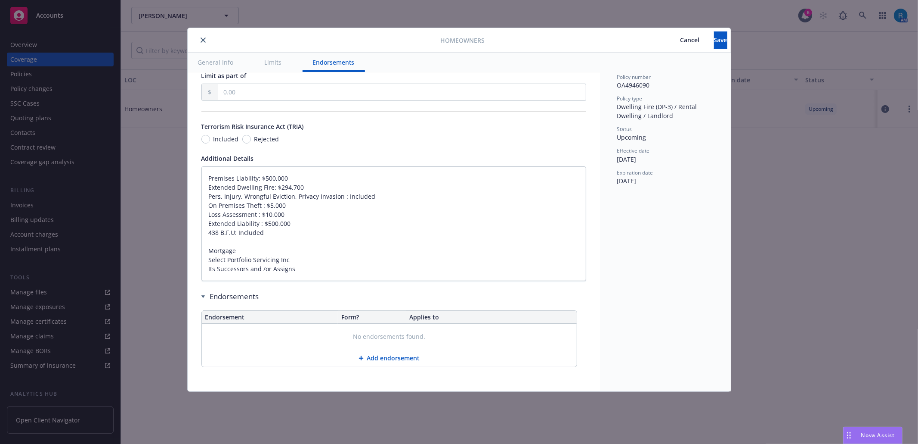
scroll to position [510, 0]
click at [207, 180] on textarea "Premises Liability: $500,000 Extended Dwelling Fire: $294,700 Pers. Injury, Wro…" at bounding box center [394, 223] width 385 height 115
type textarea "x"
type textarea "Premises Liability: $500,000 Extended Dwelling Fire: $294,700 Pers. Injury, Wro…"
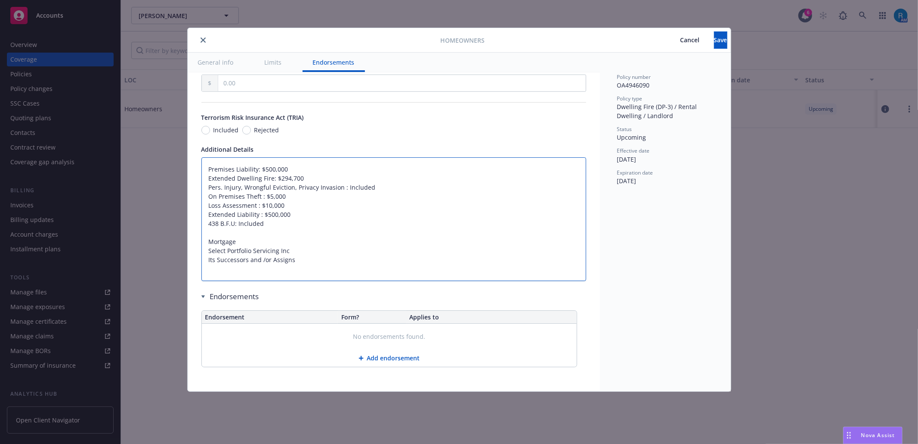
paste textarea "Dwelling Limit $671,700 Other Structures Limit $67,170 Personal Property Limit …"
type textarea "x"
type textarea "Dwelling Limit $671,700 Other Structures Limit $67,170 Personal Property Limit …"
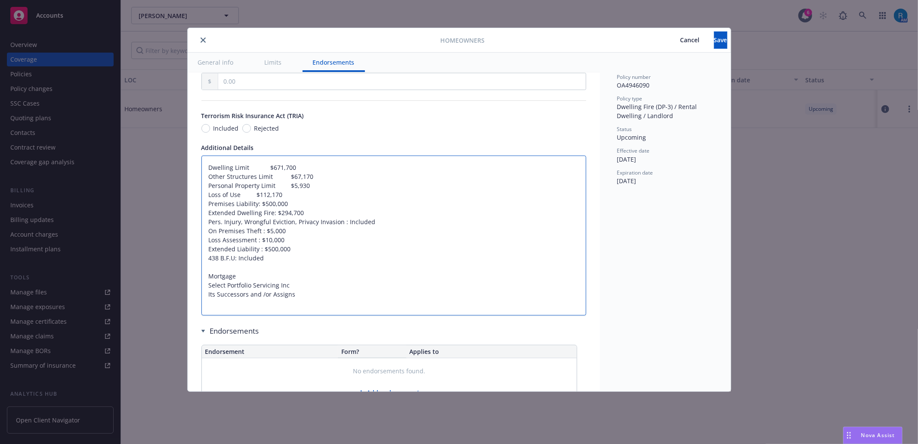
type textarea "x"
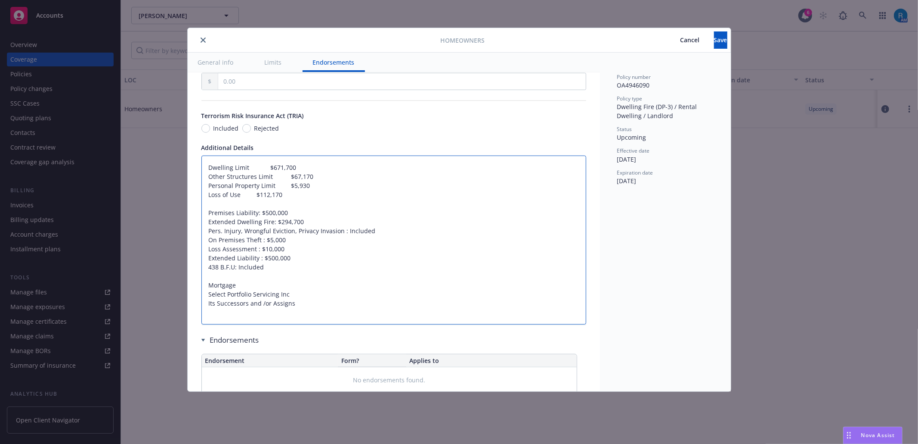
type textarea "Dwelling Limit $671,700 Other Structures Limit $67,170 Personal Property Limit …"
click at [217, 224] on textarea "Dwelling Limit $671,700 Other Structures Limit $67,170 Personal Property Limit …" at bounding box center [394, 239] width 385 height 169
paste textarea "Personal Liability Each Occurrence $500,000 Medical Payments each person $5,000"
type textarea "x"
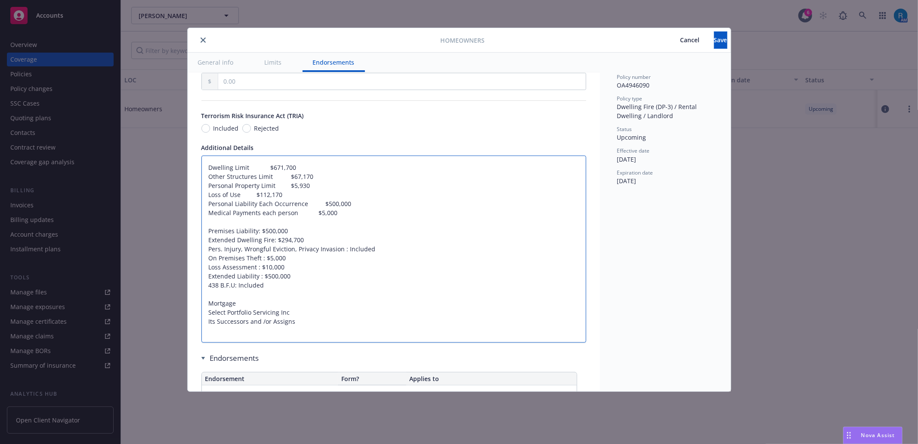
type textarea "Dwelling Limit $671,700 Other Structures Limit $67,170 Personal Property Limit …"
click at [216, 245] on textarea "Dwelling Limit $671,700 Other Structures Limit $67,170 Personal Property Limit …" at bounding box center [394, 248] width 385 height 187
paste textarea "Policy Deductible $1,000"
type textarea "x"
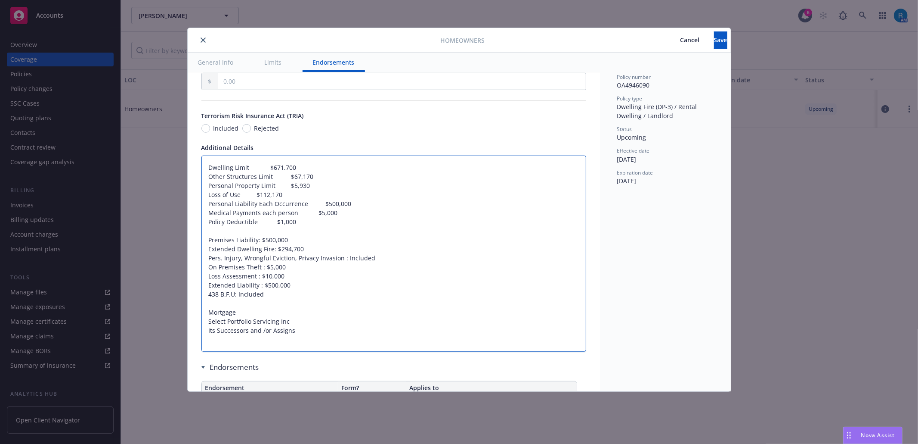
type textarea "Dwelling Limit $671,700 Other Structures Limit $67,170 Personal Property Limit …"
drag, startPoint x: 311, startPoint y: 270, endPoint x: 279, endPoint y: 270, distance: 31.4
click at [279, 270] on textarea "Dwelling Limit $671,700 Other Structures Limit $67,170 Personal Property Limit …" at bounding box center [394, 253] width 385 height 196
type textarea "x"
type textarea "Dwelling Limit $671,700 Other Structures Limit $67,170 Personal Property Limit …"
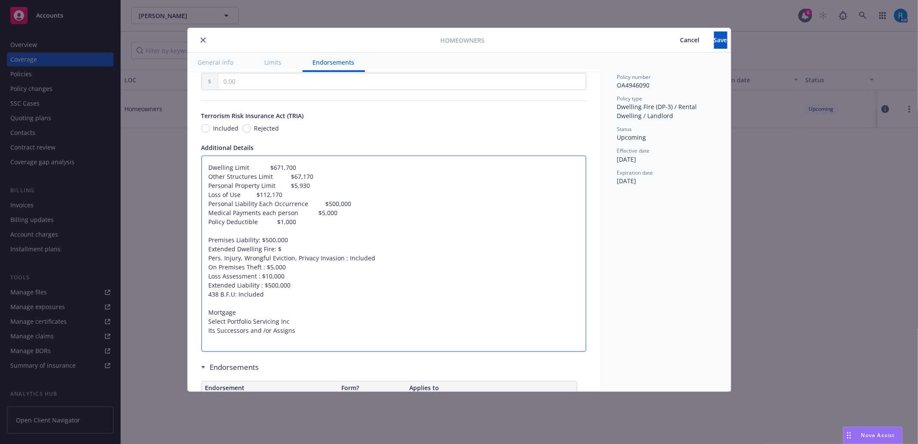
type textarea "x"
type textarea "Dwelling Limit $671,700 Other Structures Limit $67,170 Personal Property Limit …"
paste textarea "$ 335,850"
type textarea "x"
type textarea "Dwelling Limit $671,700 Other Structures Limit $67,170 Personal Property Limit …"
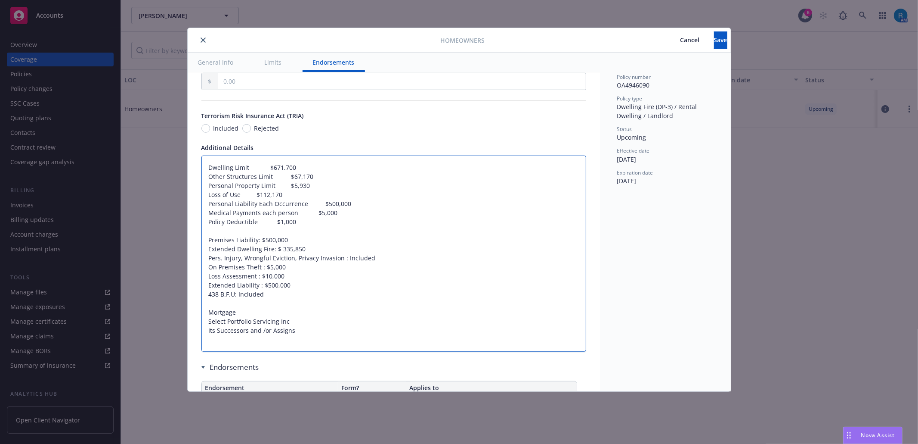
click at [307, 301] on textarea "Dwelling Limit $671,700 Other Structures Limit $67,170 Personal Property Limit …" at bounding box center [394, 253] width 385 height 196
type textarea "x"
type textarea "Dwelling Limit $671,700 Other Structures Limit $67,170 Personal Property Limit …"
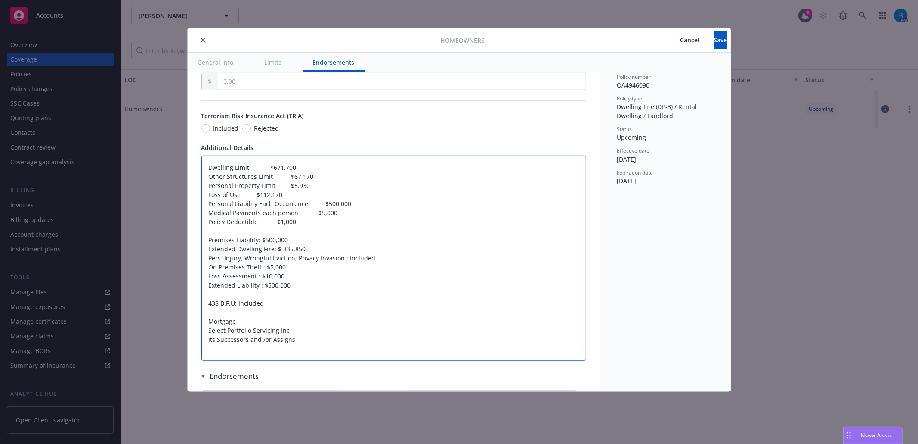
paste textarea "ORDINANCE OR LAW COVERAGE $ 67,170"
type textarea "x"
type textarea "Dwelling Limit $671,700 Other Structures Limit $67,170 Personal Property Limit …"
type textarea "x"
type textarea "Dwelling Limit $671,700 Other Structures Limit $67,170 Personal Property Limit …"
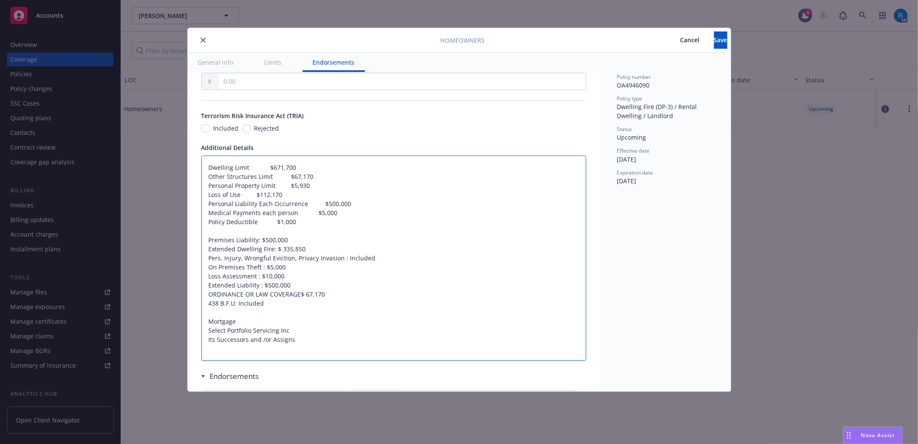
type textarea "x"
type textarea "Dwelling Limit $671,700 Other Structures Limit $67,170 Personal Property Limit …"
click at [714, 38] on button "Save" at bounding box center [720, 39] width 13 height 17
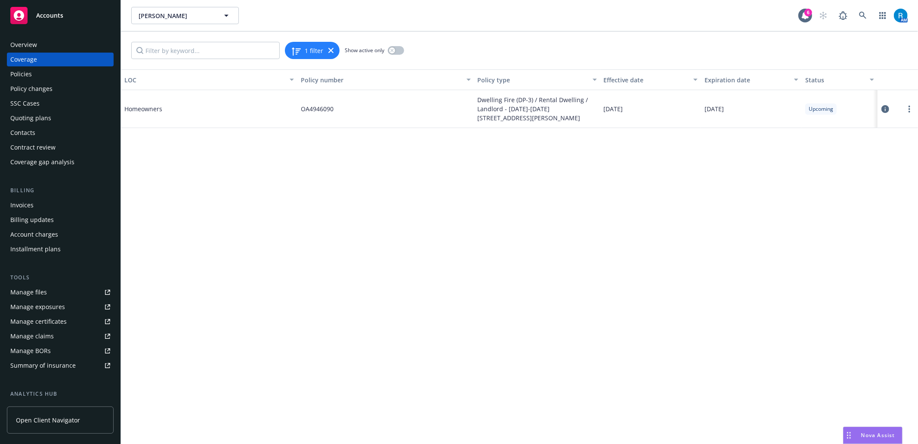
click at [42, 37] on div "Overview Coverage Policies Policy changes SSC Cases Quoting plans Contacts Cont…" at bounding box center [60, 236] width 121 height 416
click at [40, 41] on div "Overview" at bounding box center [60, 45] width 100 height 14
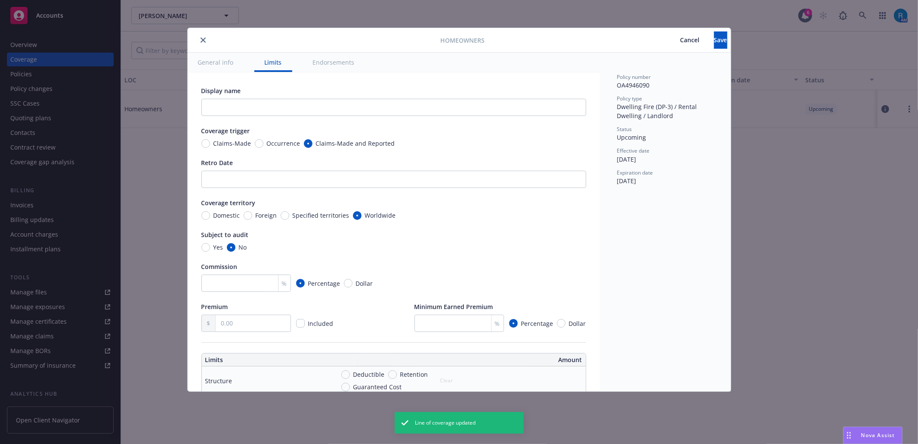
type textarea "x"
type textarea "Dwelling Limit $671,700 Other Structures Limit $67,170 Personal Property Limit …"
type textarea "x"
click at [198, 40] on button "close" at bounding box center [203, 40] width 10 height 10
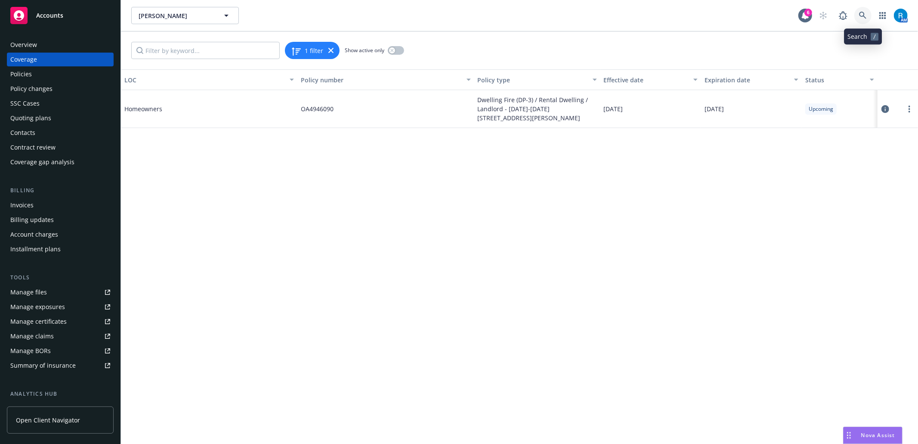
click at [862, 11] on link at bounding box center [863, 15] width 17 height 17
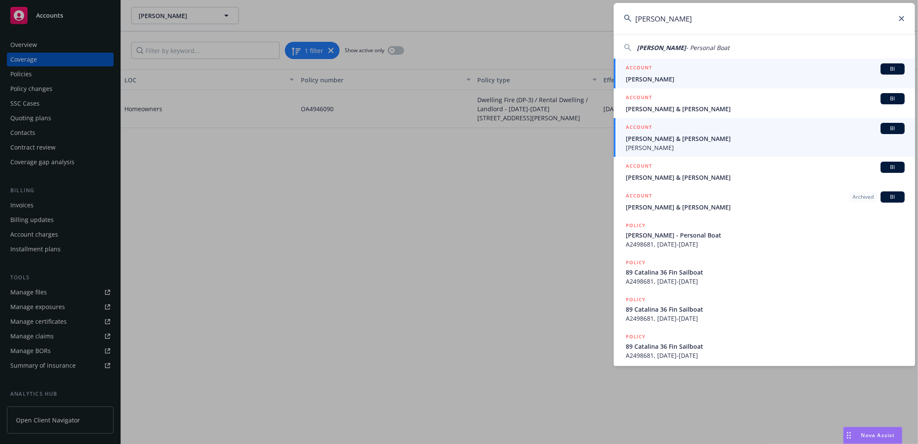
type input "[PERSON_NAME]"
click at [672, 73] on div "ACCOUNT BI" at bounding box center [765, 68] width 279 height 11
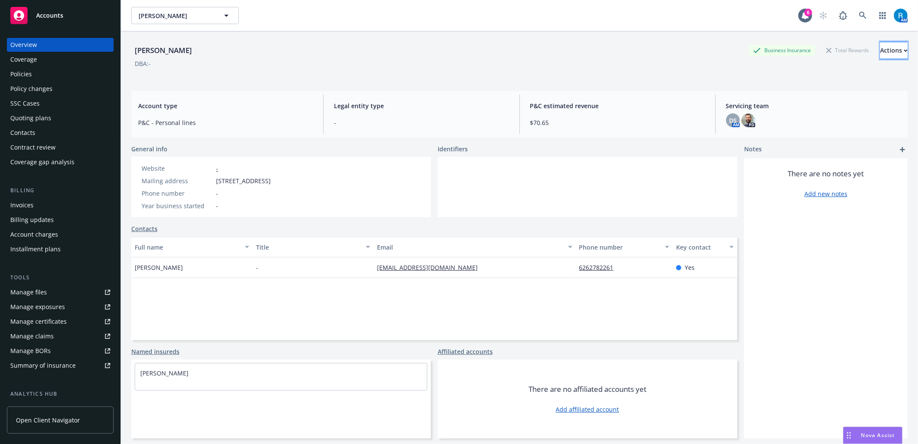
click at [881, 50] on div "Actions" at bounding box center [895, 50] width 28 height 16
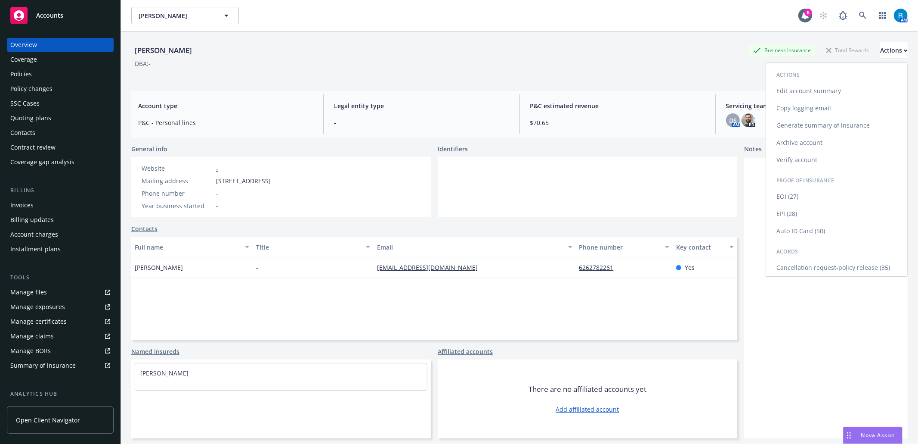
click at [812, 89] on link "Edit account summary" at bounding box center [836, 90] width 141 height 17
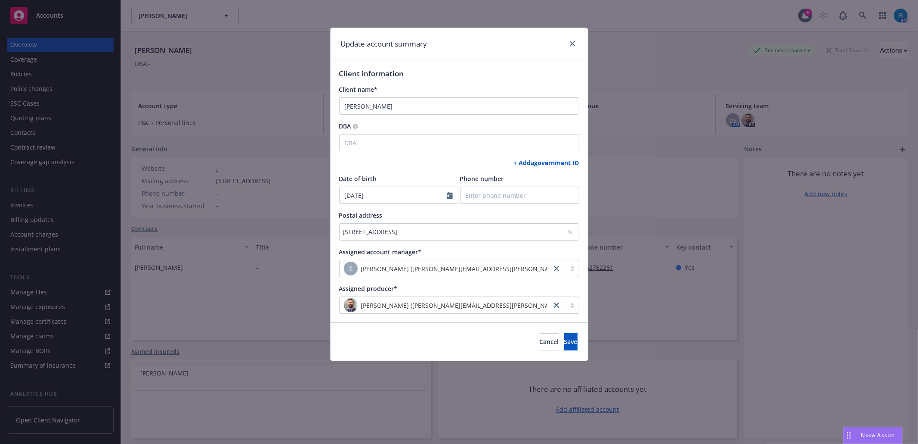
click at [574, 233] on div "[STREET_ADDRESS]" at bounding box center [459, 231] width 240 height 17
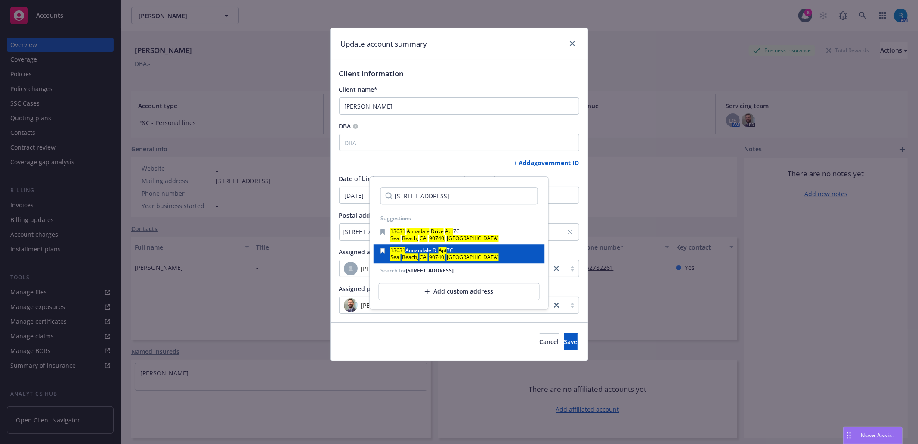
click at [512, 256] on div "[STREET_ADDRESS][PERSON_NAME]" at bounding box center [460, 254] width 158 height 12
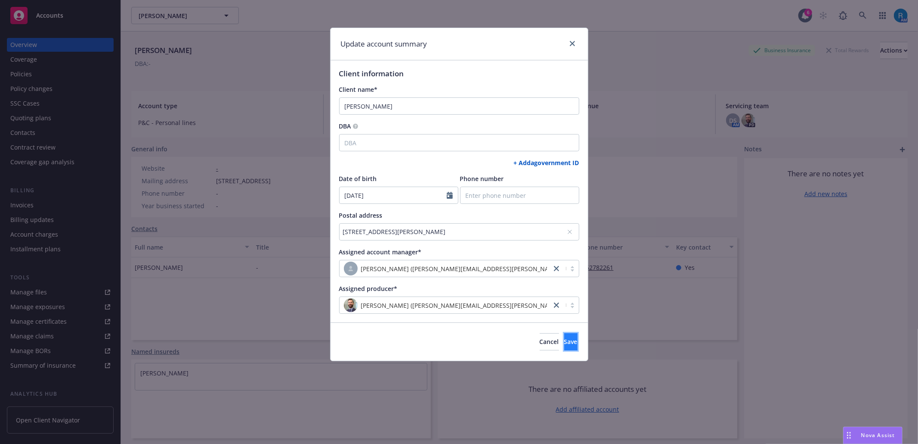
click at [564, 344] on span "Save" at bounding box center [570, 341] width 13 height 8
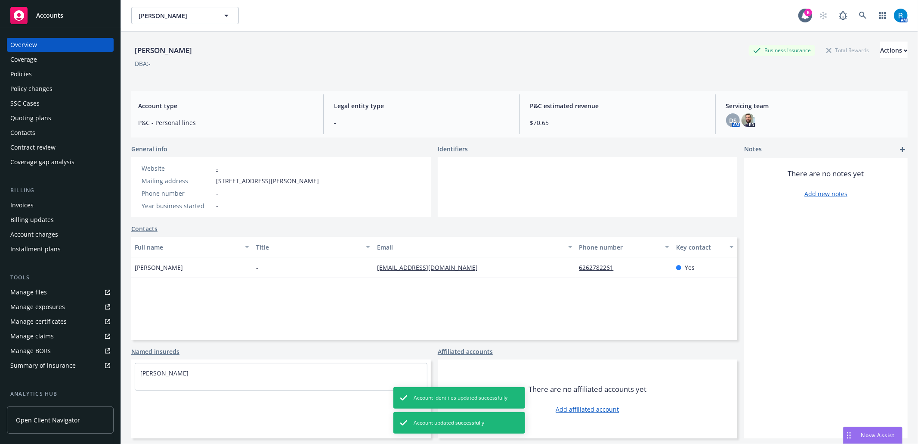
click at [28, 71] on div "Policies" at bounding box center [21, 74] width 22 height 14
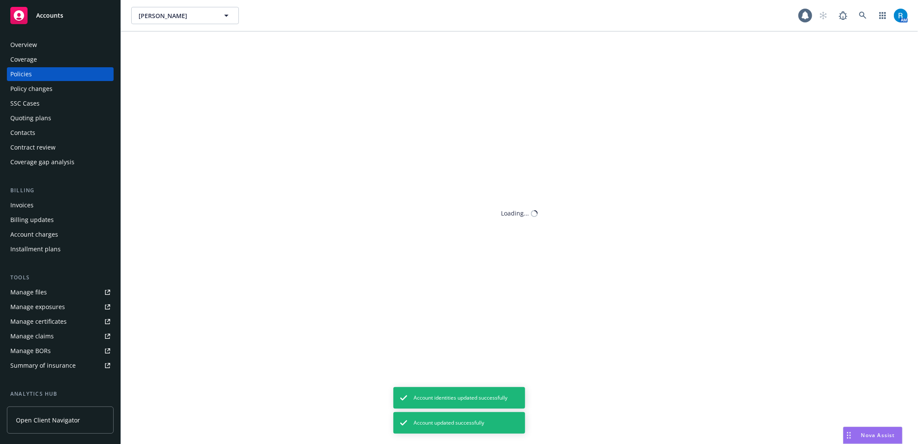
click at [28, 71] on div "Policies" at bounding box center [21, 74] width 22 height 14
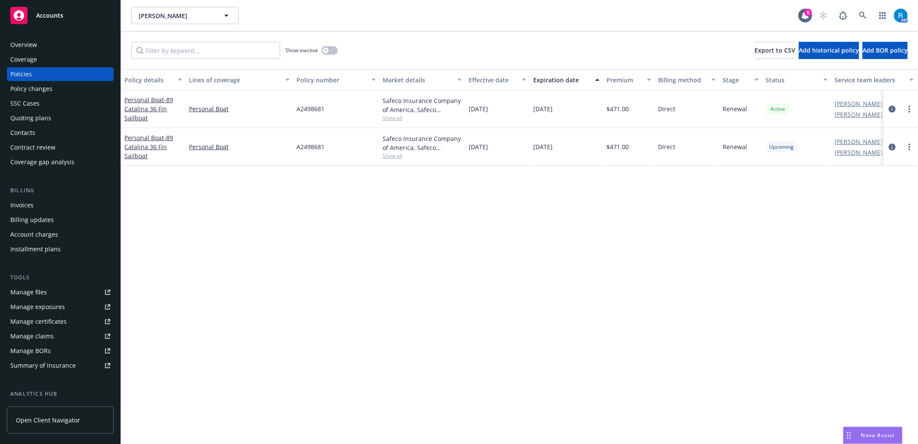
click at [56, 47] on div "Overview" at bounding box center [60, 45] width 100 height 14
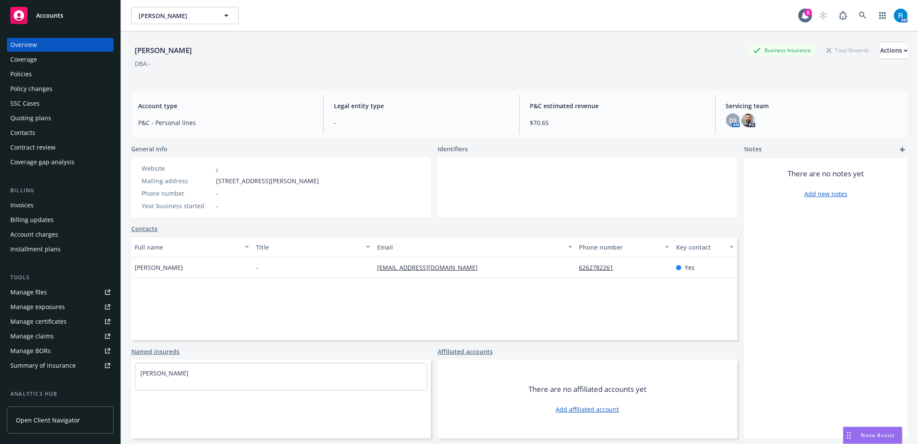
click at [47, 105] on div "SSC Cases" at bounding box center [60, 103] width 100 height 14
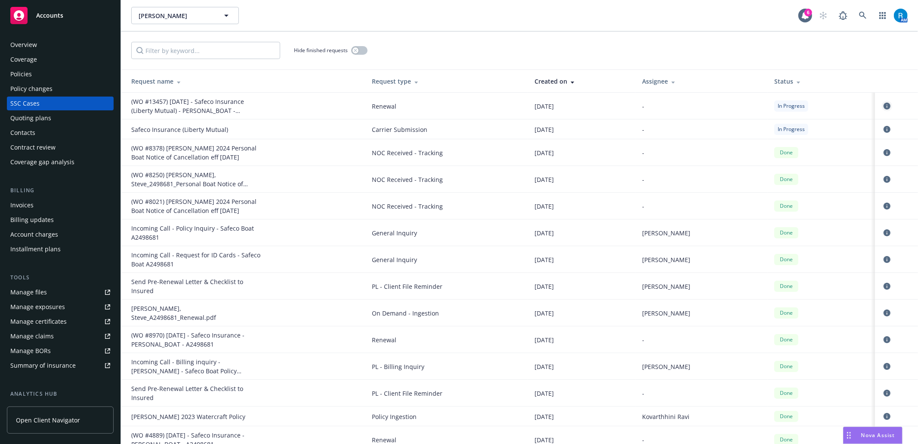
click at [882, 106] on link "circleInformation" at bounding box center [887, 106] width 10 height 10
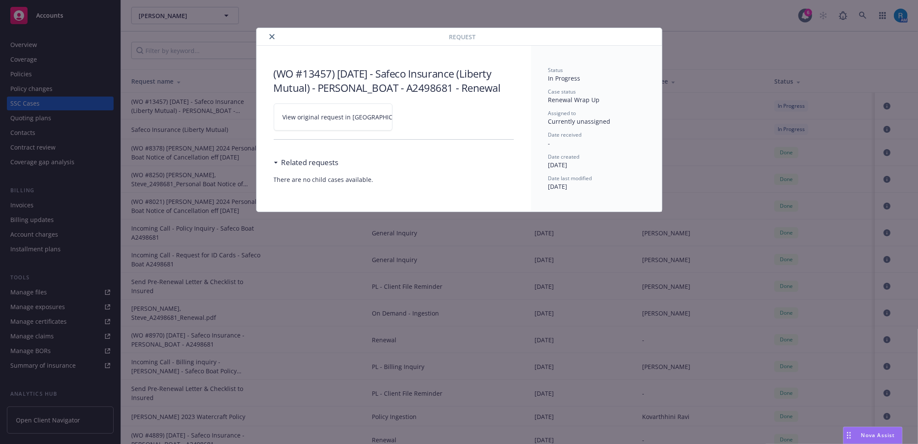
click at [417, 118] on icon at bounding box center [419, 117] width 5 height 5
click at [274, 33] on button "close" at bounding box center [272, 36] width 10 height 10
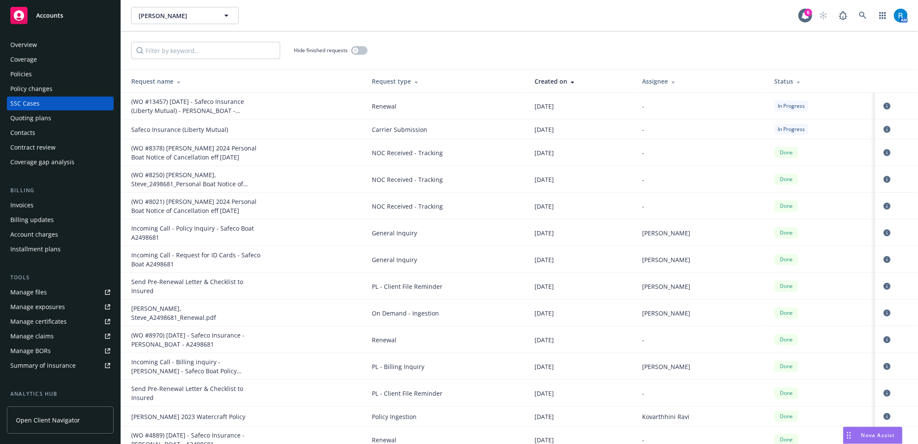
click at [70, 74] on div "Policies" at bounding box center [60, 74] width 100 height 14
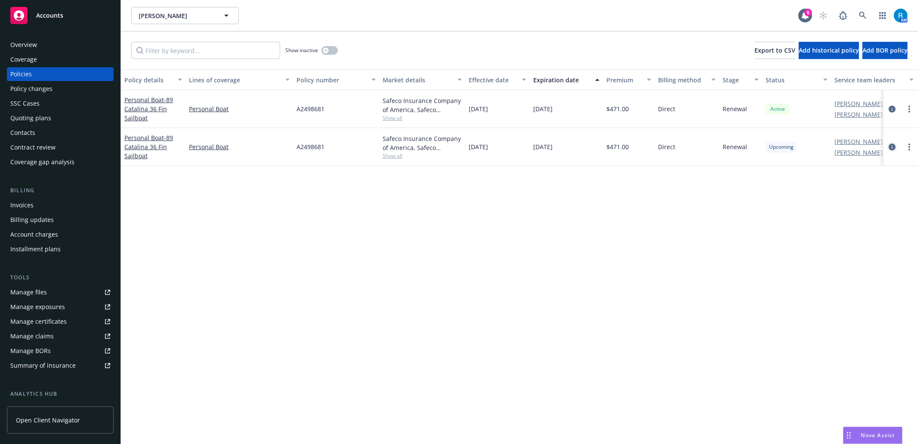
click at [894, 148] on icon "circleInformation" at bounding box center [892, 146] width 7 height 7
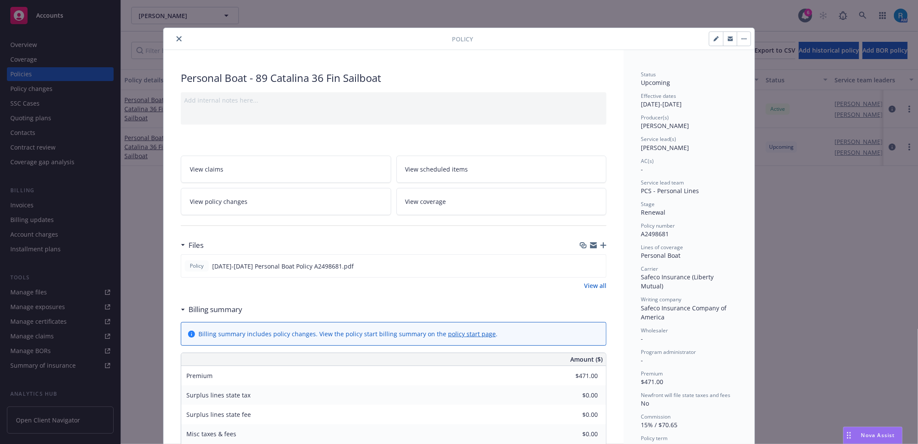
click at [459, 208] on link "View coverage" at bounding box center [502, 201] width 211 height 27
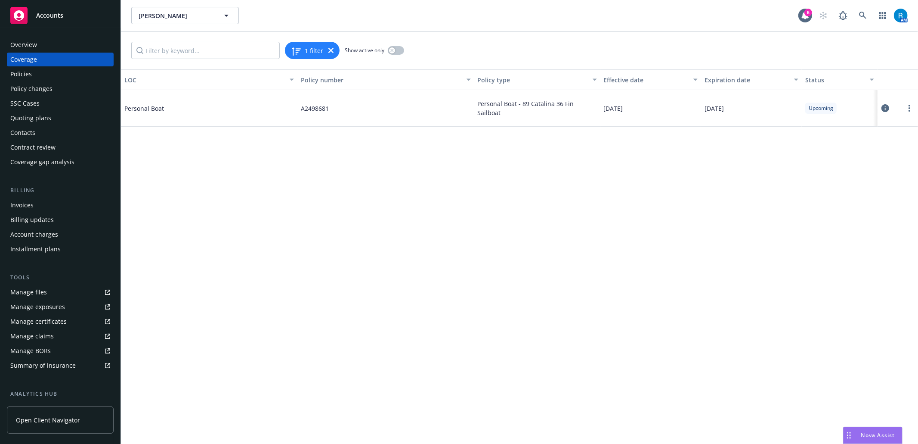
click at [884, 109] on icon at bounding box center [886, 108] width 8 height 8
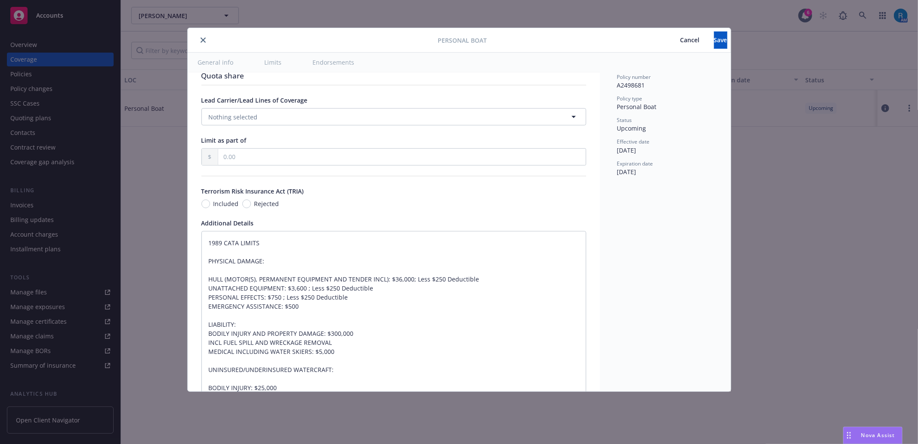
scroll to position [574, 0]
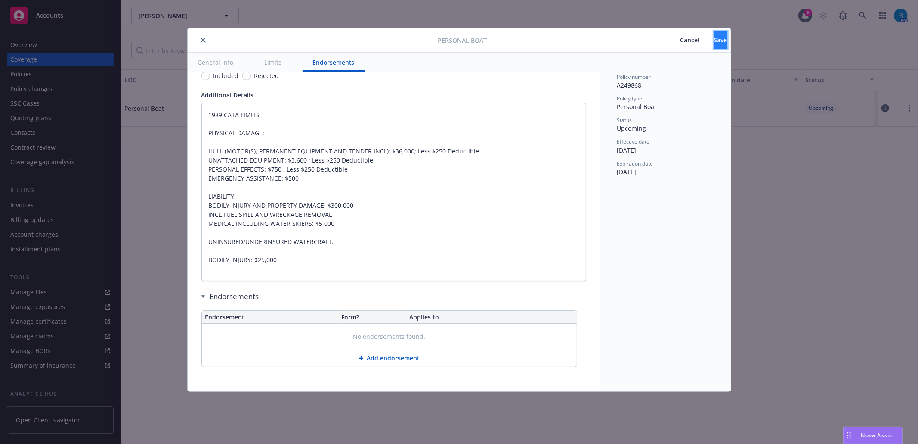
click at [714, 40] on span "Save" at bounding box center [720, 40] width 13 height 8
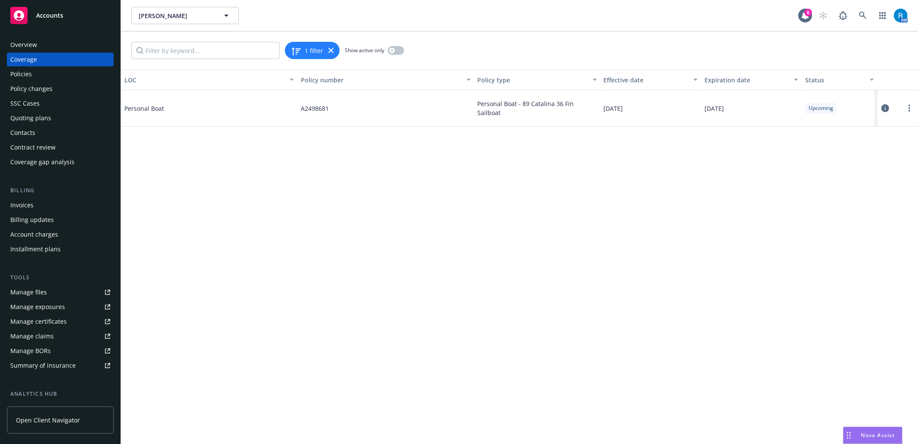
drag, startPoint x: 41, startPoint y: 37, endPoint x: 38, endPoint y: 40, distance: 4.9
click at [40, 37] on div "Overview Coverage Policies Policy changes SSC Cases Quoting plans Contacts Cont…" at bounding box center [60, 236] width 121 height 416
click at [35, 45] on div "Overview" at bounding box center [23, 45] width 27 height 14
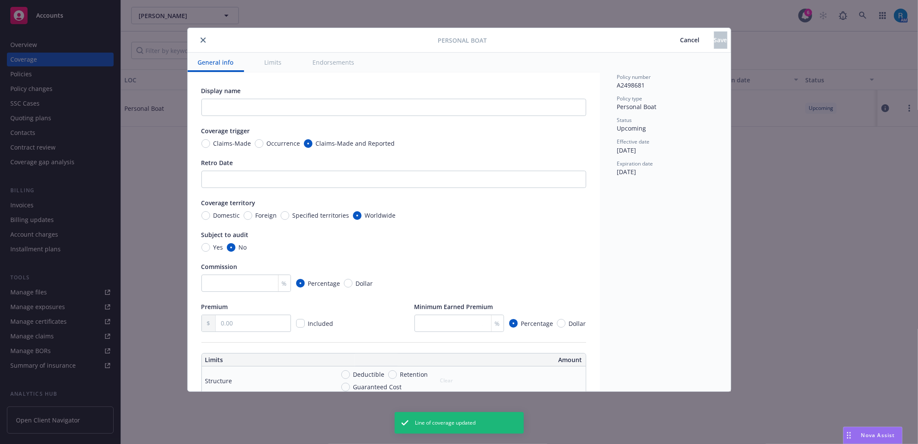
type textarea "x"
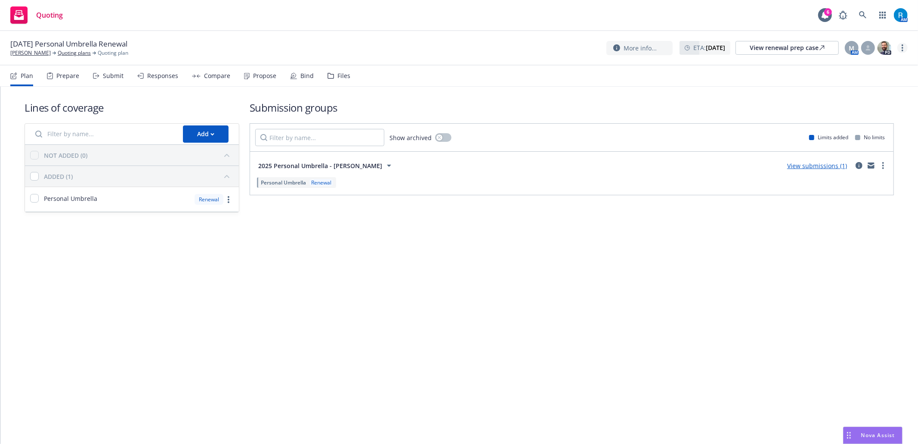
drag, startPoint x: 904, startPoint y: 47, endPoint x: 903, endPoint y: 53, distance: 5.2
click at [904, 47] on link "more" at bounding box center [903, 48] width 10 height 10
click at [882, 113] on link "Archive quoting plan" at bounding box center [860, 117] width 96 height 17
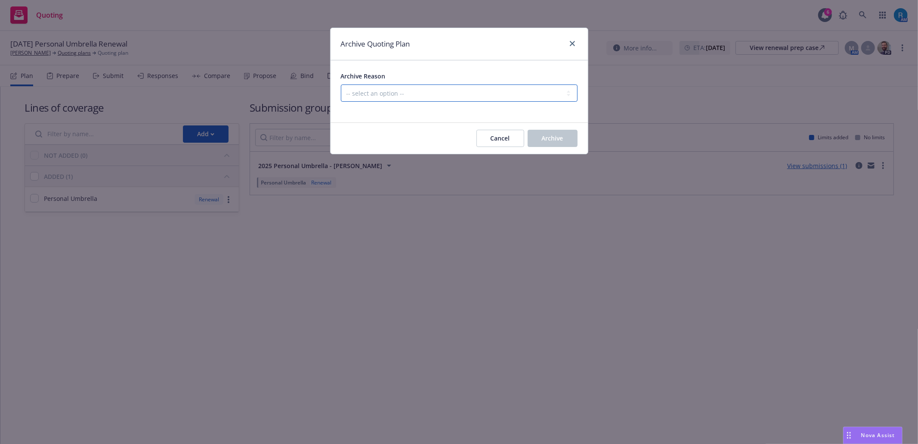
click at [510, 91] on select "-- select an option -- All policies in this renewal plan are auto-renewed Creat…" at bounding box center [459, 92] width 237 height 17
select select "ARCHIVED_RENEWAL_POLICY_AUTO_RENEWED"
click at [341, 85] on select "-- select an option -- All policies in this renewal plan are auto-renewed Creat…" at bounding box center [459, 92] width 237 height 17
click at [564, 131] on button "Archive" at bounding box center [553, 138] width 50 height 17
